Goal: Information Seeking & Learning: Learn about a topic

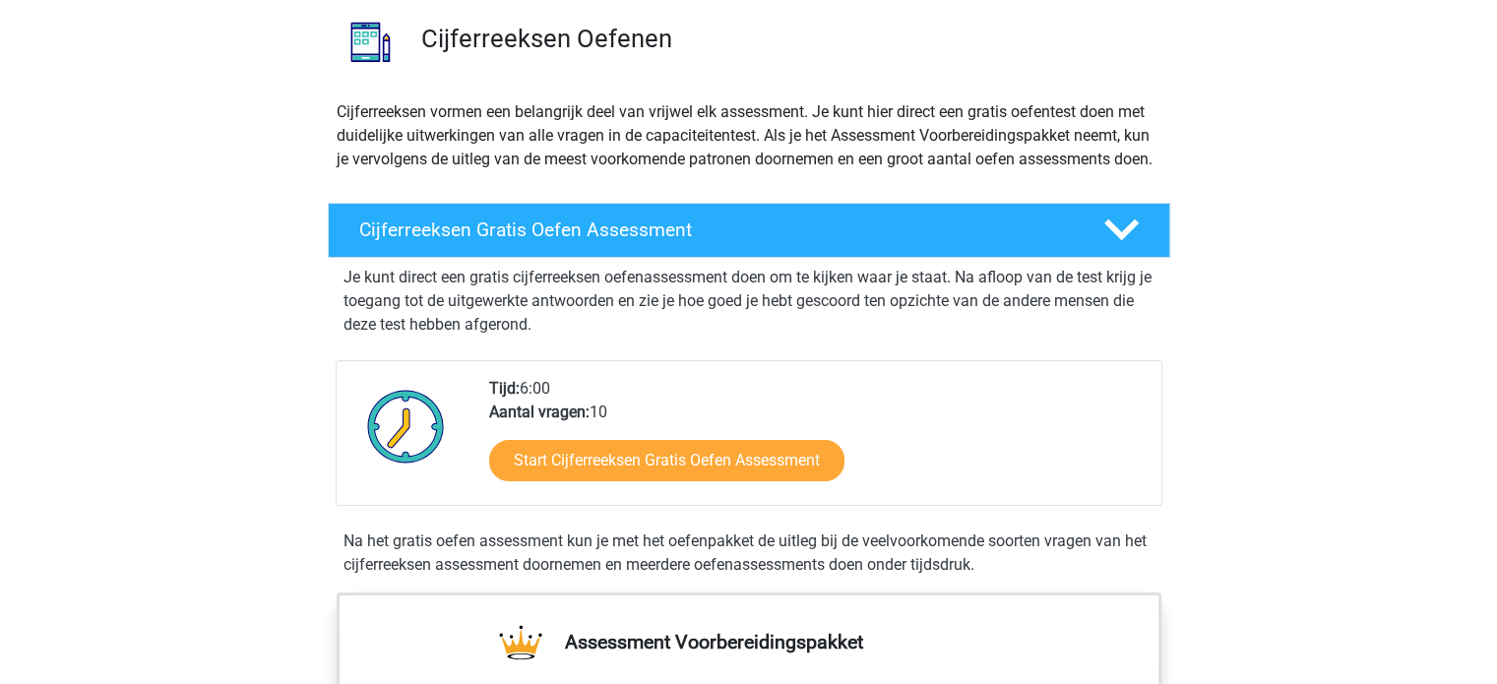
scroll to position [197, 0]
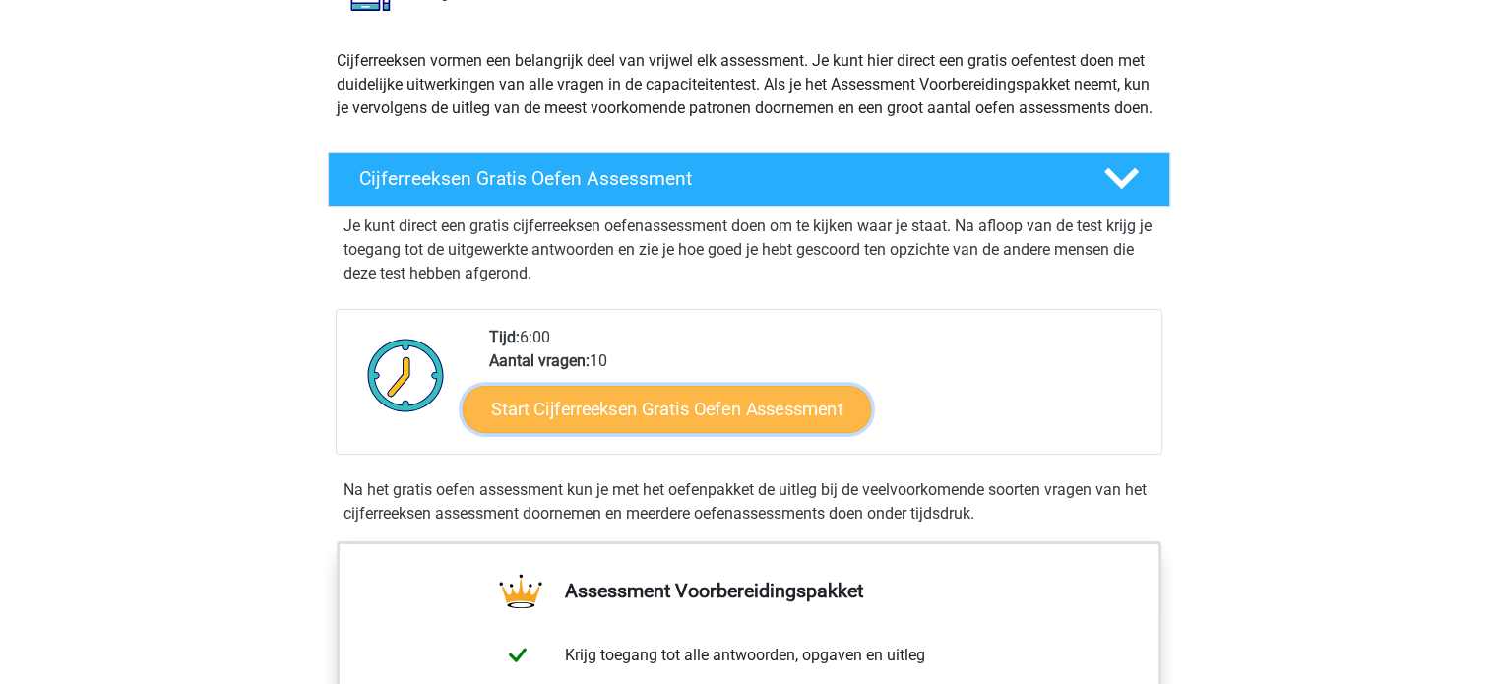
click at [653, 389] on link "Start Cijferreeksen Gratis Oefen Assessment" at bounding box center [667, 408] width 408 height 47
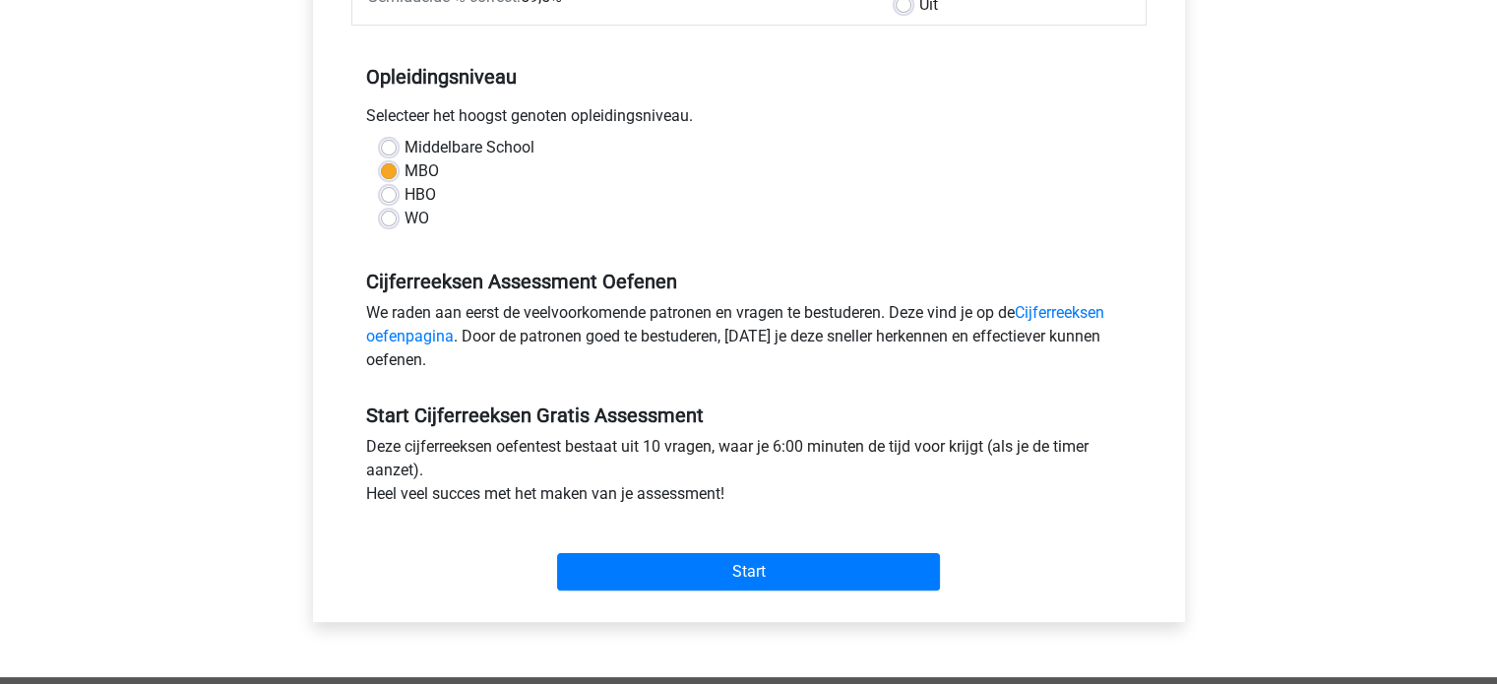
scroll to position [394, 0]
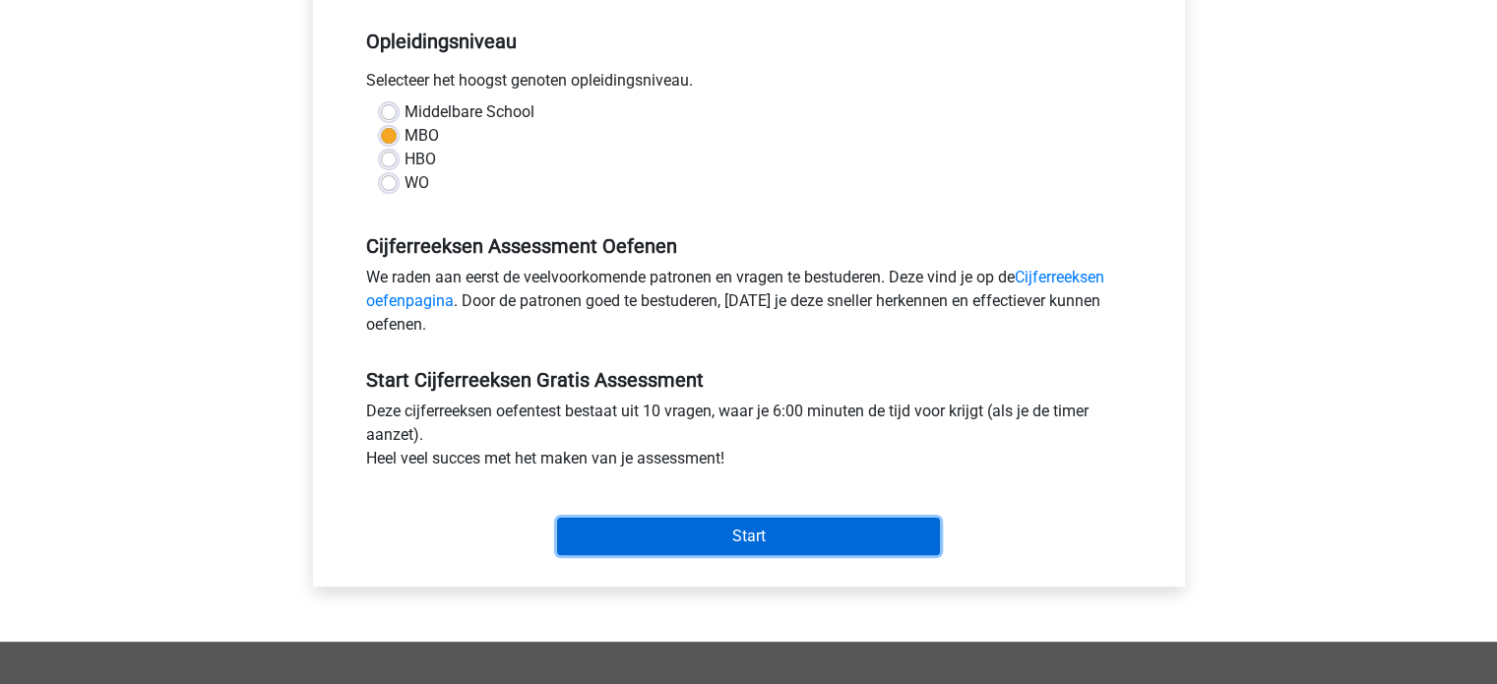
click at [724, 530] on input "Start" at bounding box center [748, 536] width 383 height 37
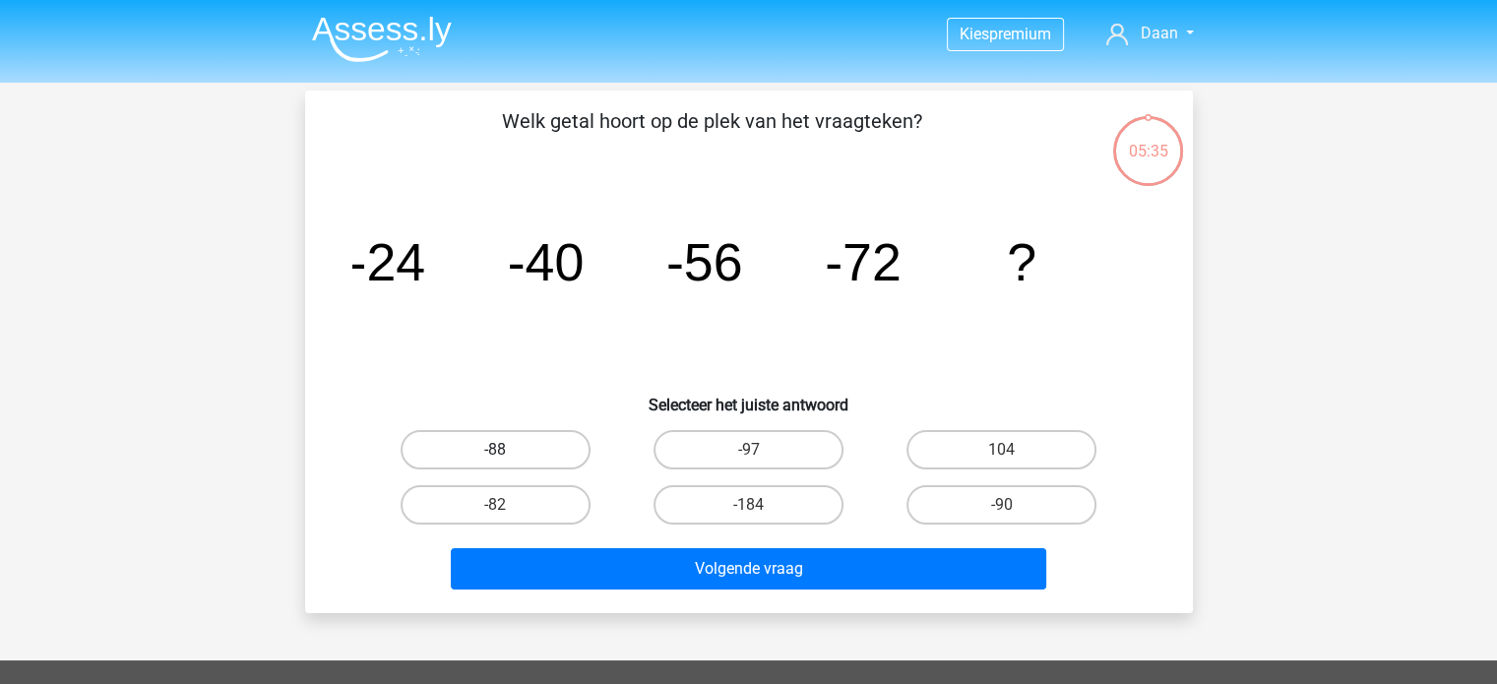
click at [516, 449] on label "-88" at bounding box center [496, 449] width 190 height 39
click at [508, 450] on input "-88" at bounding box center [501, 456] width 13 height 13
radio input "true"
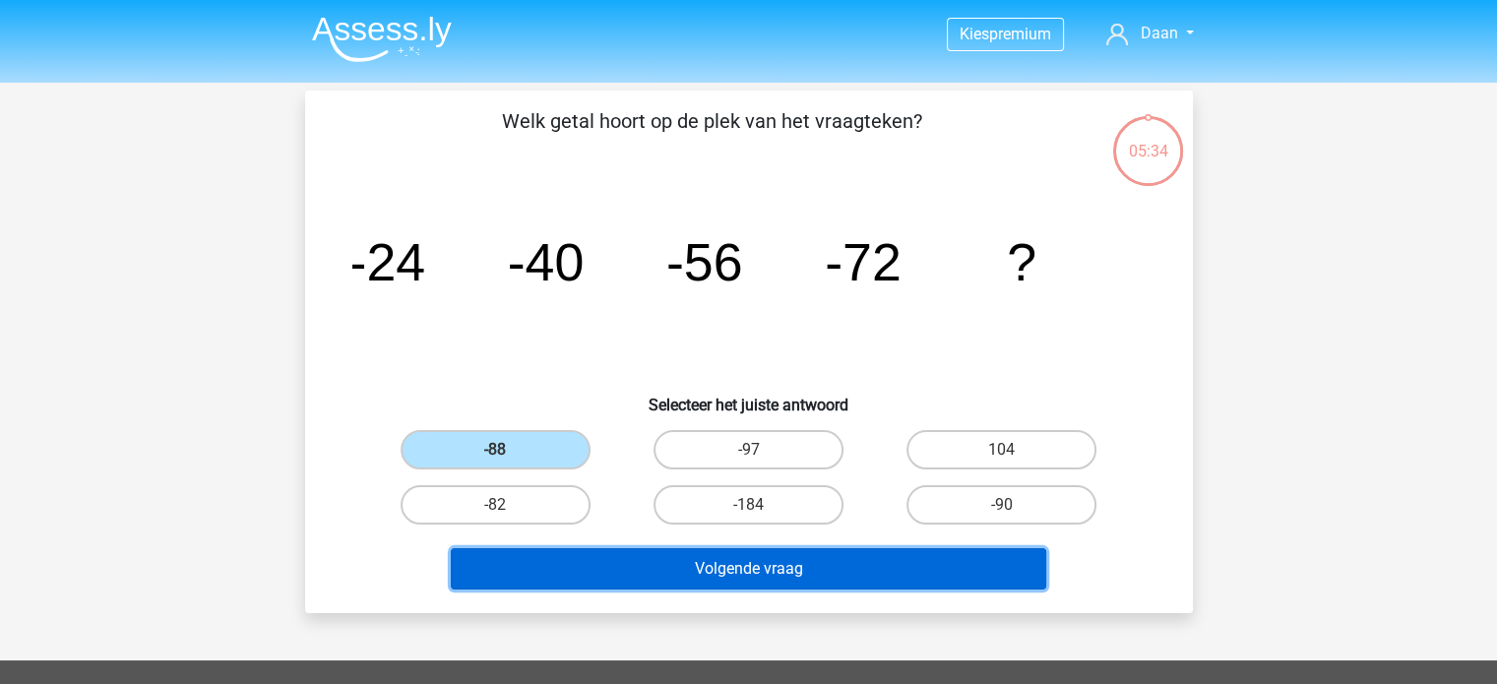
click at [704, 580] on button "Volgende vraag" at bounding box center [748, 568] width 595 height 41
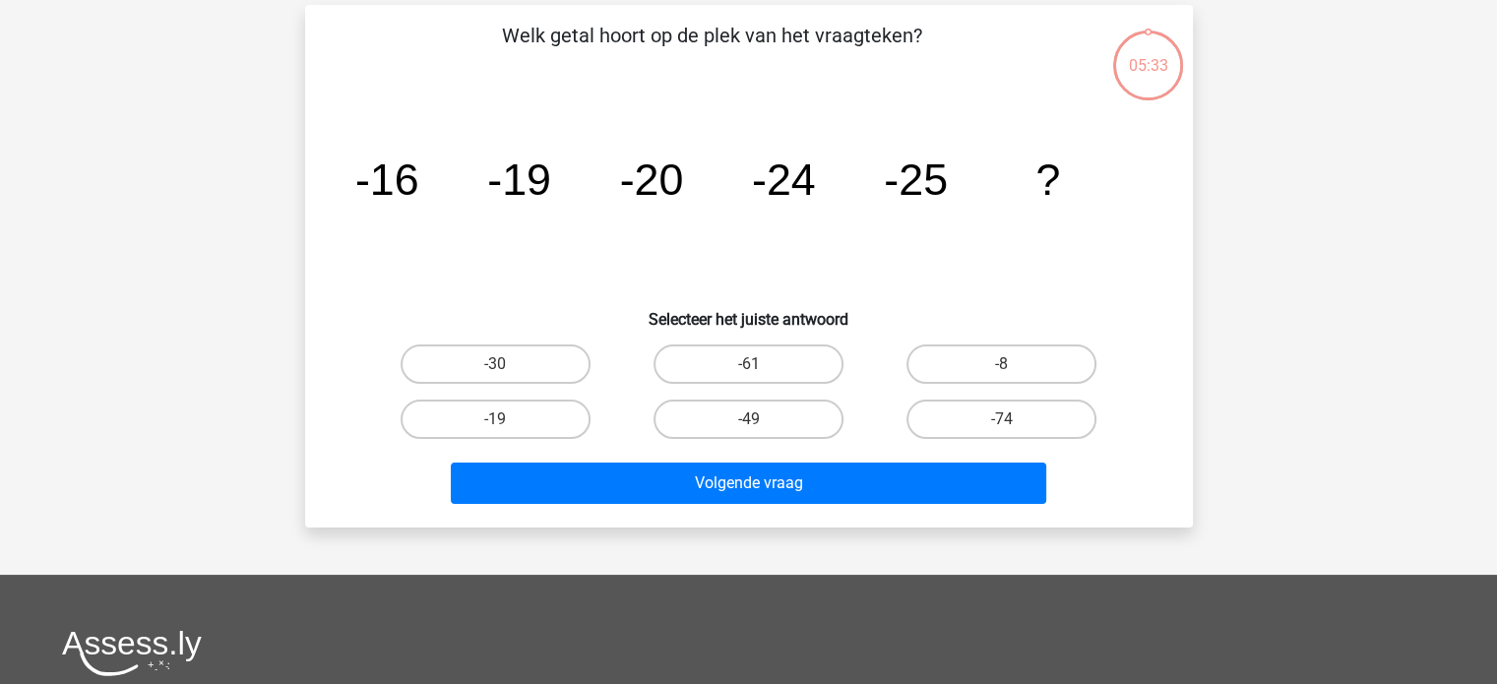
scroll to position [91, 0]
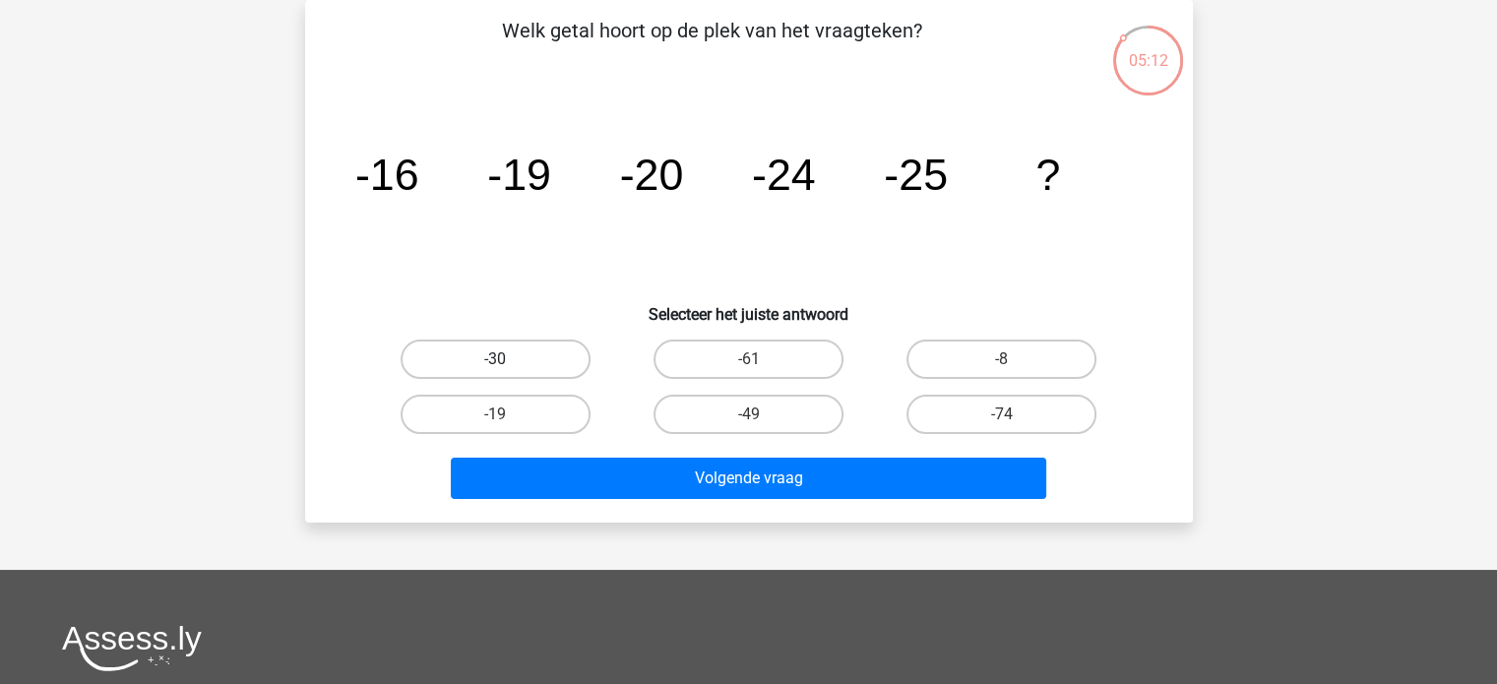
click at [531, 357] on label "-30" at bounding box center [496, 359] width 190 height 39
click at [508, 359] on input "-30" at bounding box center [501, 365] width 13 height 13
radio input "true"
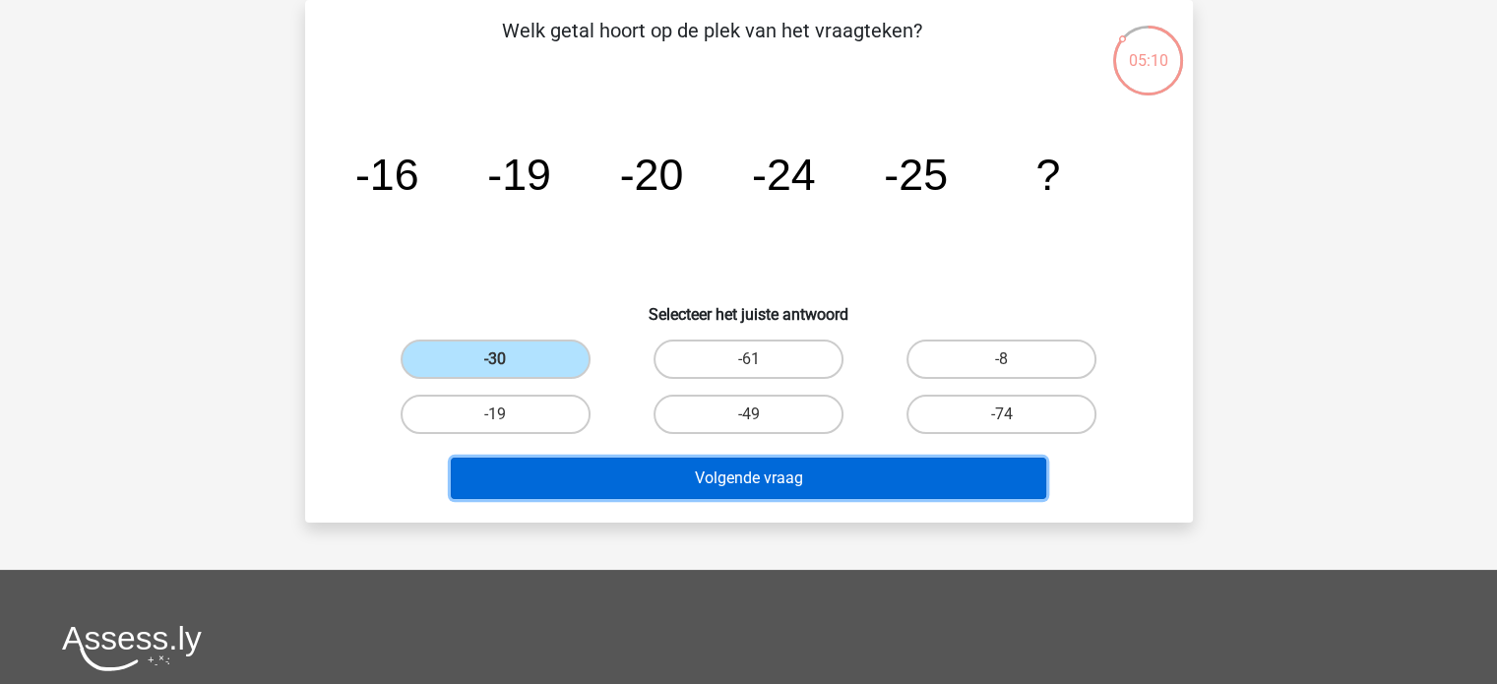
click at [785, 472] on button "Volgende vraag" at bounding box center [748, 478] width 595 height 41
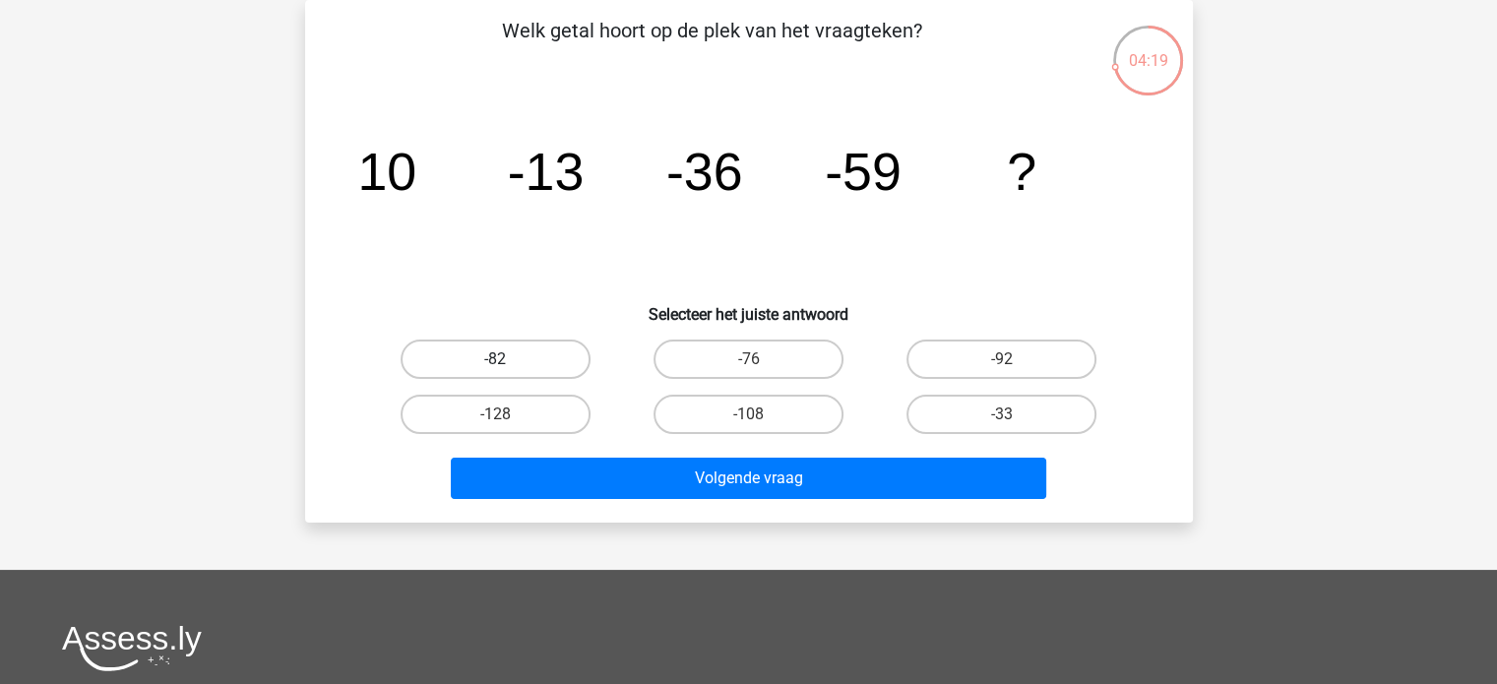
click at [506, 357] on label "-82" at bounding box center [496, 359] width 190 height 39
click at [506, 359] on input "-82" at bounding box center [501, 365] width 13 height 13
radio input "true"
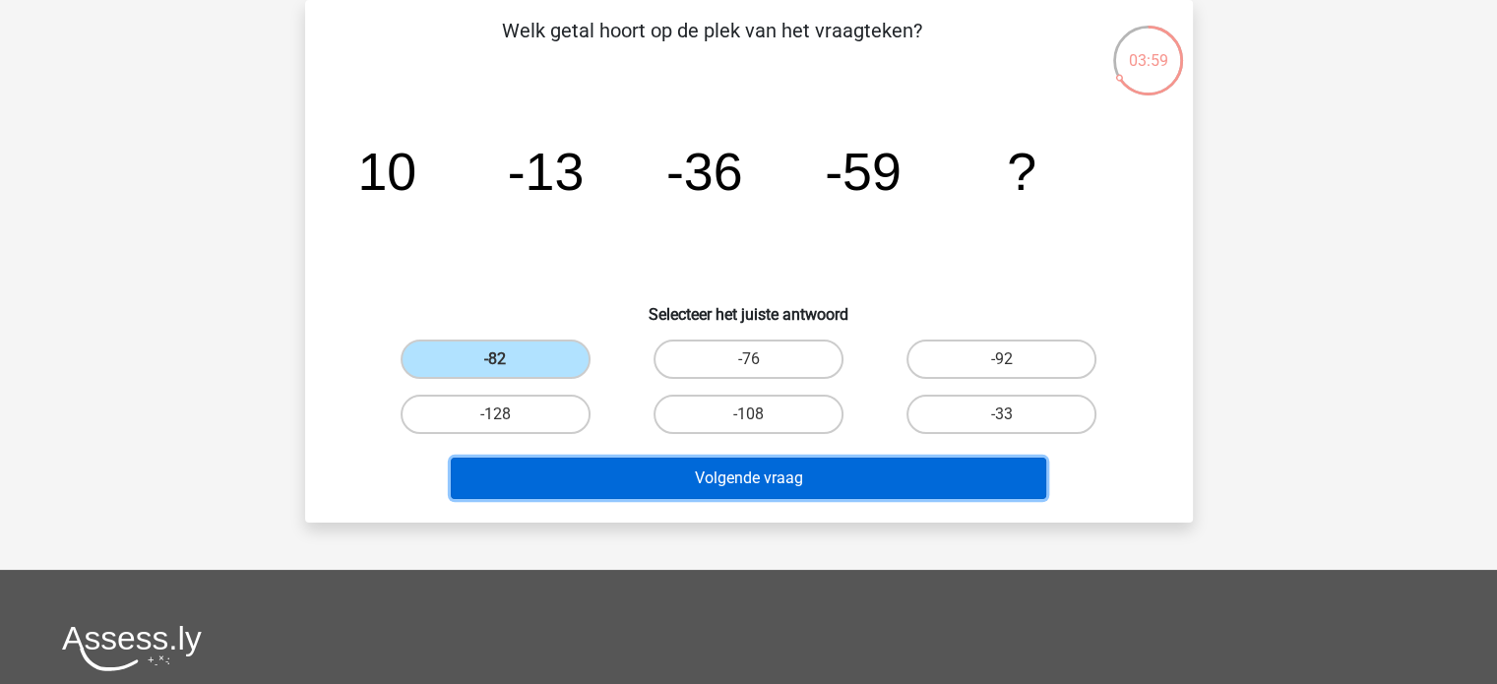
click at [774, 471] on button "Volgende vraag" at bounding box center [748, 478] width 595 height 41
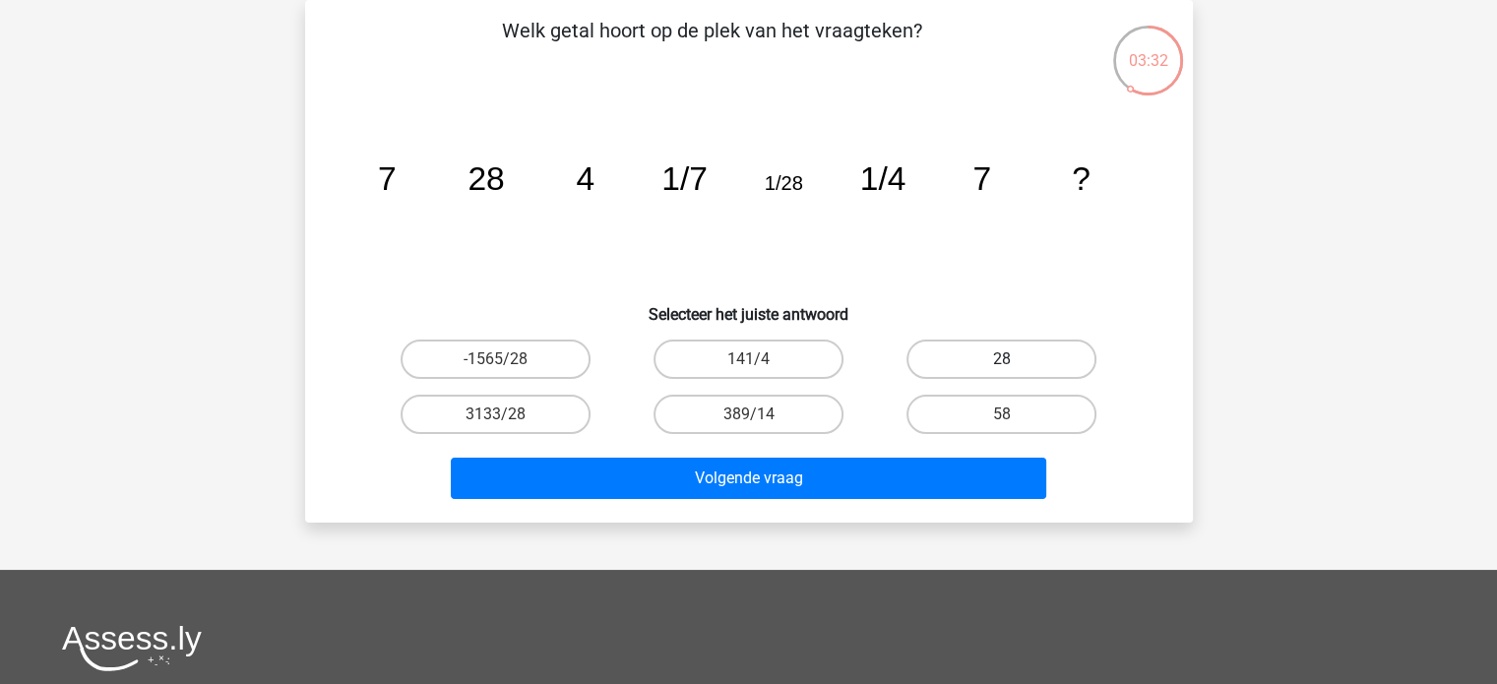
click at [996, 353] on label "28" at bounding box center [1001, 359] width 190 height 39
click at [1002, 359] on input "28" at bounding box center [1008, 365] width 13 height 13
radio input "true"
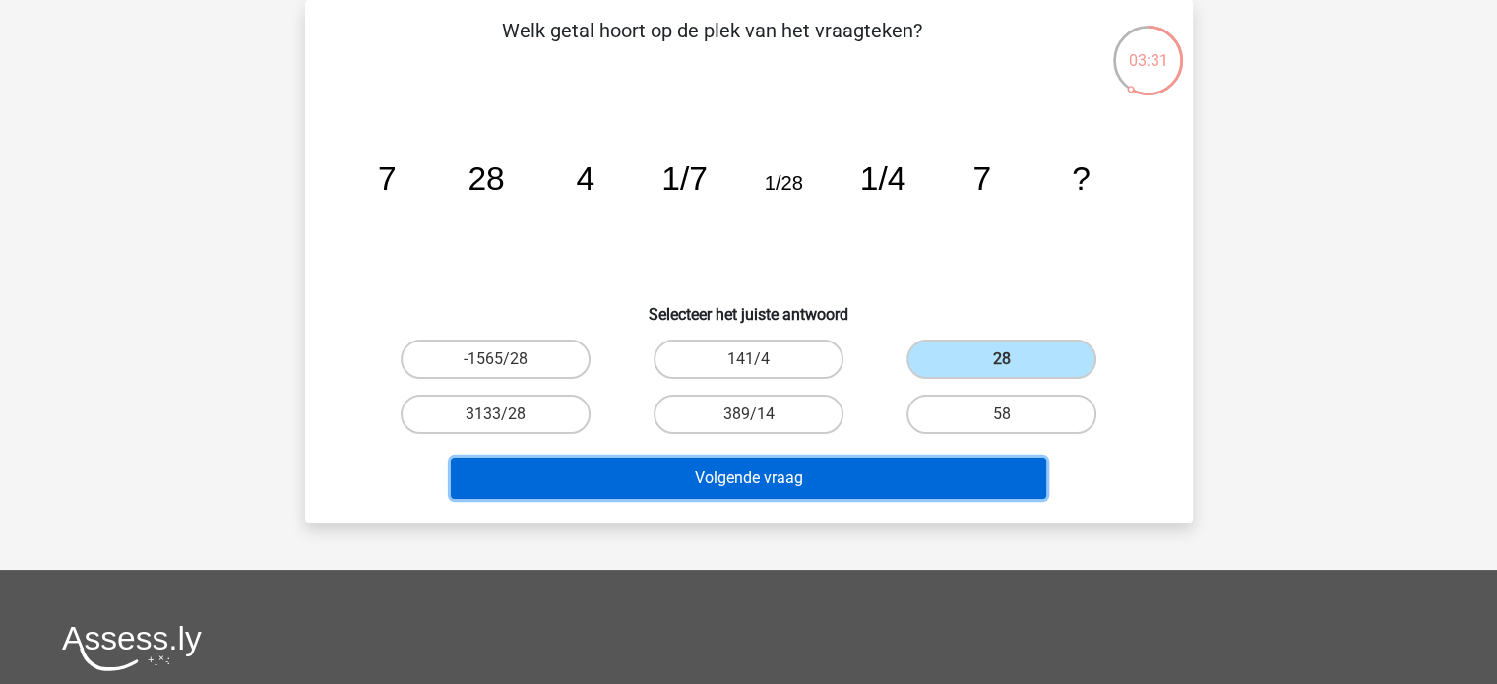
click at [793, 470] on button "Volgende vraag" at bounding box center [748, 478] width 595 height 41
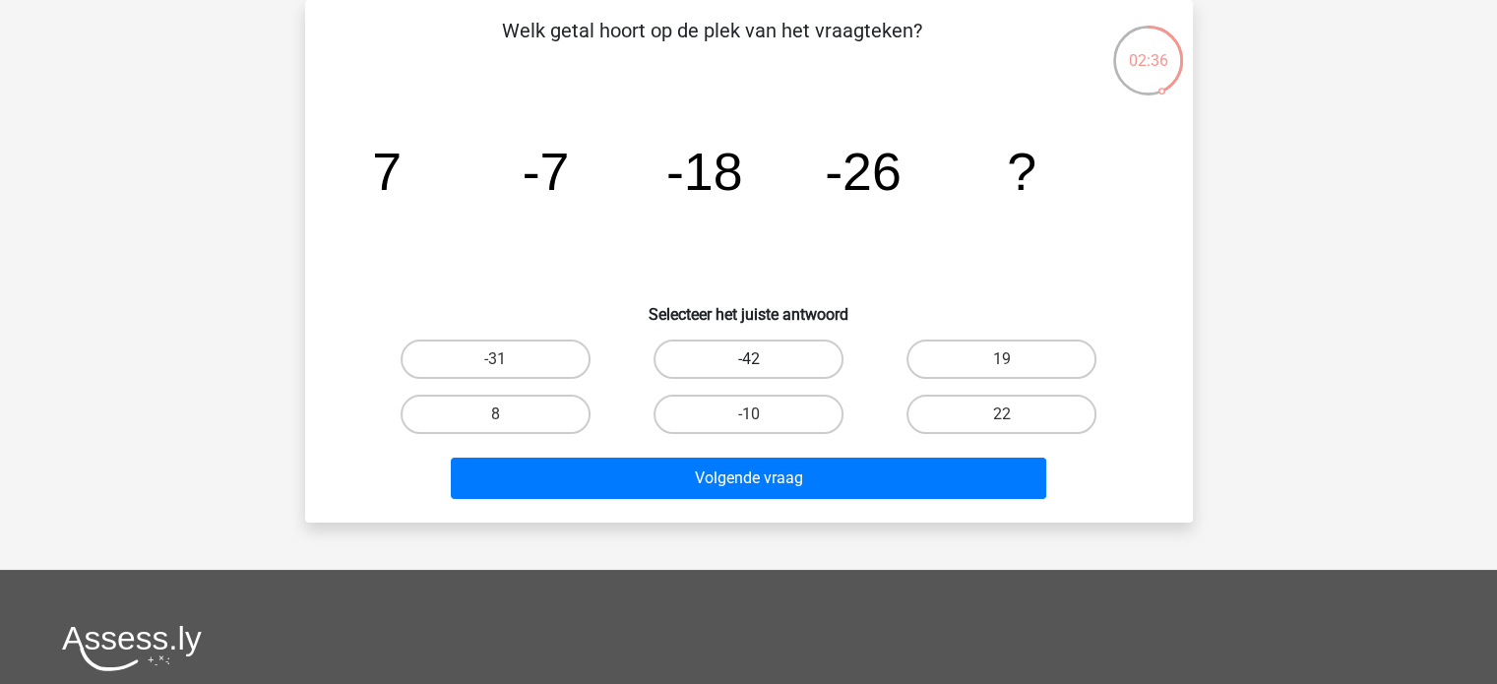
click at [789, 368] on label "-42" at bounding box center [748, 359] width 190 height 39
click at [761, 368] on input "-42" at bounding box center [754, 365] width 13 height 13
radio input "true"
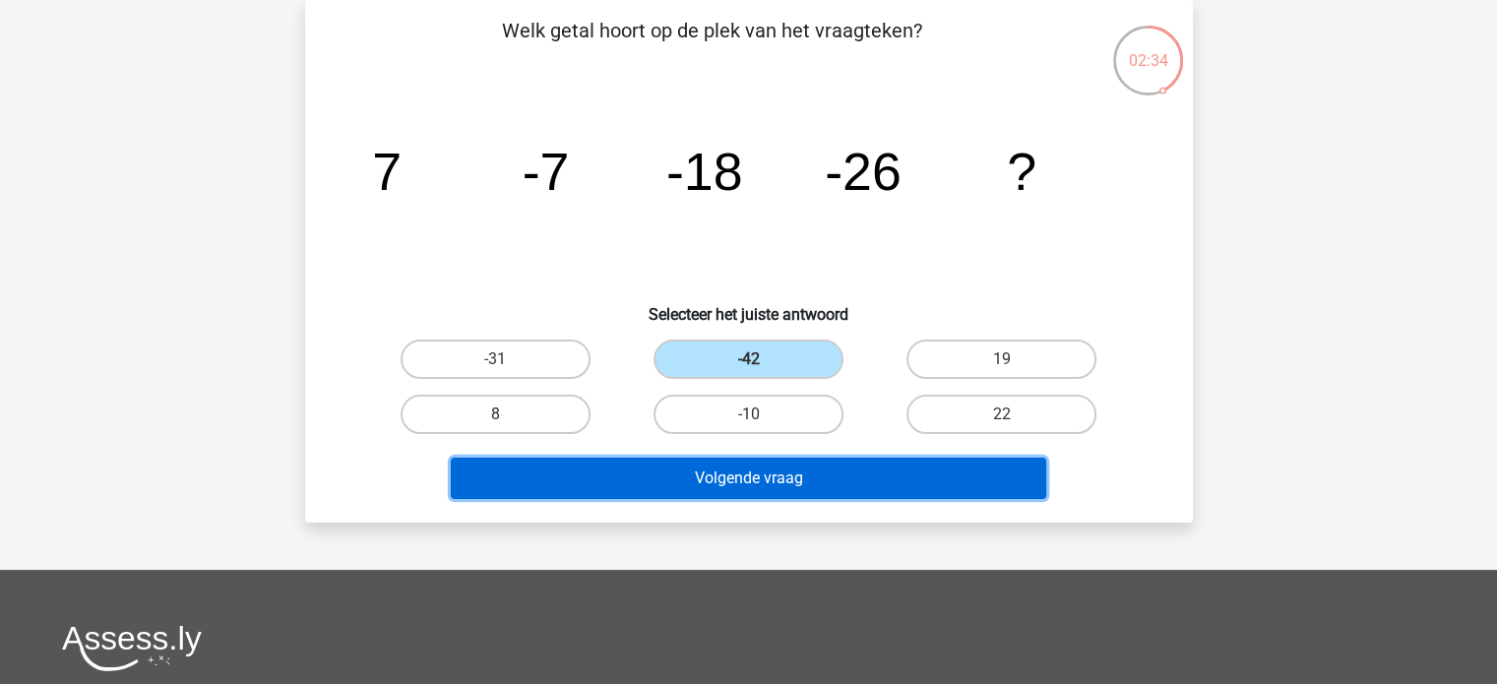
click at [791, 467] on button "Volgende vraag" at bounding box center [748, 478] width 595 height 41
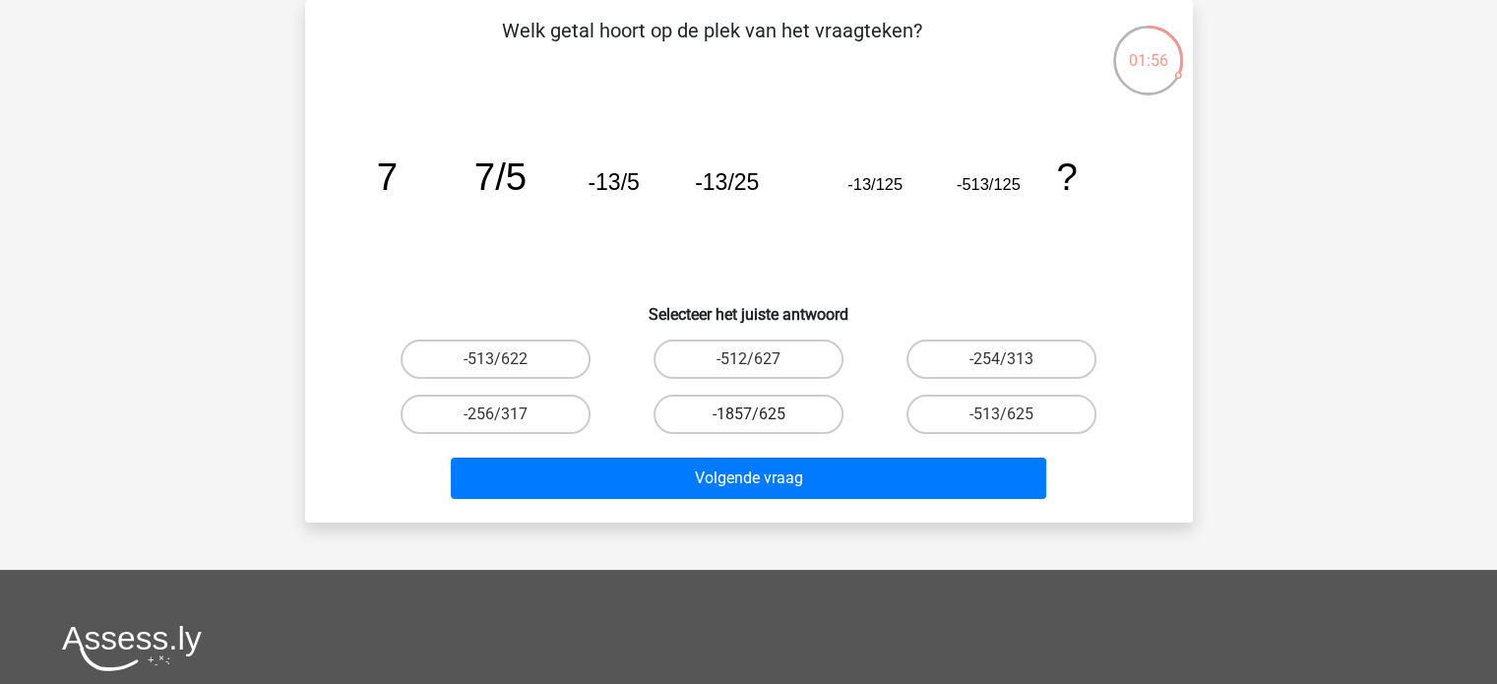
click at [768, 420] on label "-1857/625" at bounding box center [748, 414] width 190 height 39
click at [761, 420] on input "-1857/625" at bounding box center [754, 420] width 13 height 13
radio input "true"
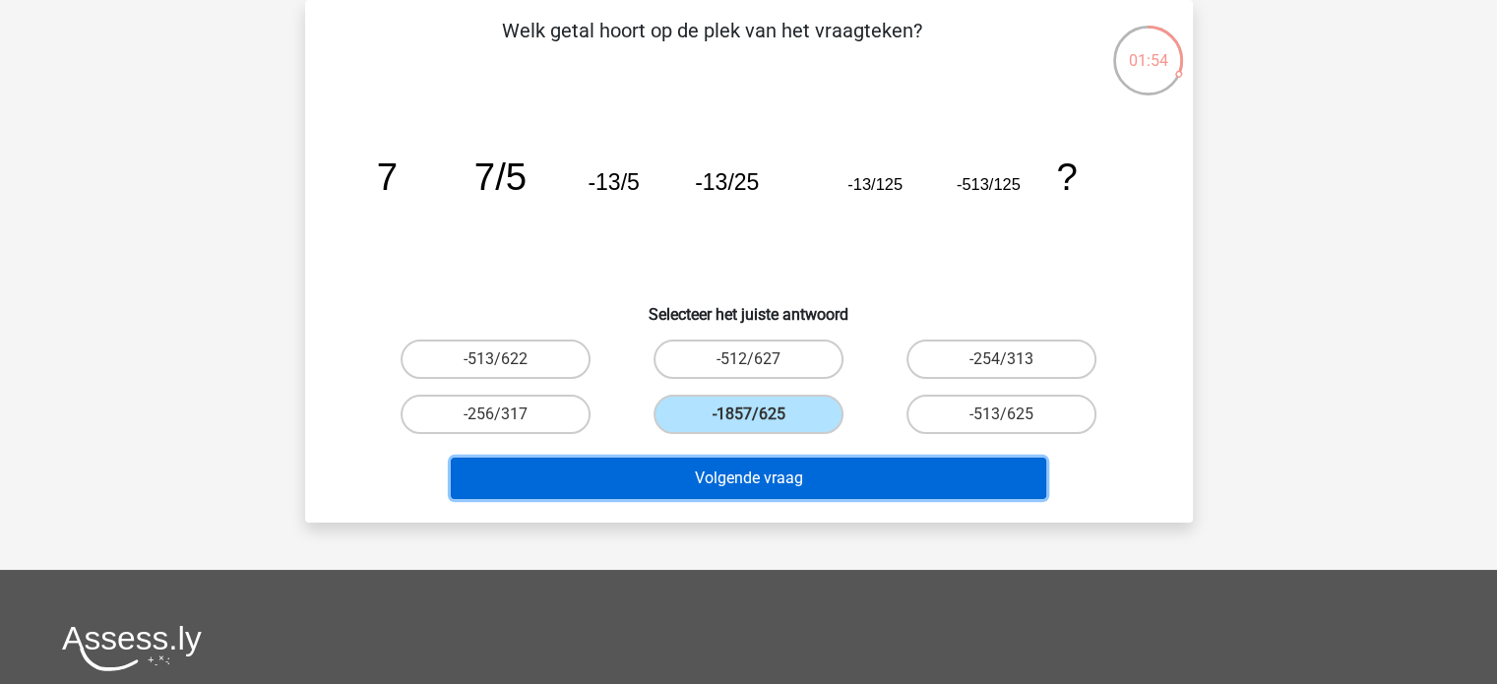
click at [803, 476] on button "Volgende vraag" at bounding box center [748, 478] width 595 height 41
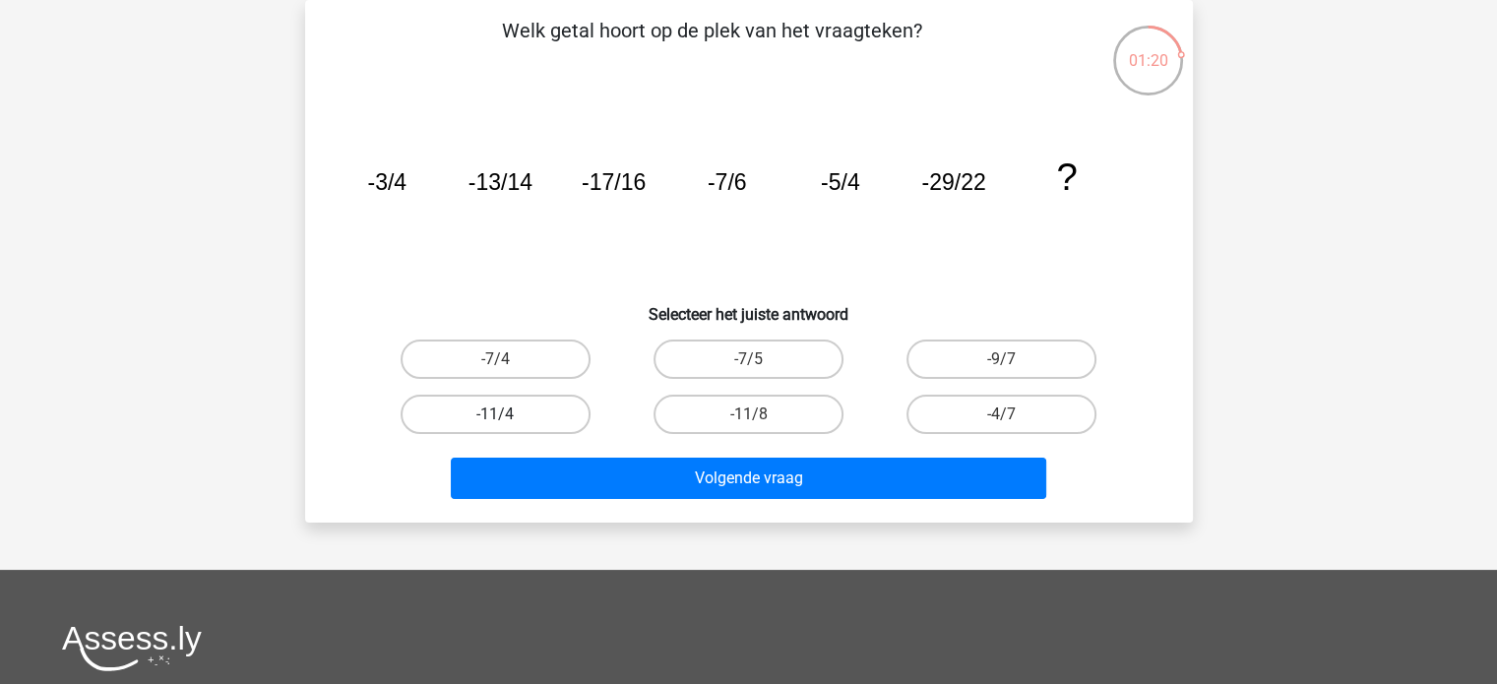
click at [514, 408] on label "-11/4" at bounding box center [496, 414] width 190 height 39
click at [508, 414] on input "-11/4" at bounding box center [501, 420] width 13 height 13
radio input "true"
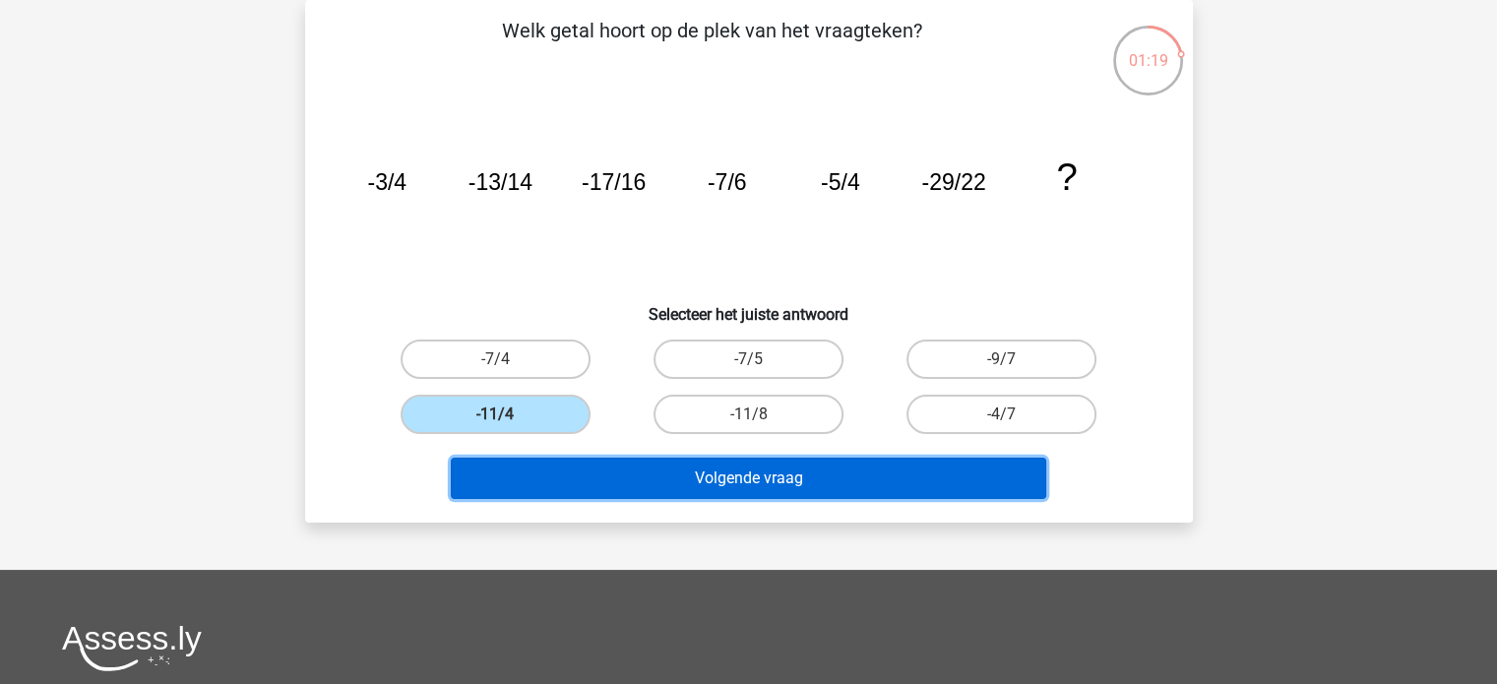
click at [736, 472] on button "Volgende vraag" at bounding box center [748, 478] width 595 height 41
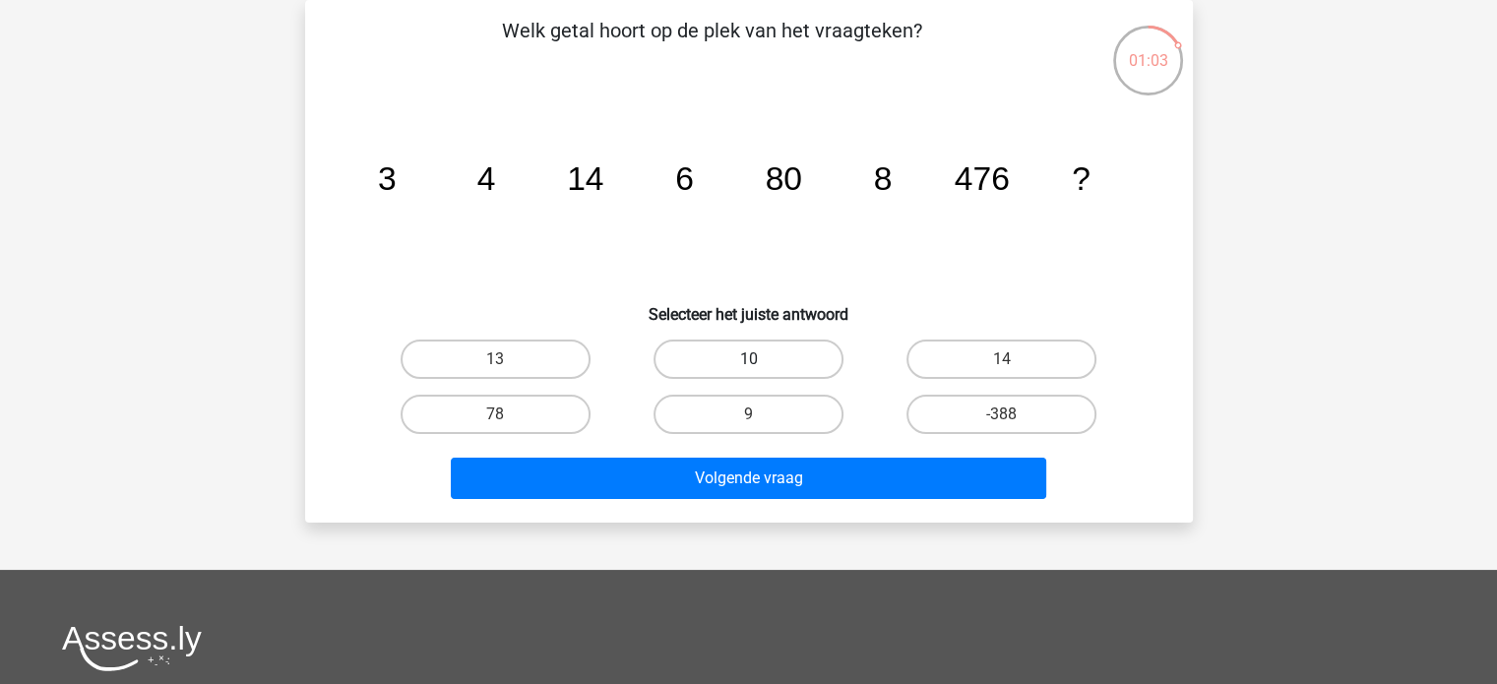
click at [777, 367] on label "10" at bounding box center [748, 359] width 190 height 39
click at [761, 367] on input "10" at bounding box center [754, 365] width 13 height 13
radio input "true"
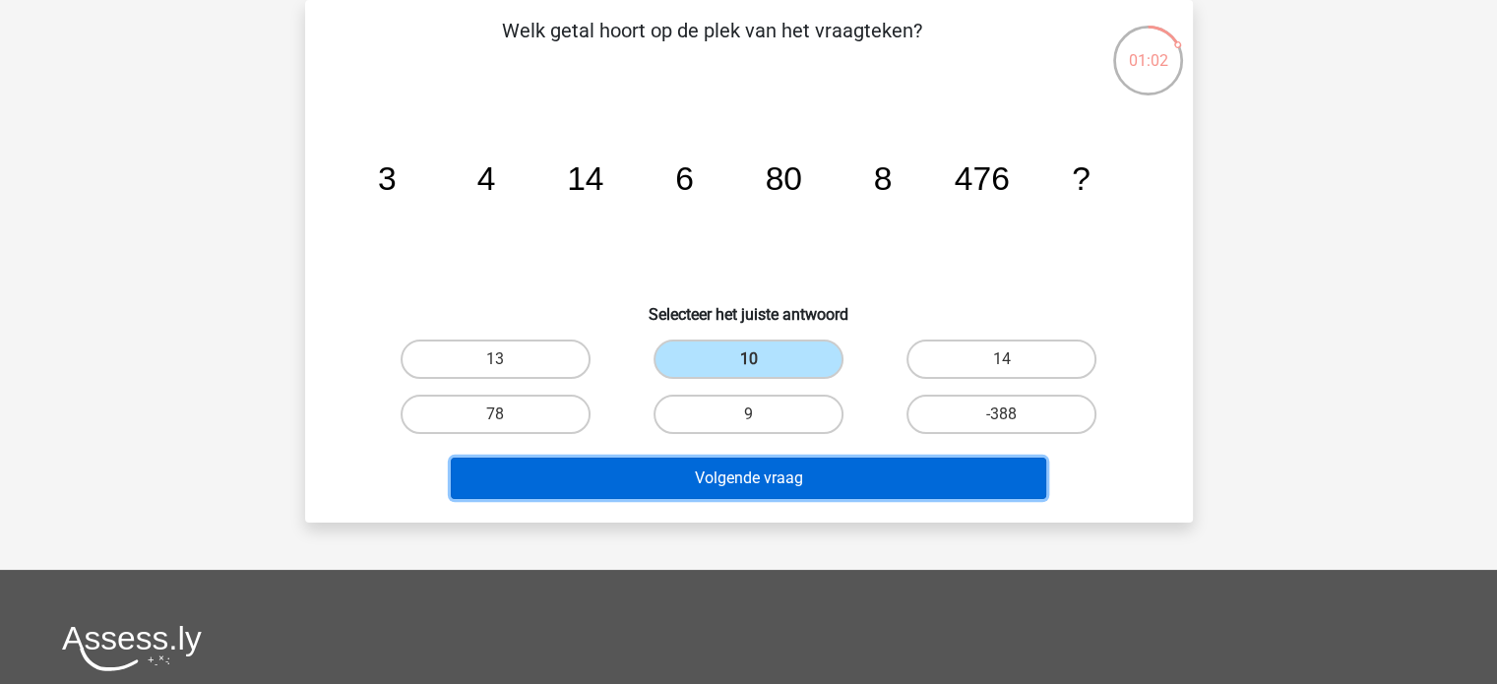
click at [818, 474] on button "Volgende vraag" at bounding box center [748, 478] width 595 height 41
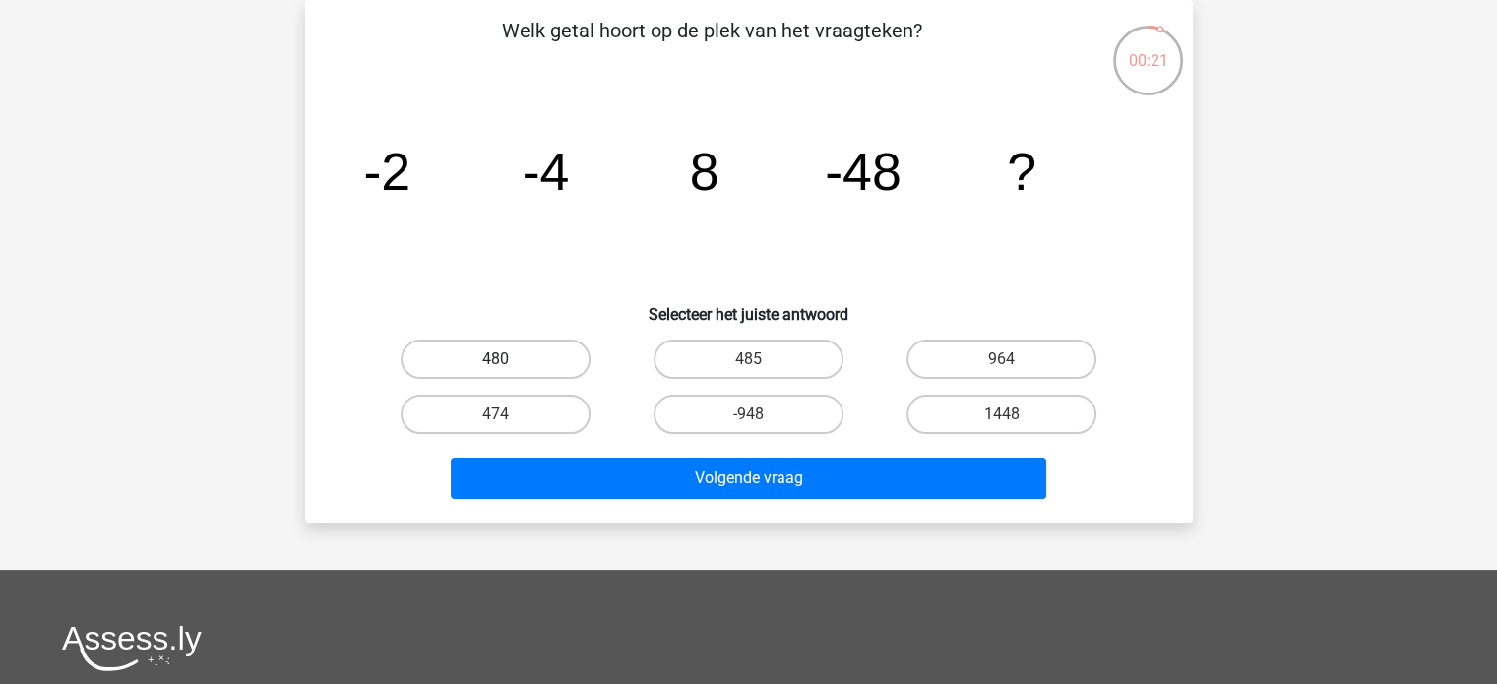
click at [515, 353] on label "480" at bounding box center [496, 359] width 190 height 39
click at [508, 359] on input "480" at bounding box center [501, 365] width 13 height 13
radio input "true"
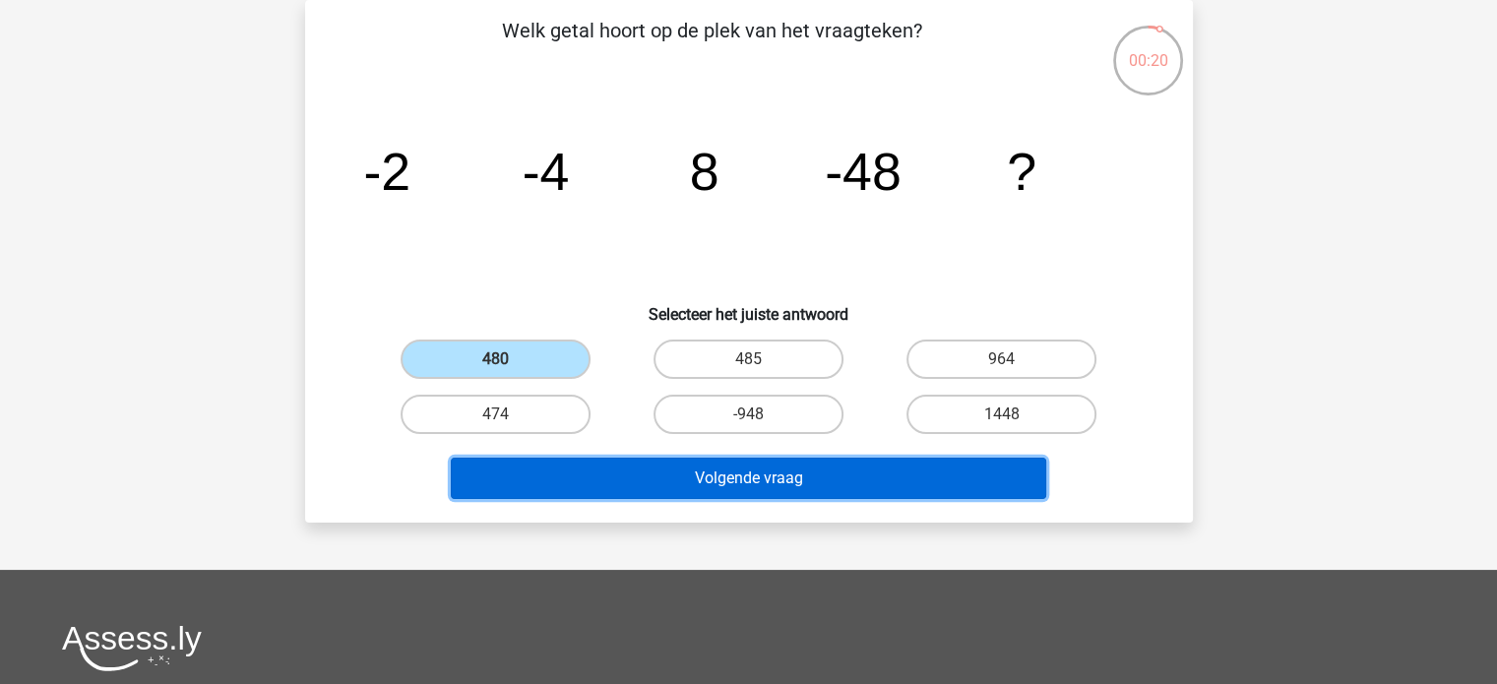
click at [714, 495] on button "Volgende vraag" at bounding box center [748, 478] width 595 height 41
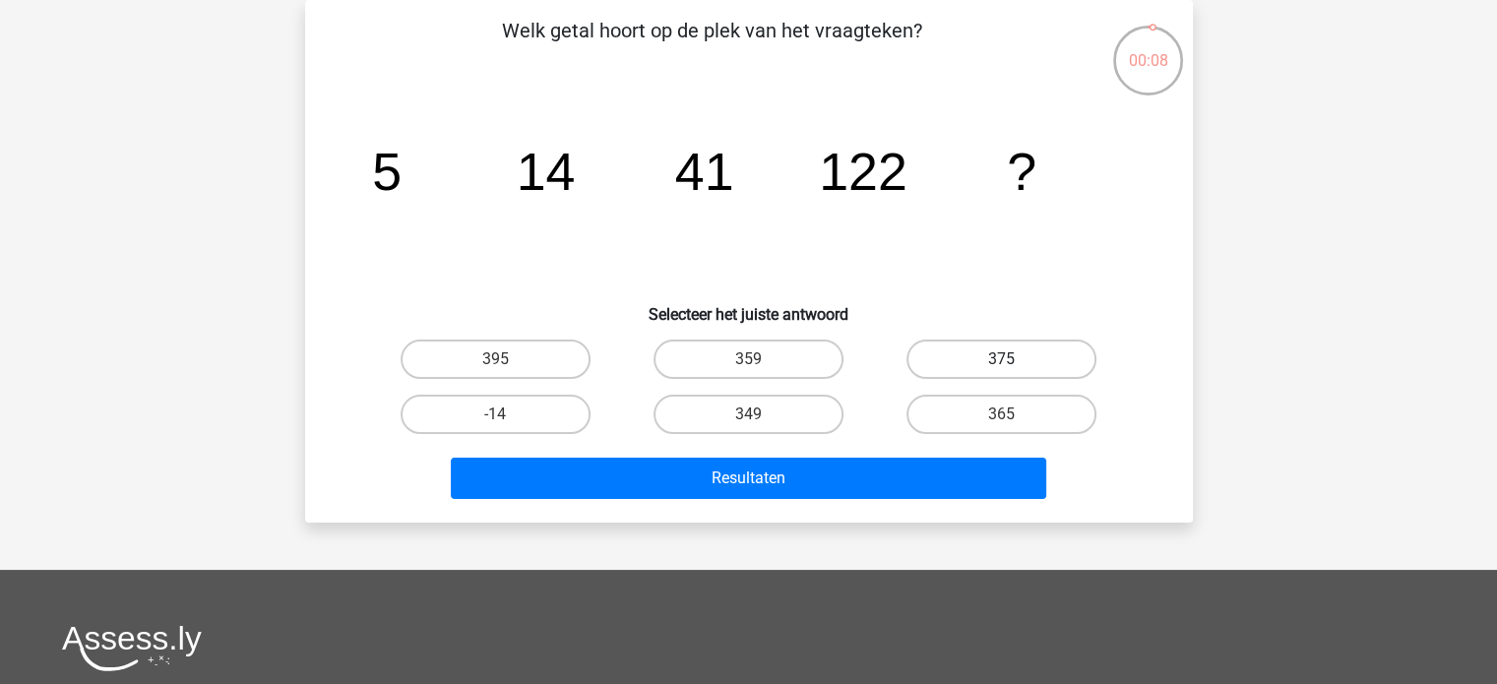
click at [1043, 365] on label "375" at bounding box center [1001, 359] width 190 height 39
click at [1015, 365] on input "375" at bounding box center [1008, 365] width 13 height 13
radio input "true"
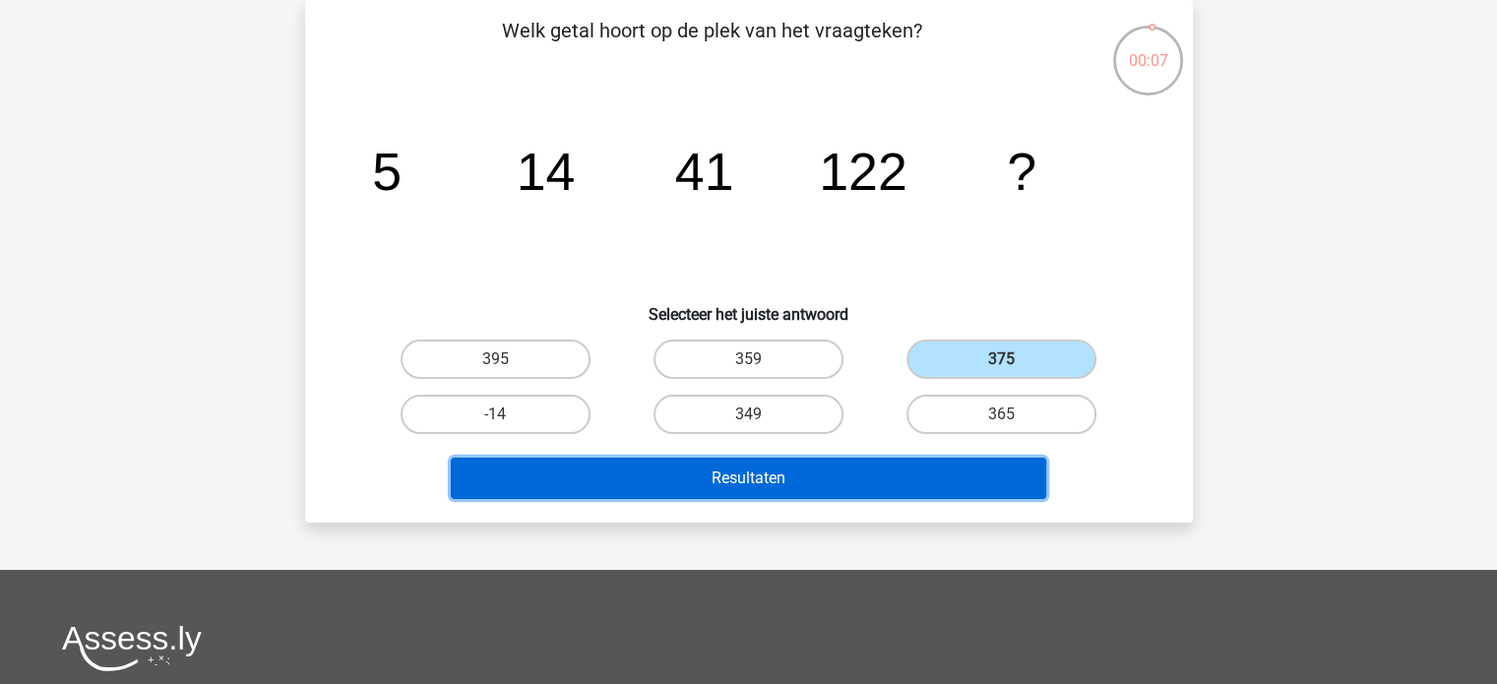
click at [854, 462] on button "Resultaten" at bounding box center [748, 478] width 595 height 41
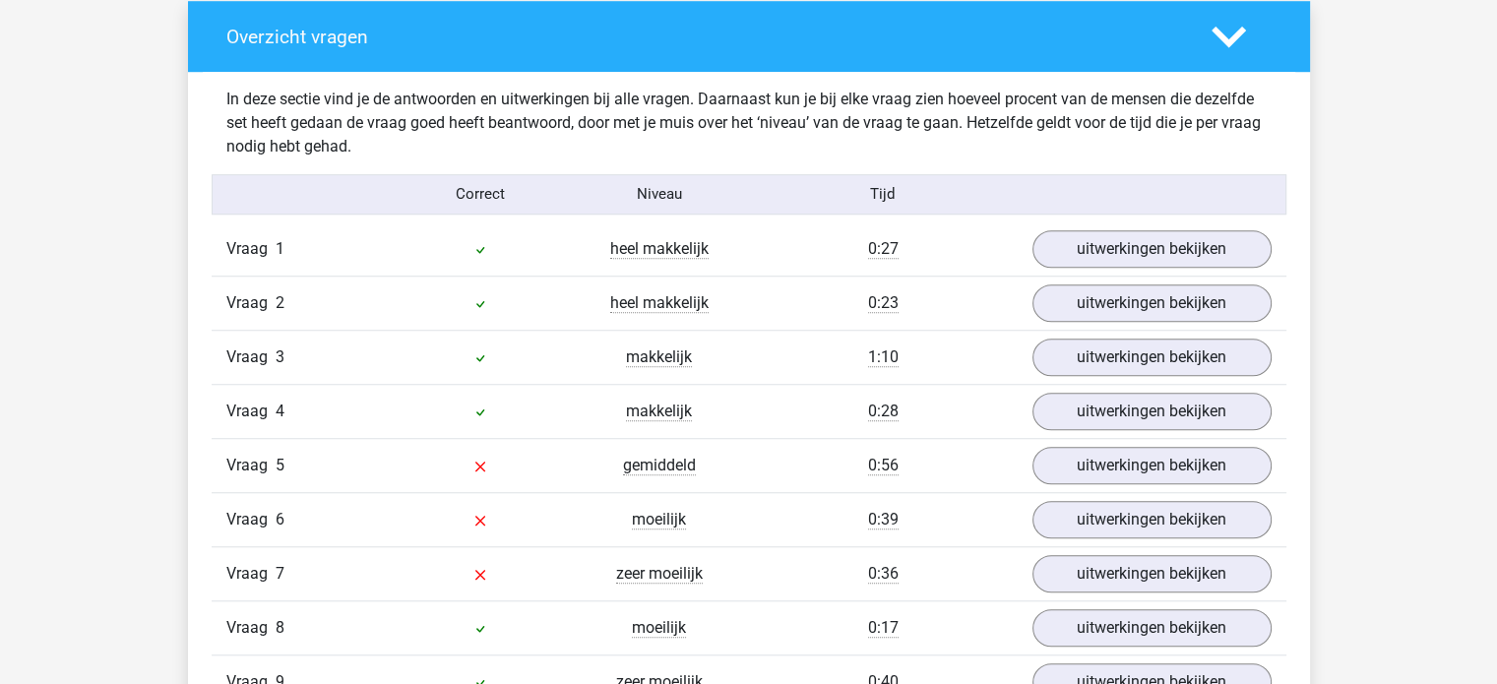
scroll to position [1575, 0]
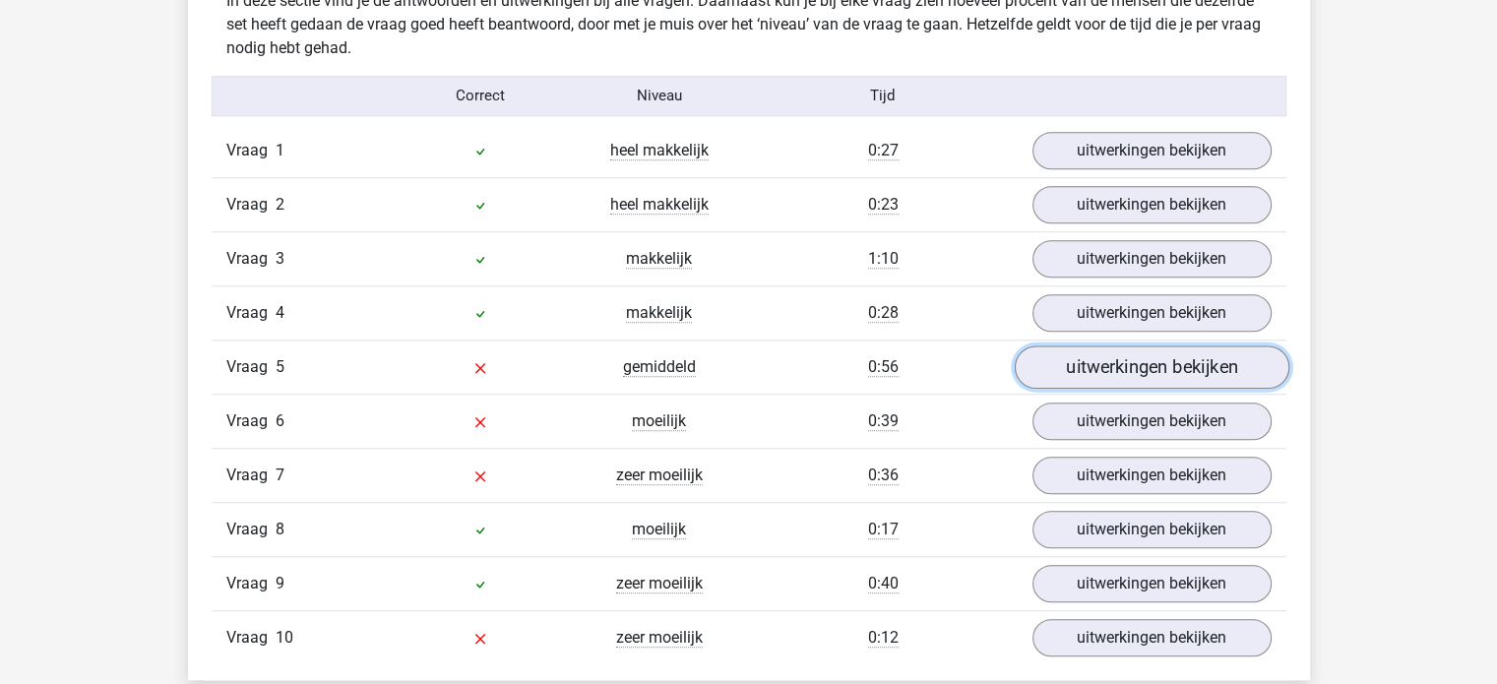
click at [1120, 370] on link "uitwerkingen bekijken" at bounding box center [1151, 366] width 275 height 43
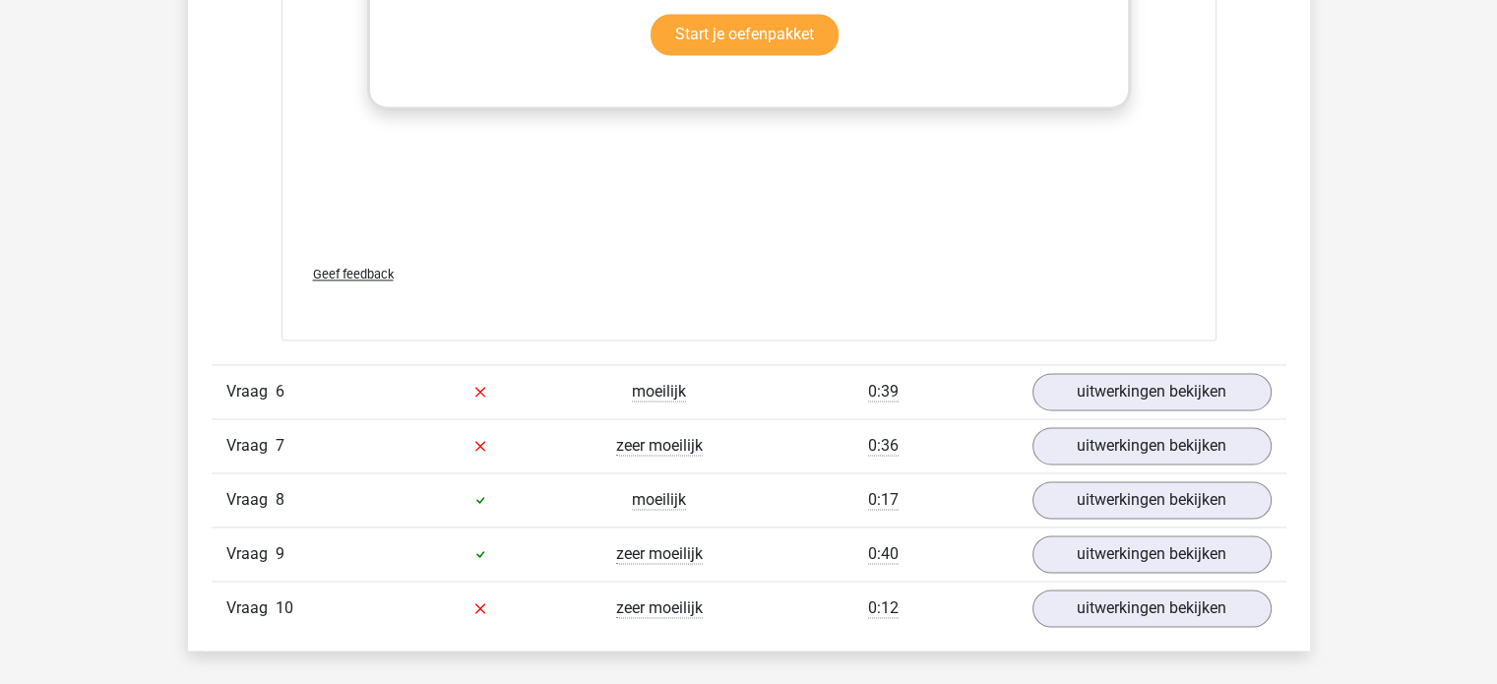
scroll to position [2854, 0]
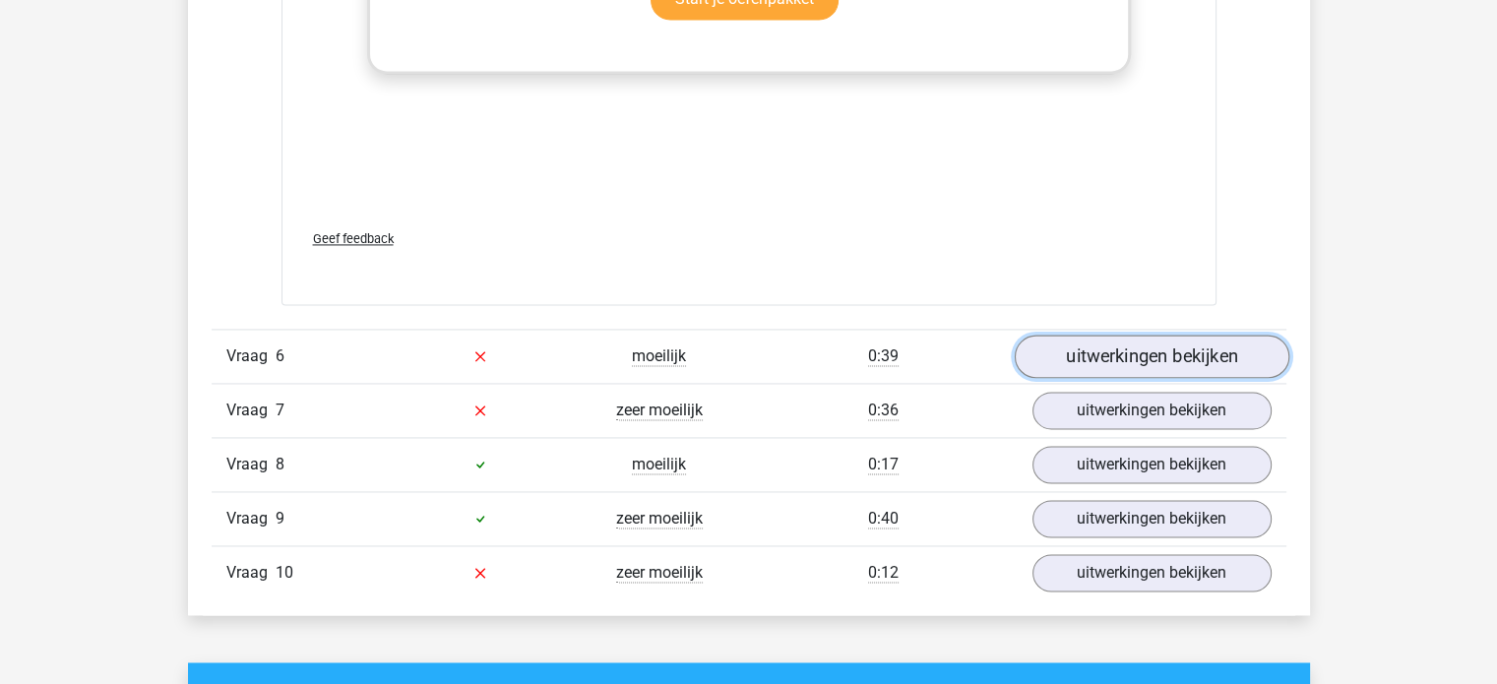
click at [1113, 355] on link "uitwerkingen bekijken" at bounding box center [1151, 356] width 275 height 43
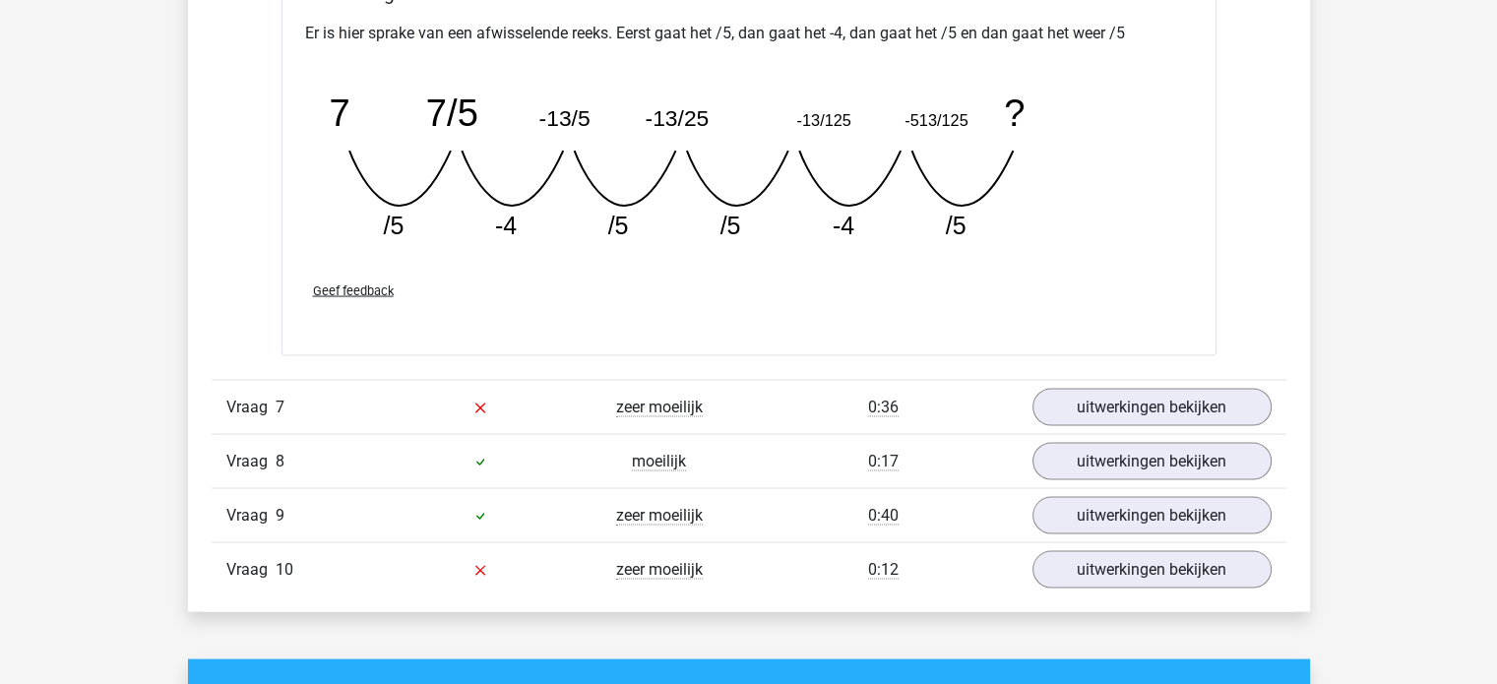
scroll to position [3740, 0]
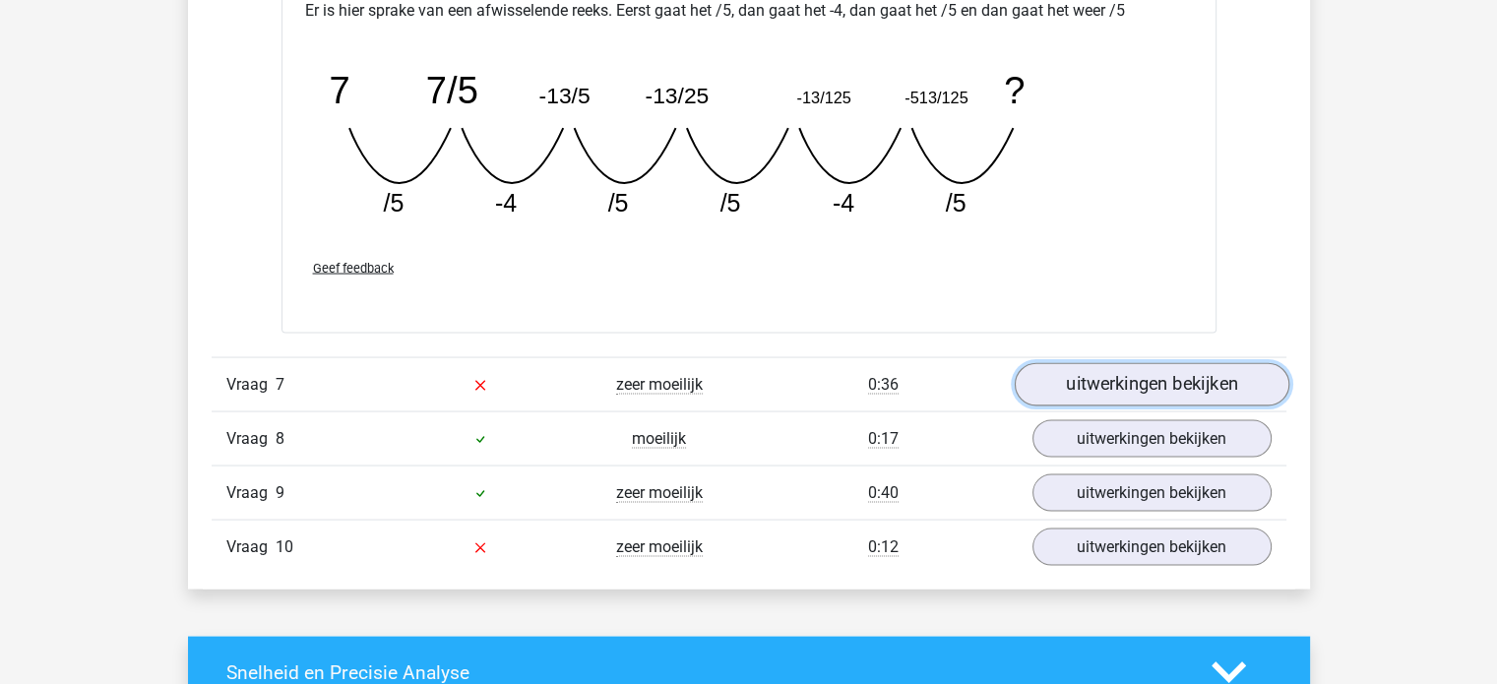
click at [1148, 377] on link "uitwerkingen bekijken" at bounding box center [1151, 383] width 275 height 43
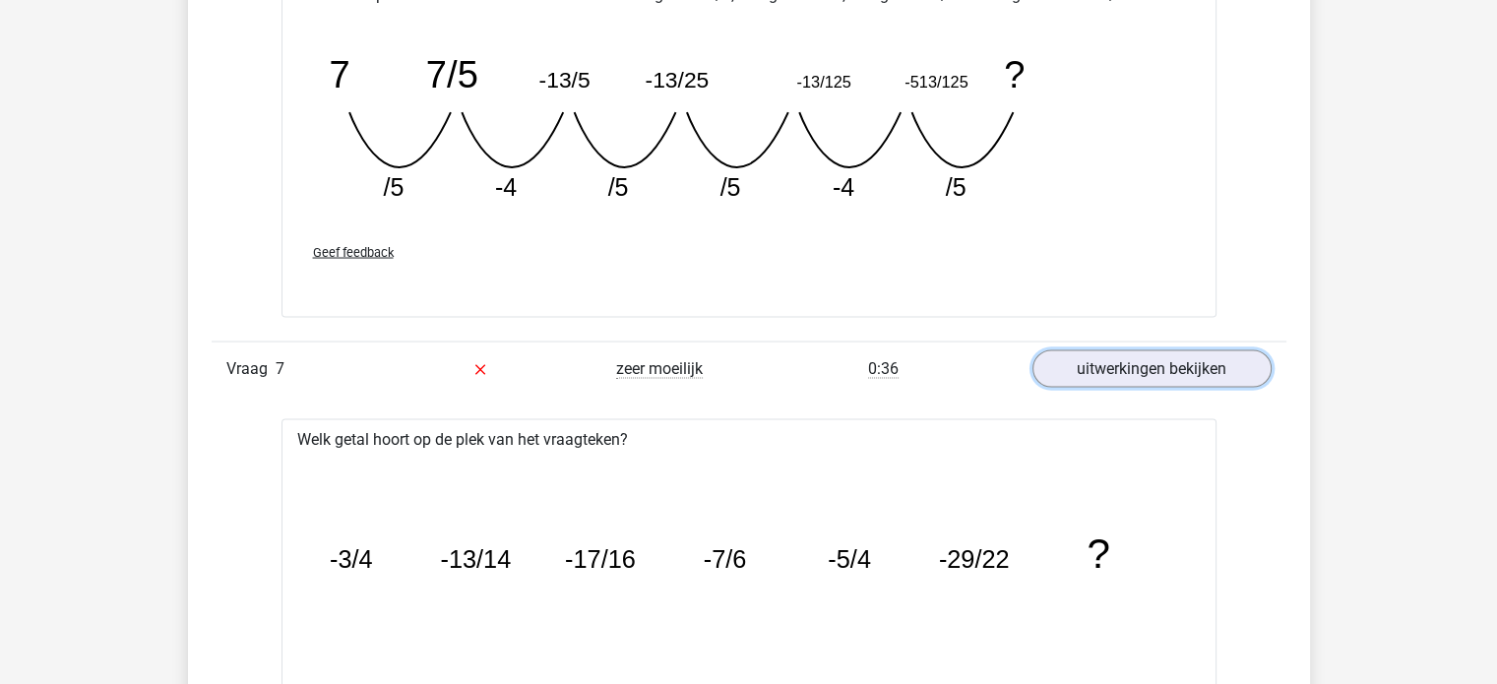
scroll to position [3543, 0]
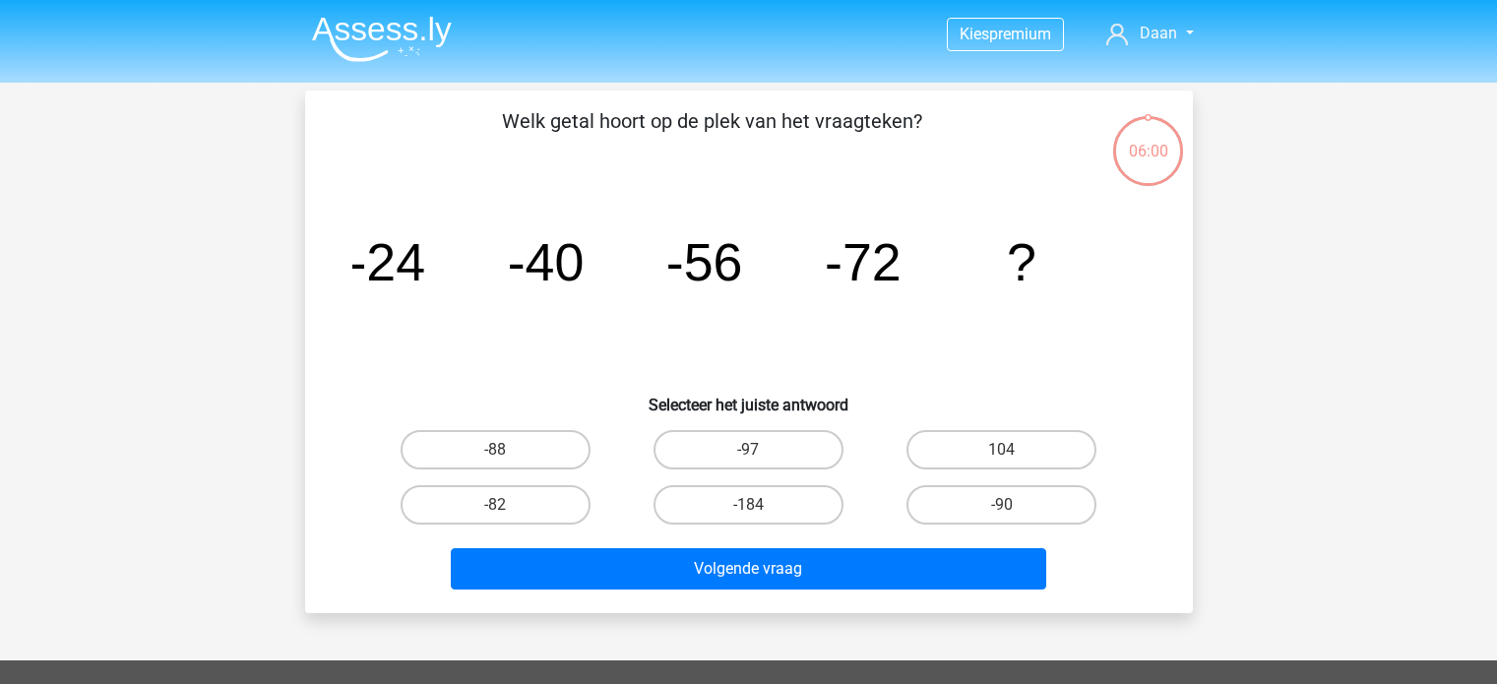
scroll to position [91, 0]
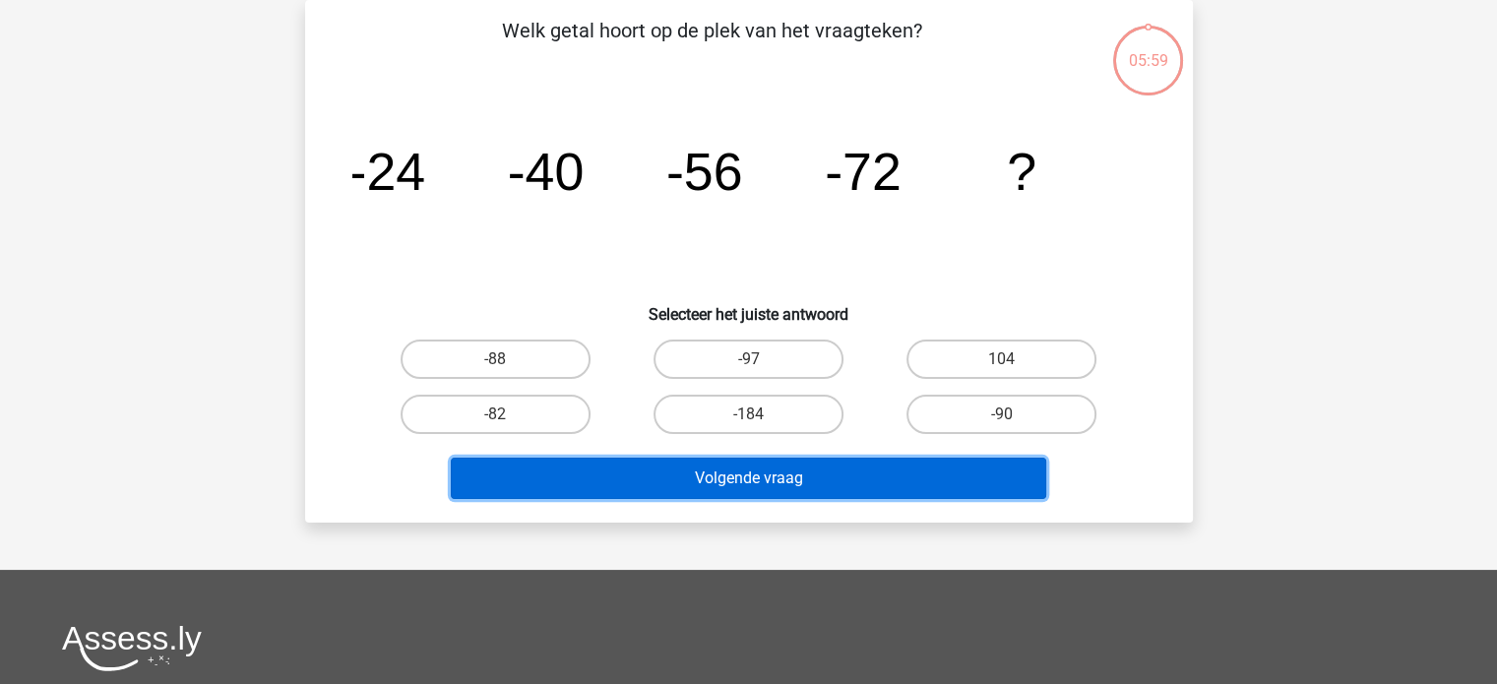
click at [825, 468] on button "Volgende vraag" at bounding box center [748, 478] width 595 height 41
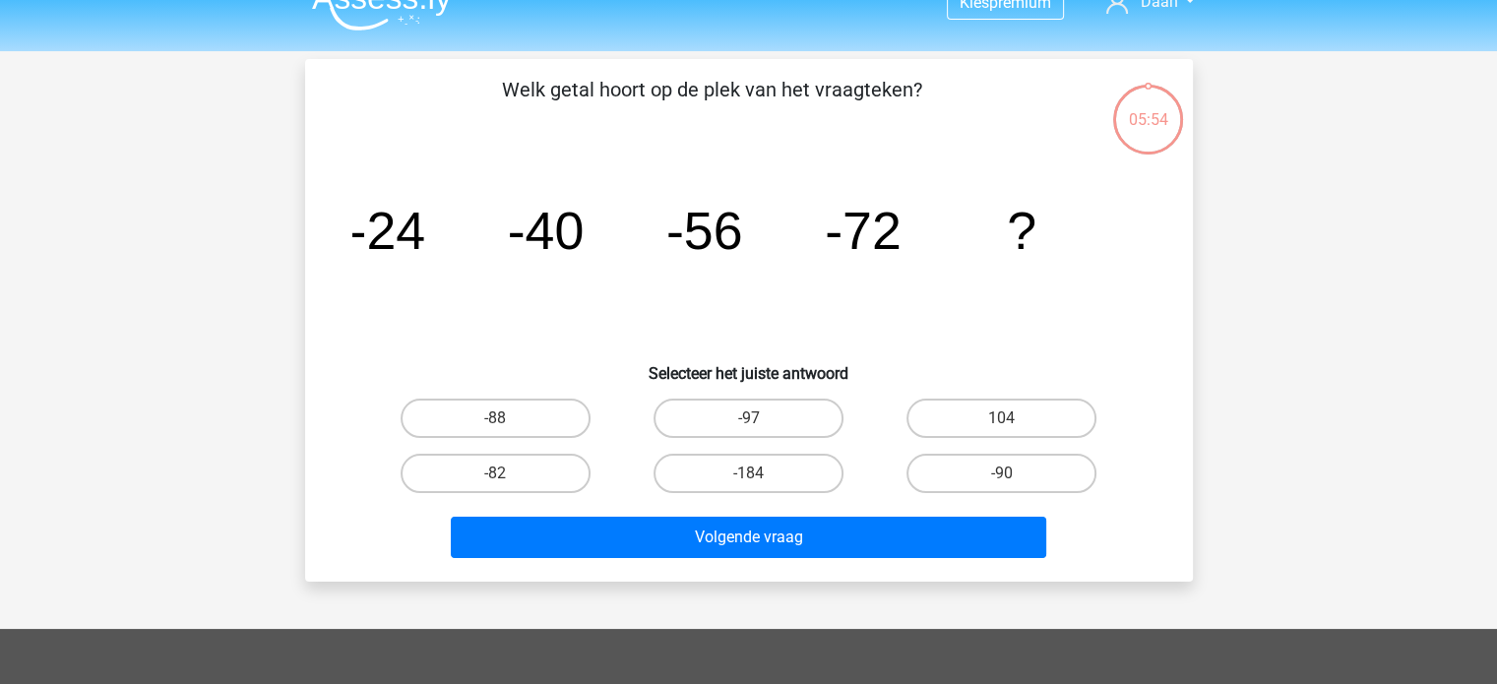
scroll to position [0, 0]
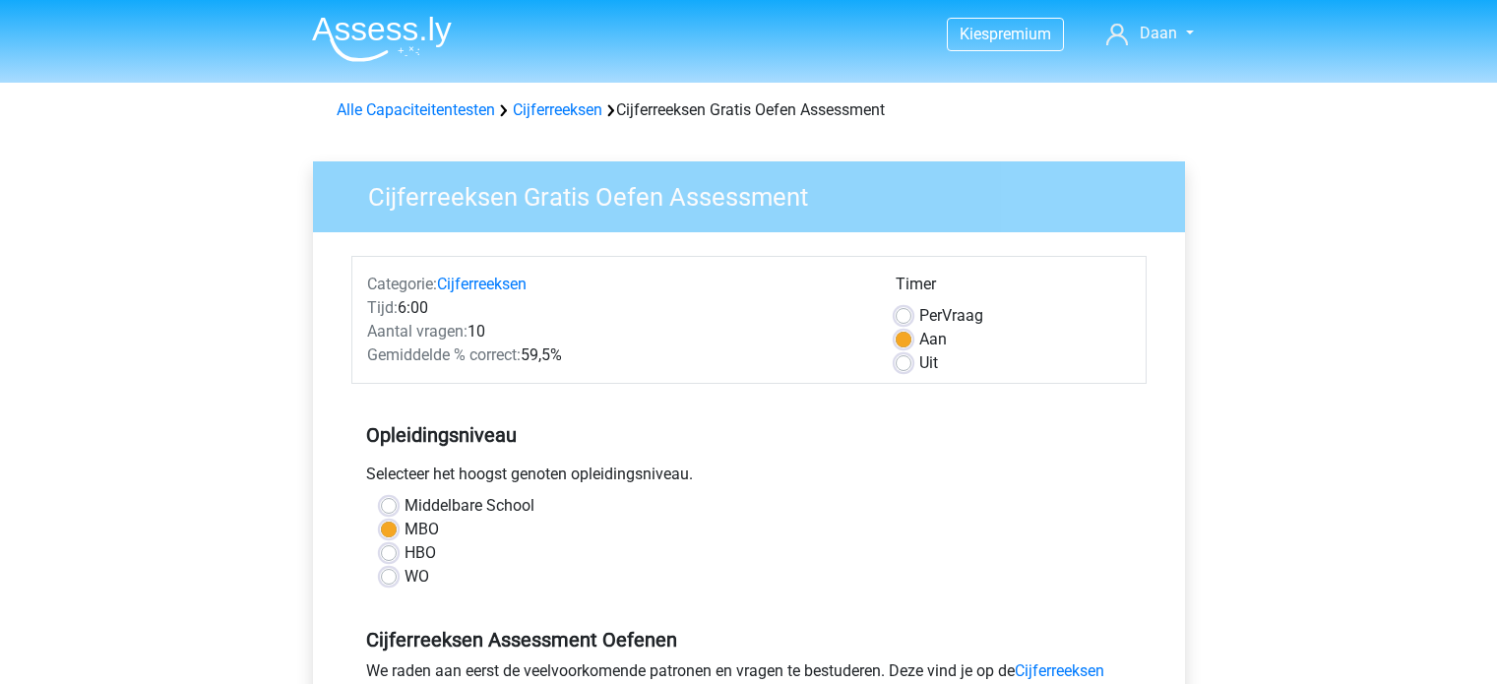
scroll to position [394, 0]
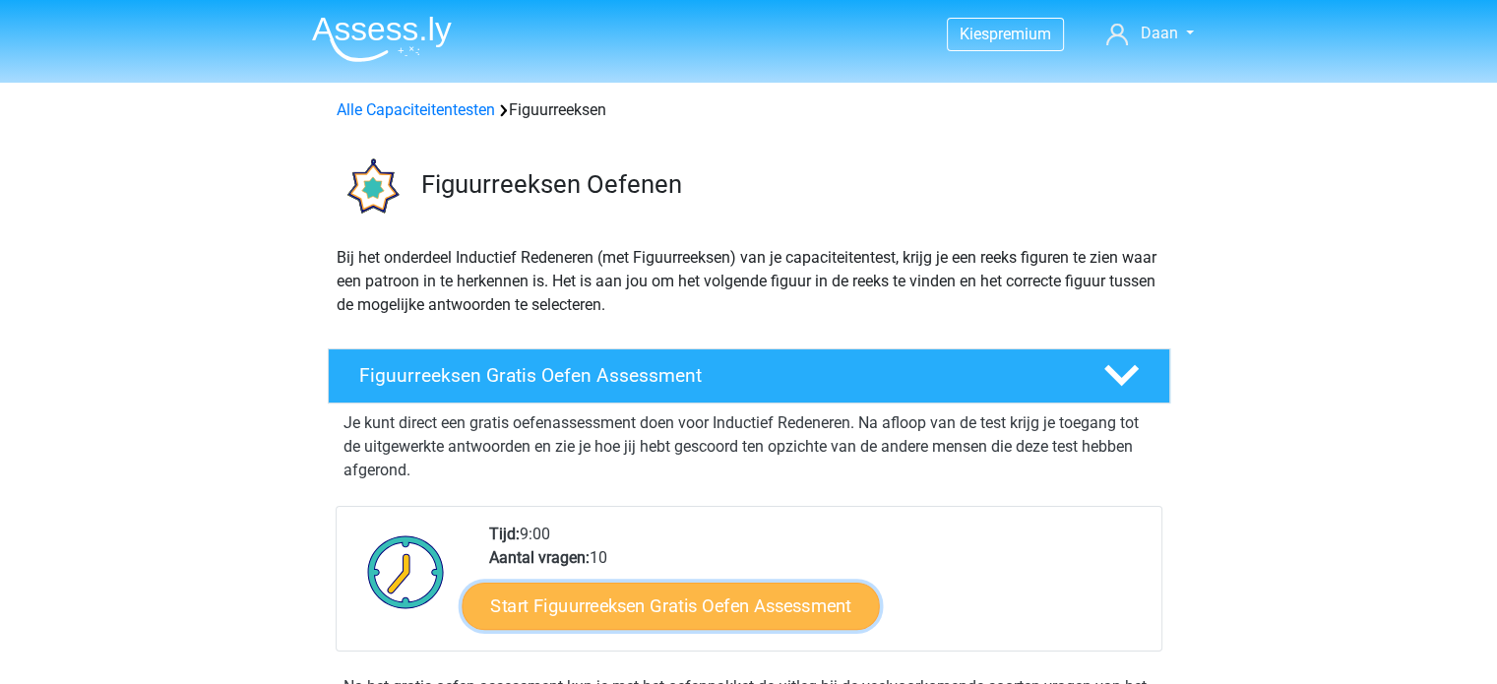
click at [716, 612] on link "Start Figuurreeksen Gratis Oefen Assessment" at bounding box center [670, 605] width 417 height 47
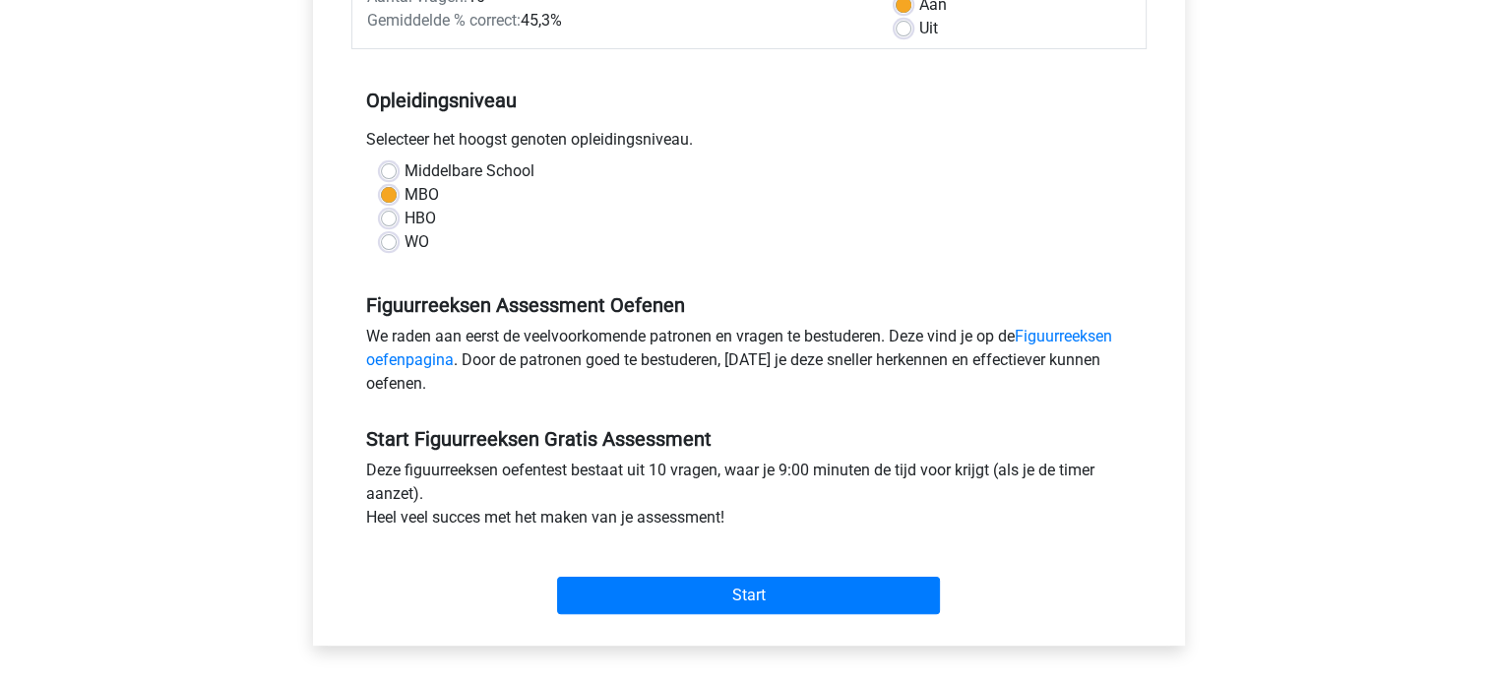
scroll to position [394, 0]
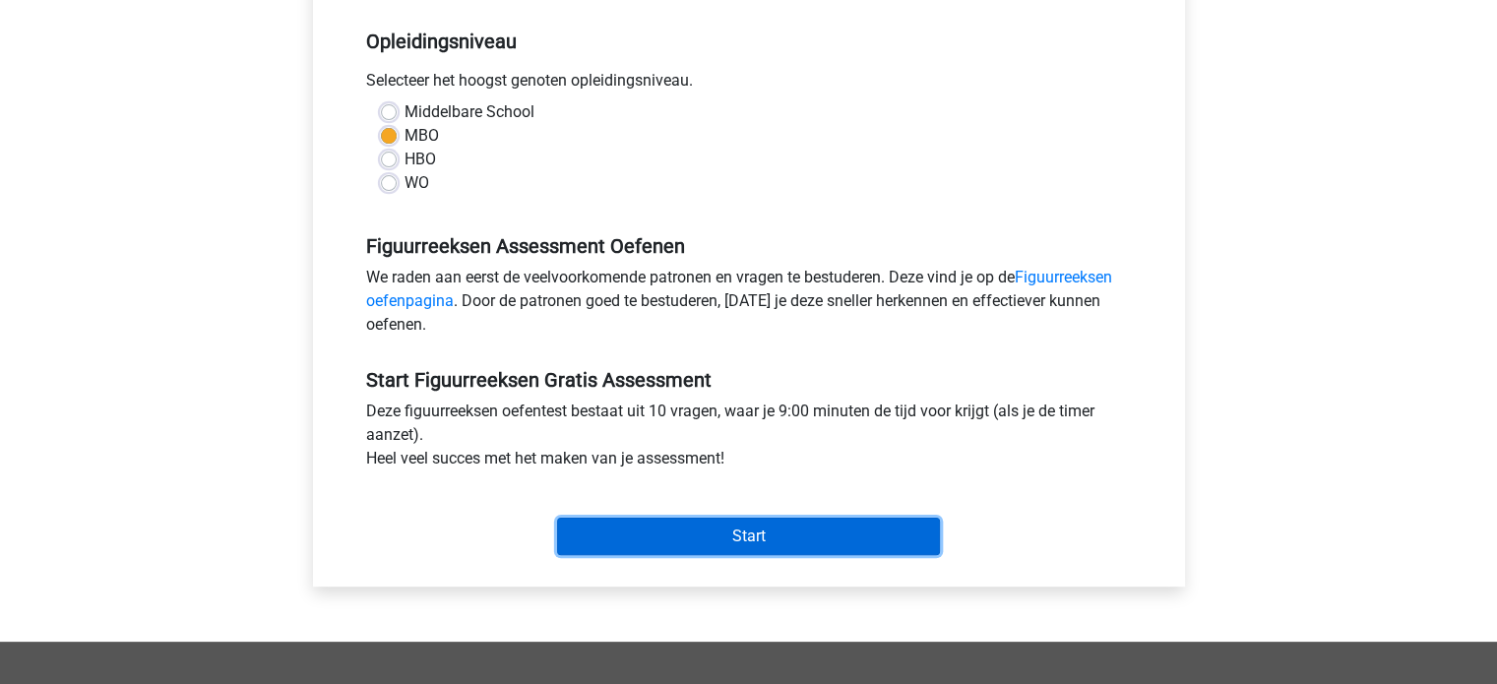
click at [725, 540] on input "Start" at bounding box center [748, 536] width 383 height 37
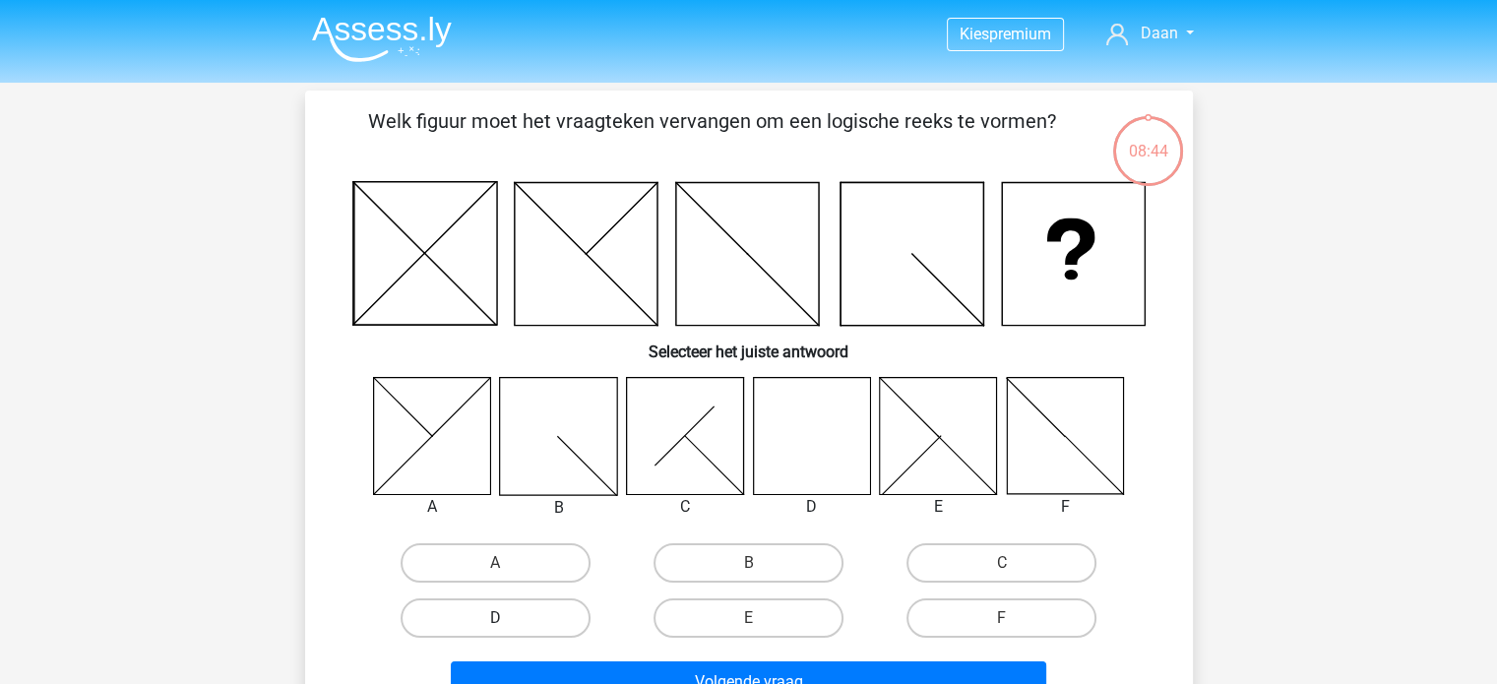
click at [479, 619] on label "D" at bounding box center [496, 617] width 190 height 39
click at [495, 619] on input "D" at bounding box center [501, 624] width 13 height 13
radio input "true"
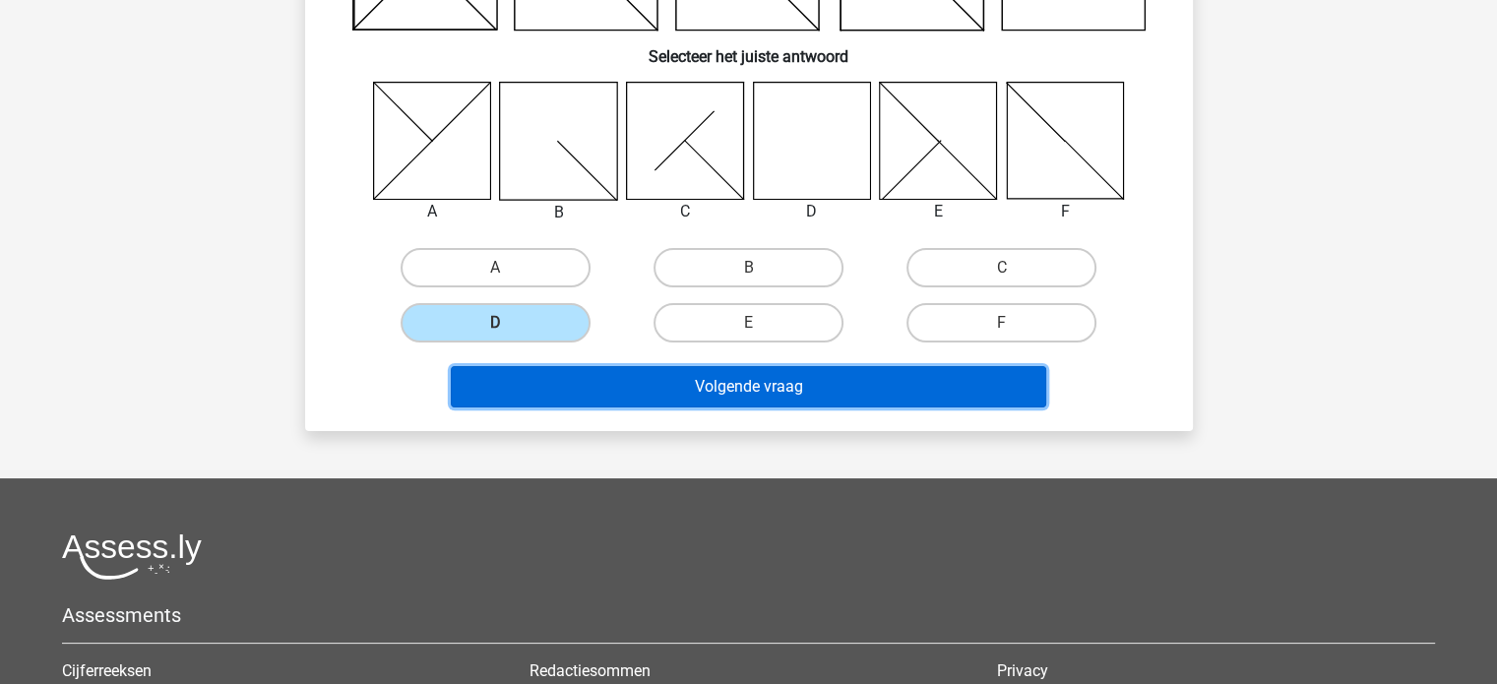
click at [641, 389] on button "Volgende vraag" at bounding box center [748, 386] width 595 height 41
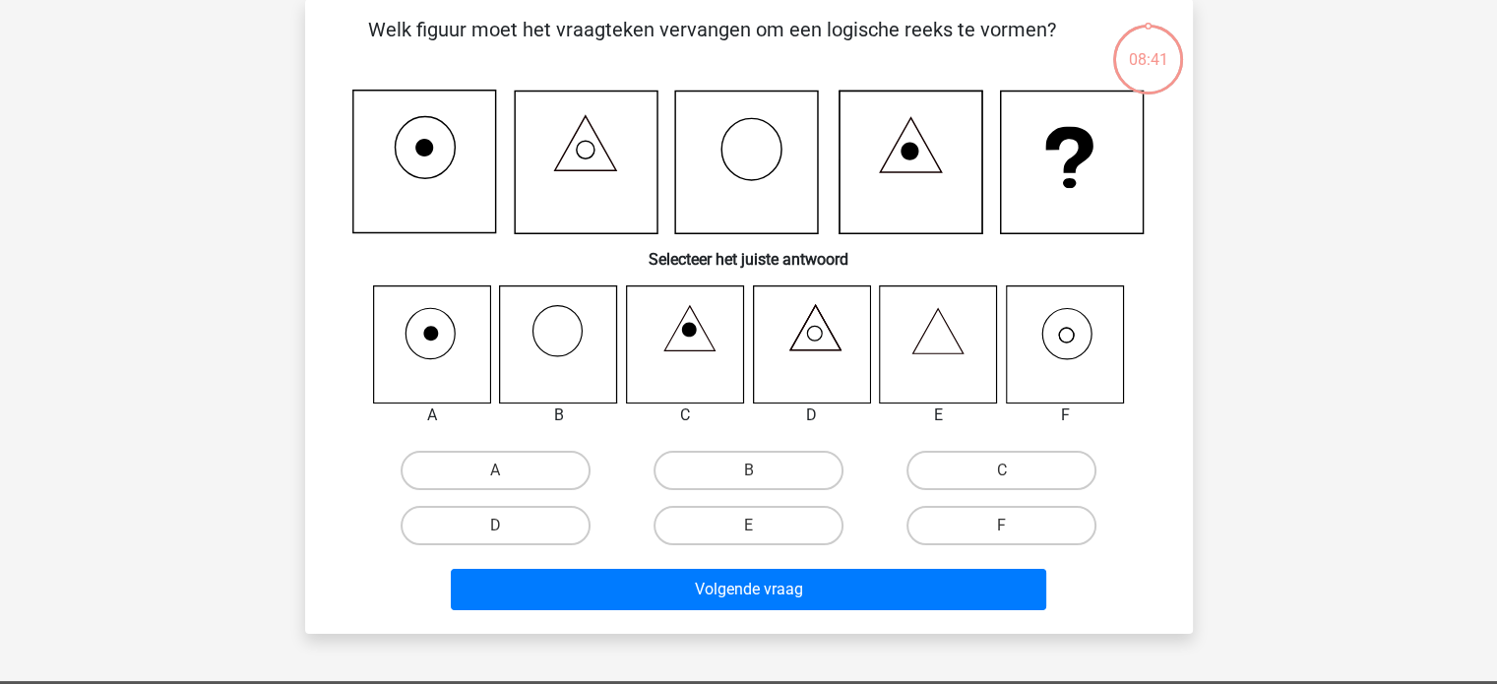
scroll to position [91, 0]
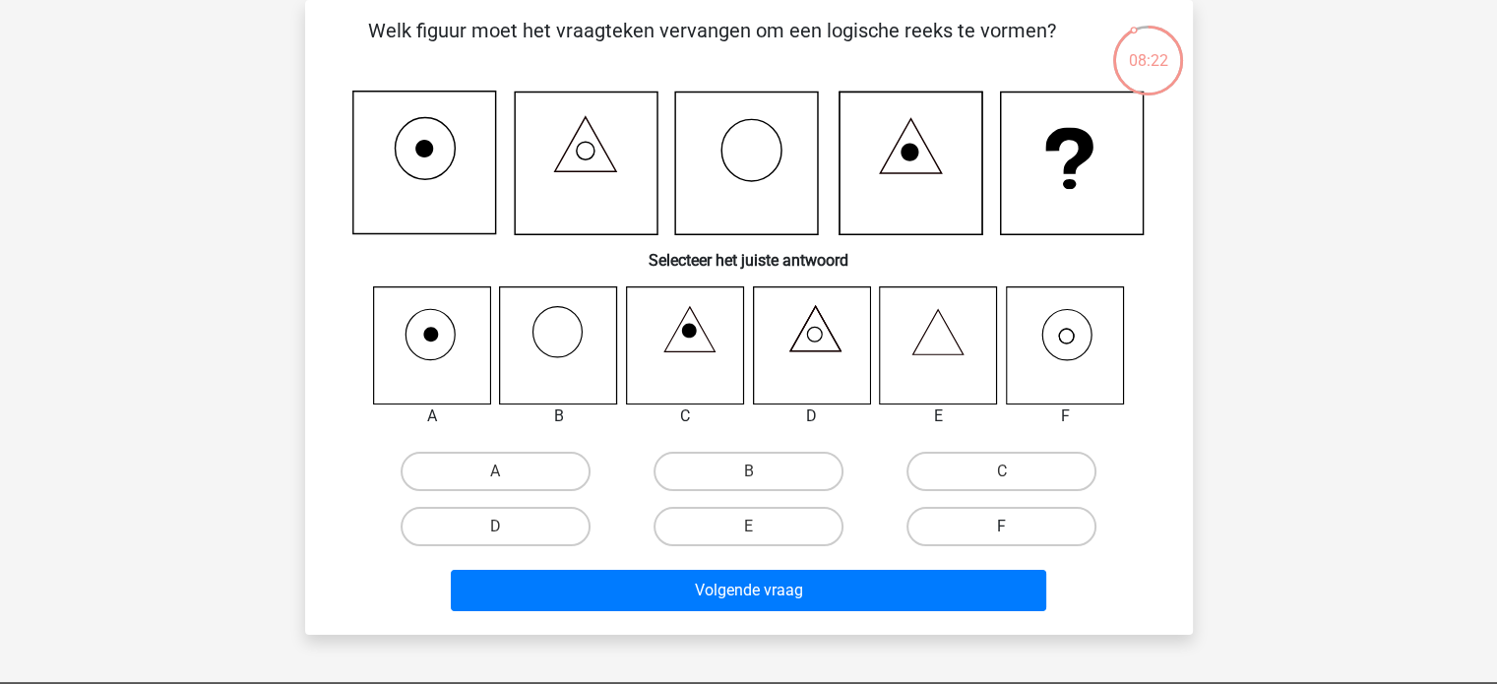
click at [993, 529] on label "F" at bounding box center [1001, 526] width 190 height 39
click at [1002, 529] on input "F" at bounding box center [1008, 533] width 13 height 13
radio input "true"
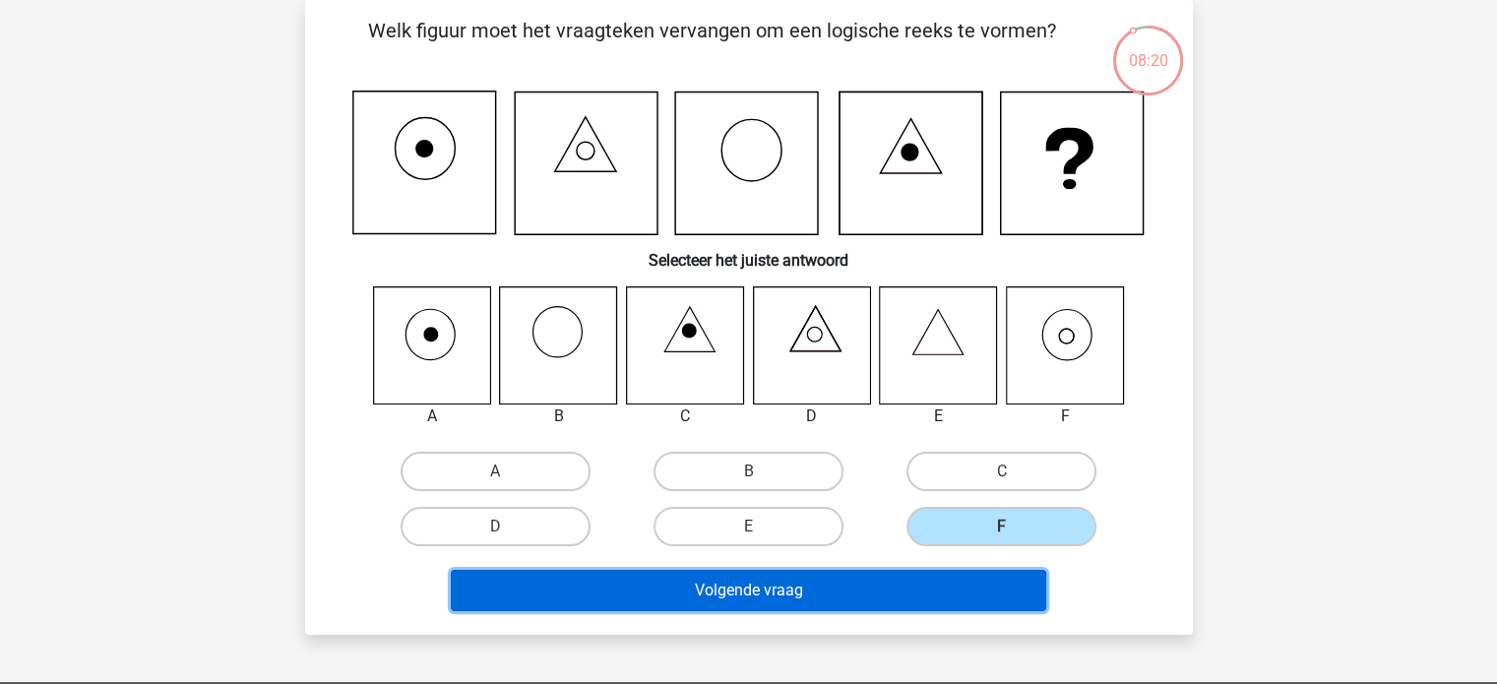
click at [835, 582] on button "Volgende vraag" at bounding box center [748, 590] width 595 height 41
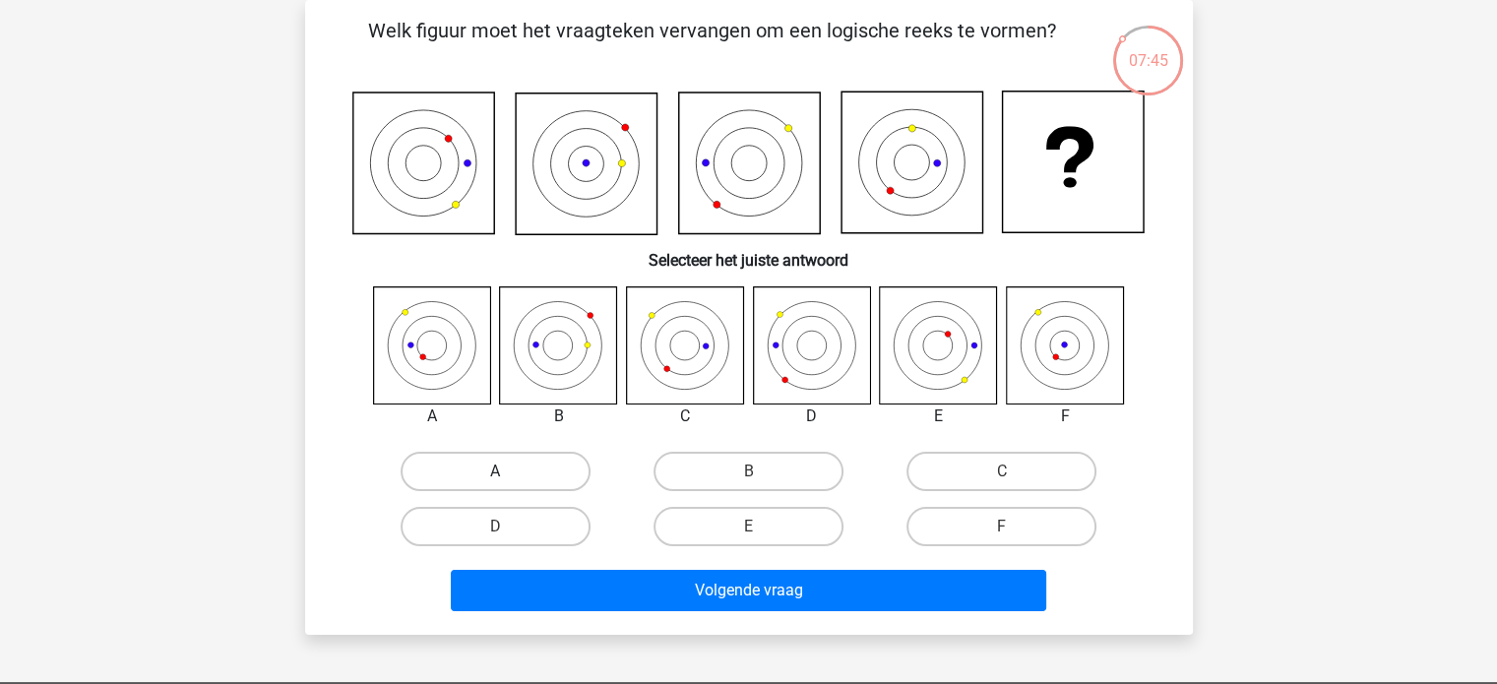
click at [529, 462] on label "A" at bounding box center [496, 471] width 190 height 39
click at [508, 471] on input "A" at bounding box center [501, 477] width 13 height 13
radio input "true"
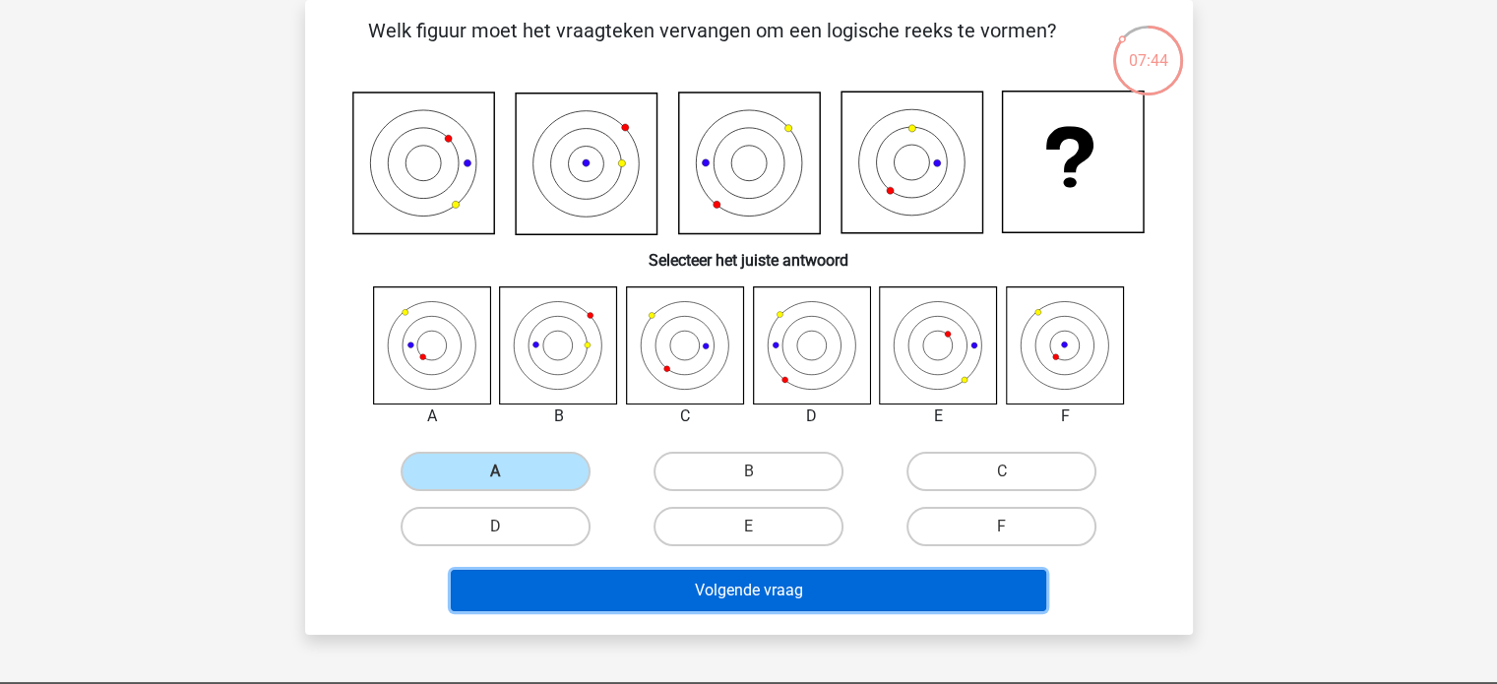
click at [713, 586] on button "Volgende vraag" at bounding box center [748, 590] width 595 height 41
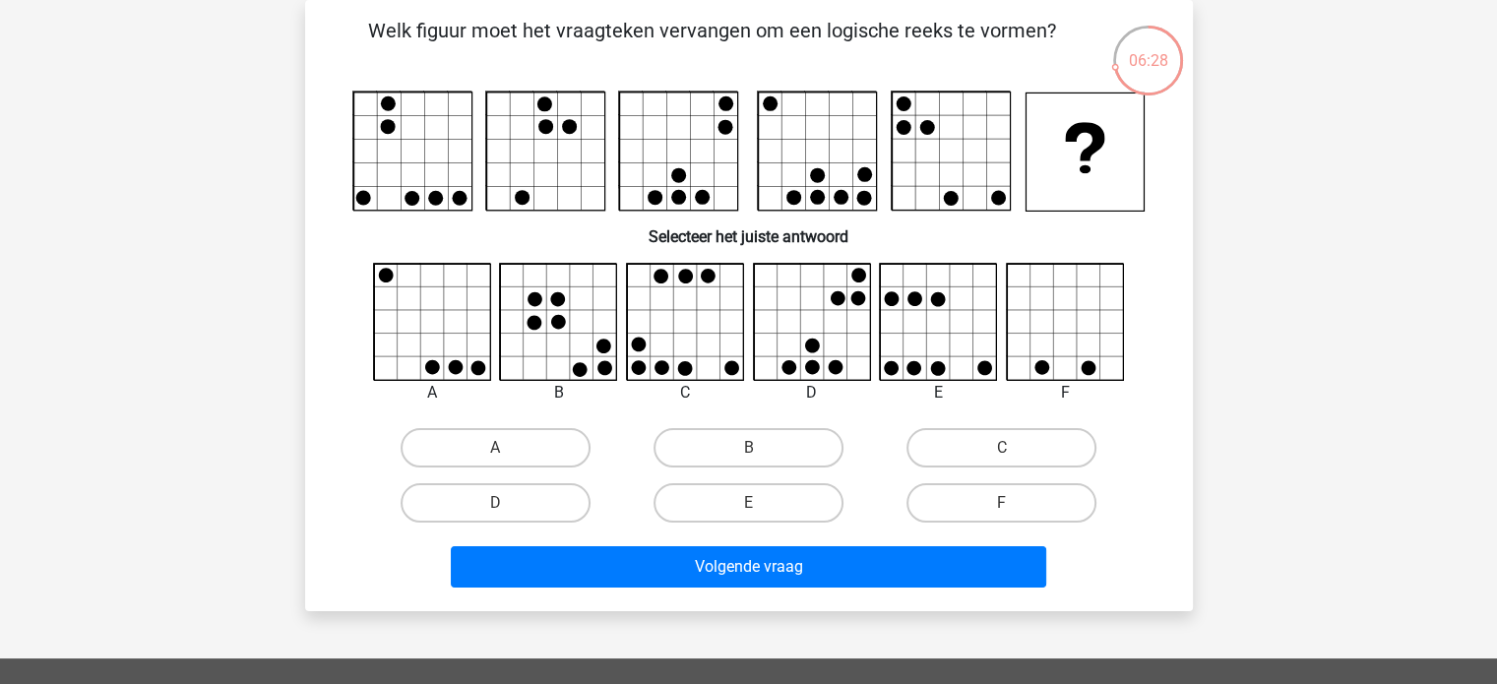
click at [1002, 450] on input "C" at bounding box center [1008, 454] width 13 height 13
radio input "true"
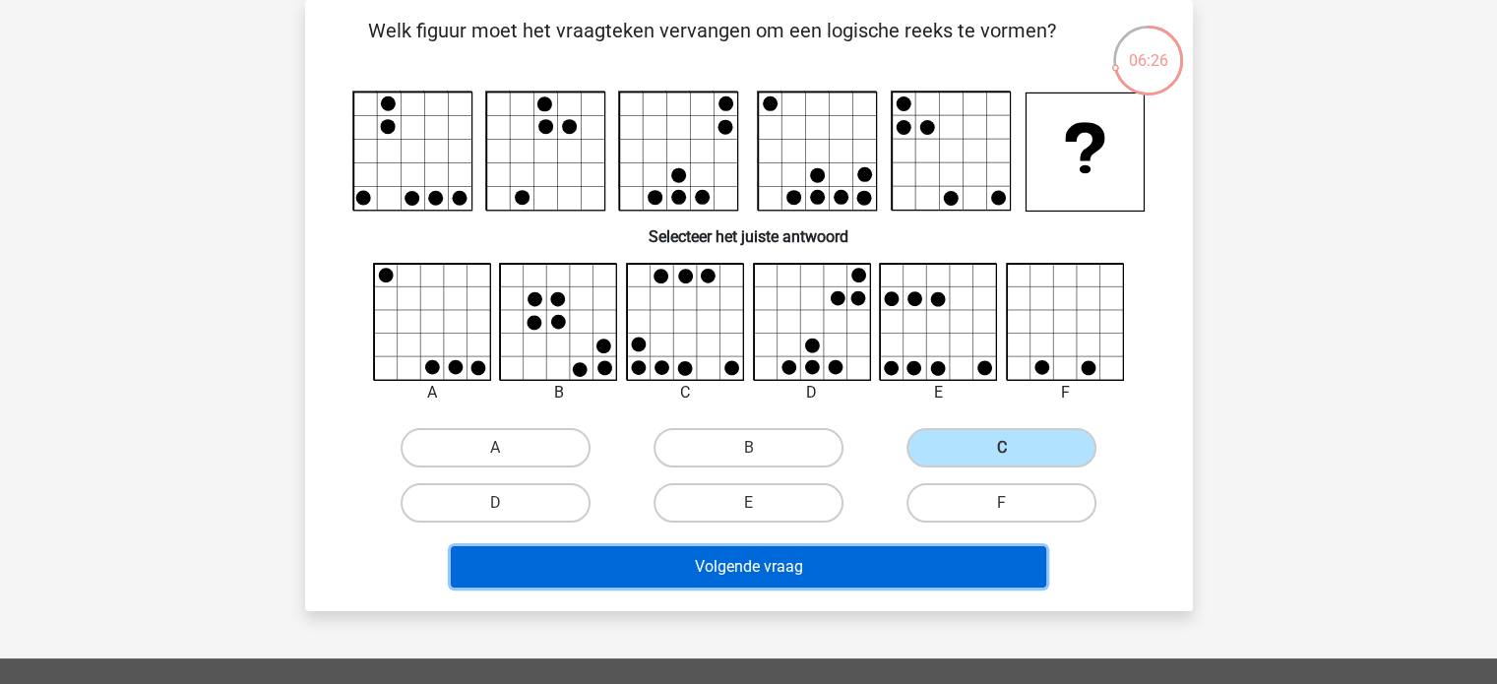
click at [966, 563] on button "Volgende vraag" at bounding box center [748, 566] width 595 height 41
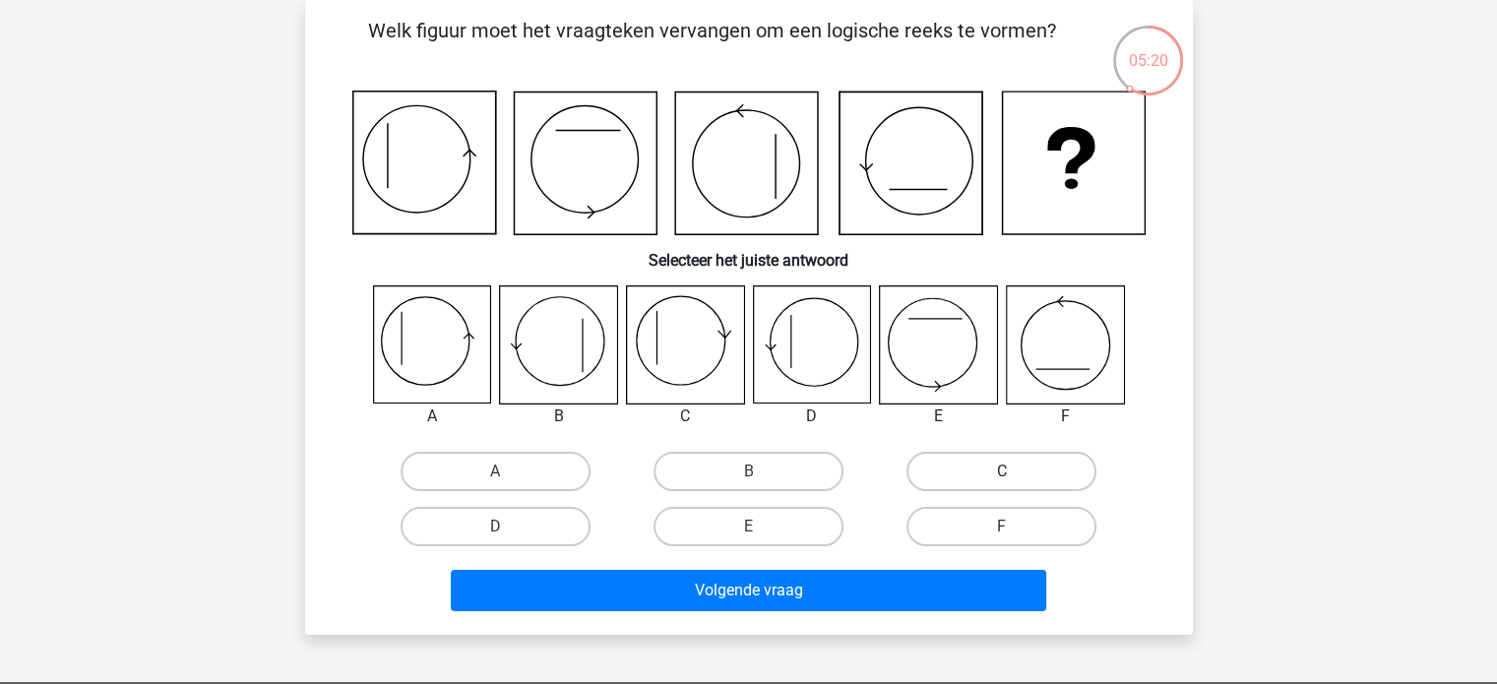
click at [1004, 464] on label "C" at bounding box center [1001, 471] width 190 height 39
click at [1004, 471] on input "C" at bounding box center [1008, 477] width 13 height 13
radio input "true"
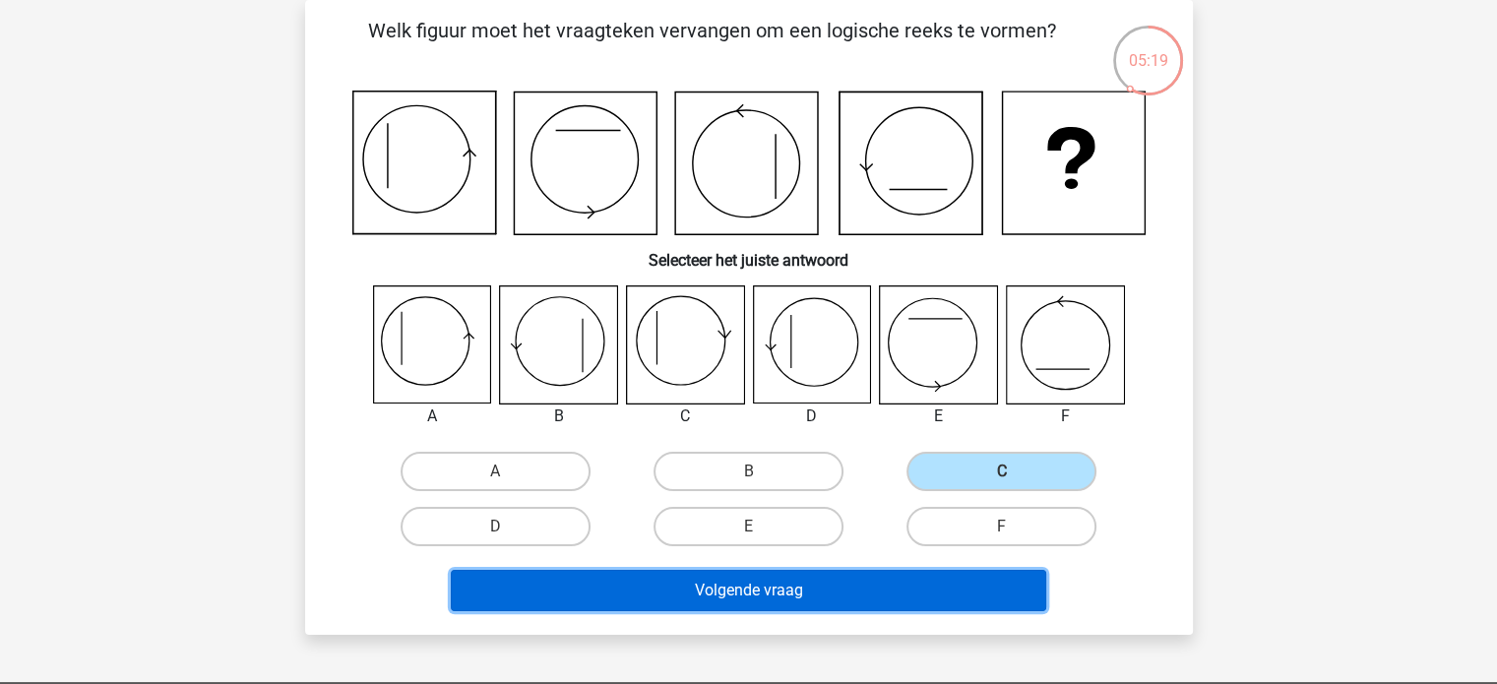
click at [823, 588] on button "Volgende vraag" at bounding box center [748, 590] width 595 height 41
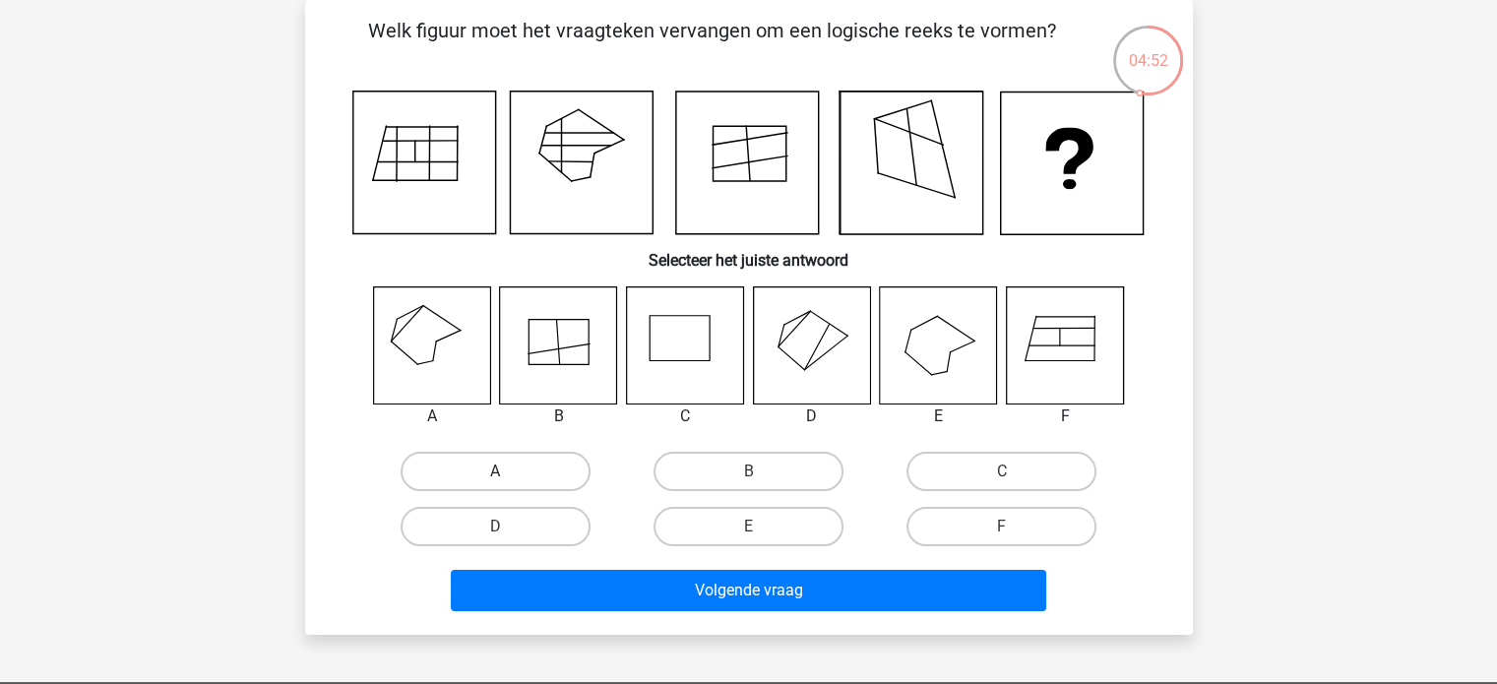
click at [512, 472] on label "A" at bounding box center [496, 471] width 190 height 39
click at [508, 472] on input "A" at bounding box center [501, 477] width 13 height 13
radio input "true"
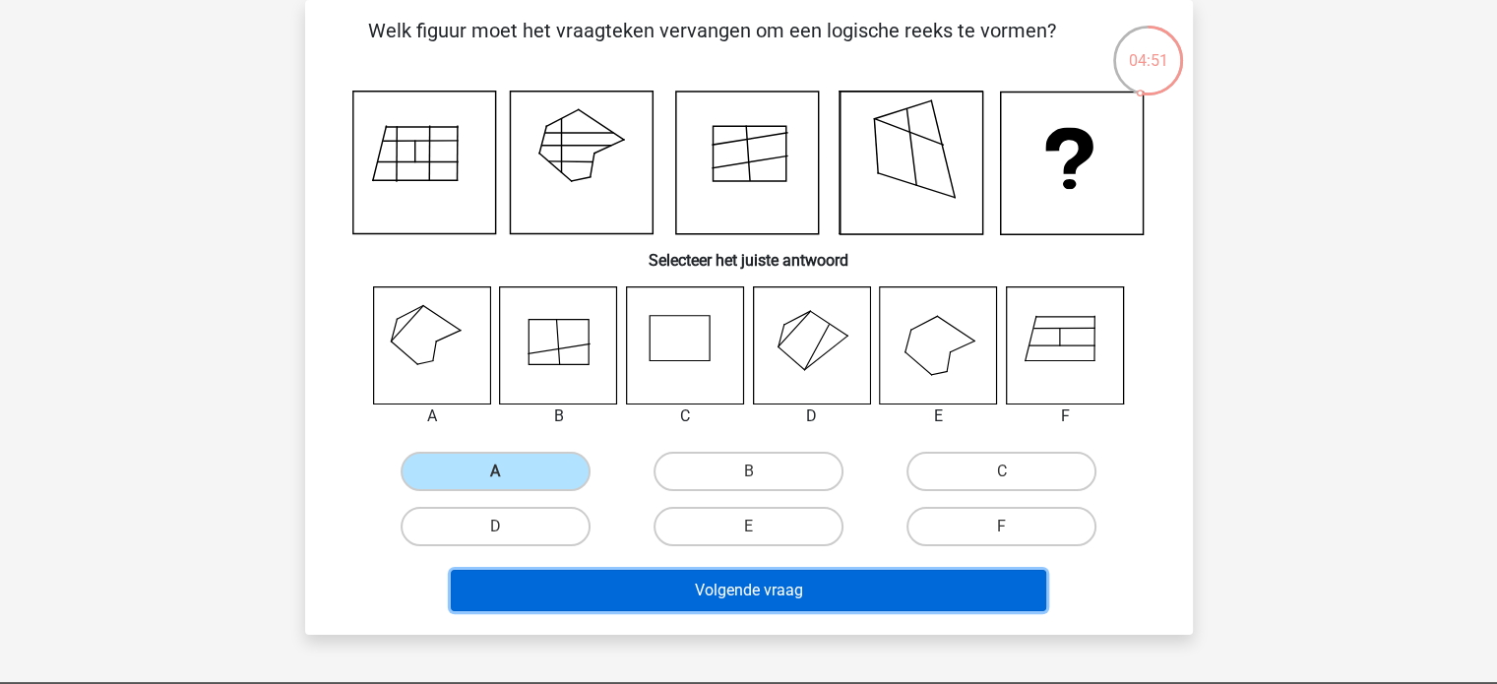
click at [866, 582] on button "Volgende vraag" at bounding box center [748, 590] width 595 height 41
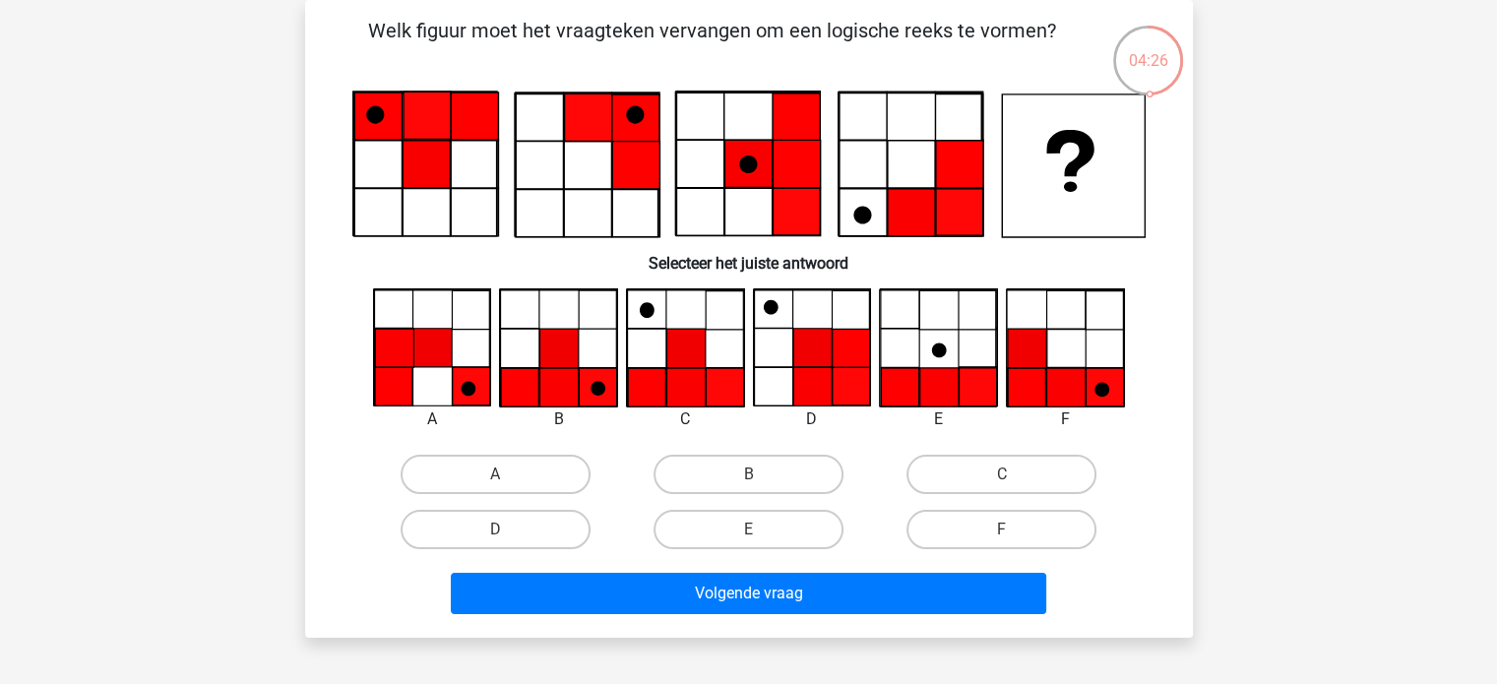
click at [753, 477] on input "B" at bounding box center [754, 480] width 13 height 13
radio input "true"
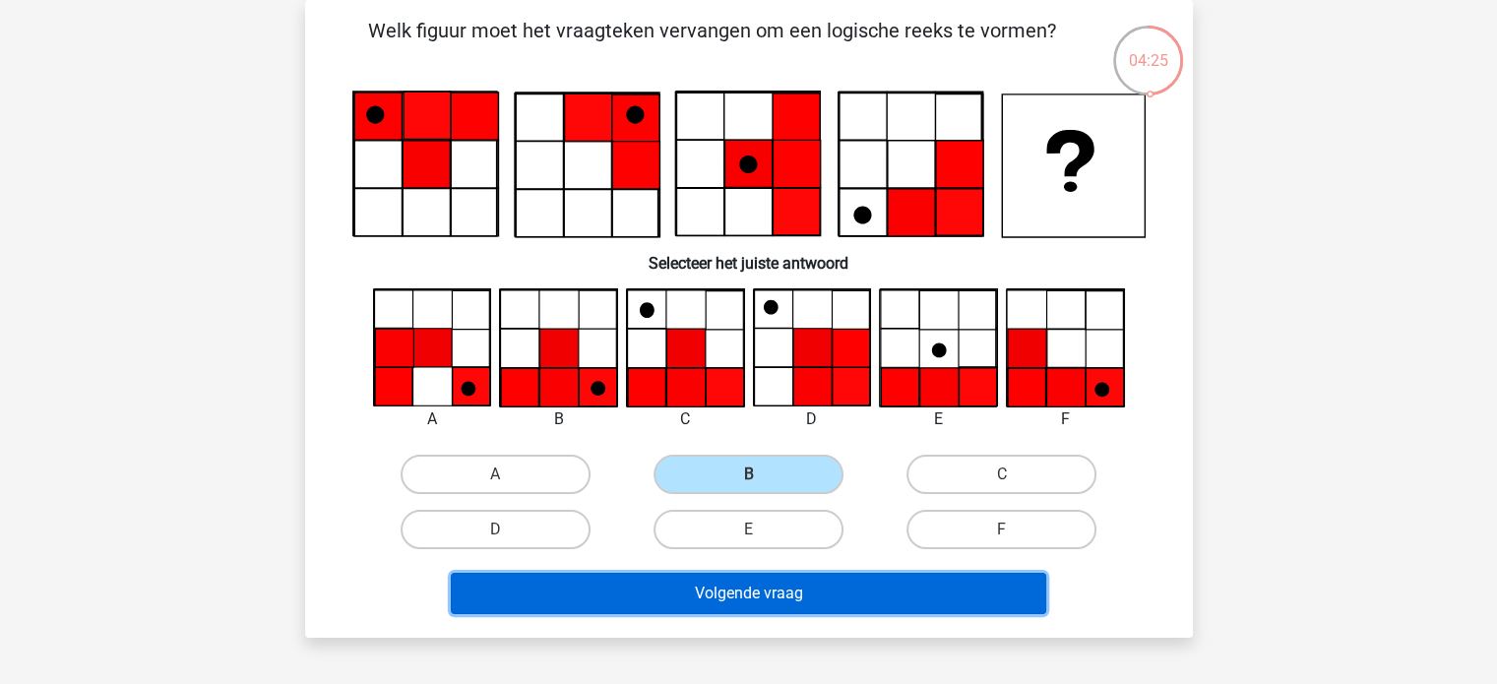
click at [858, 593] on button "Volgende vraag" at bounding box center [748, 593] width 595 height 41
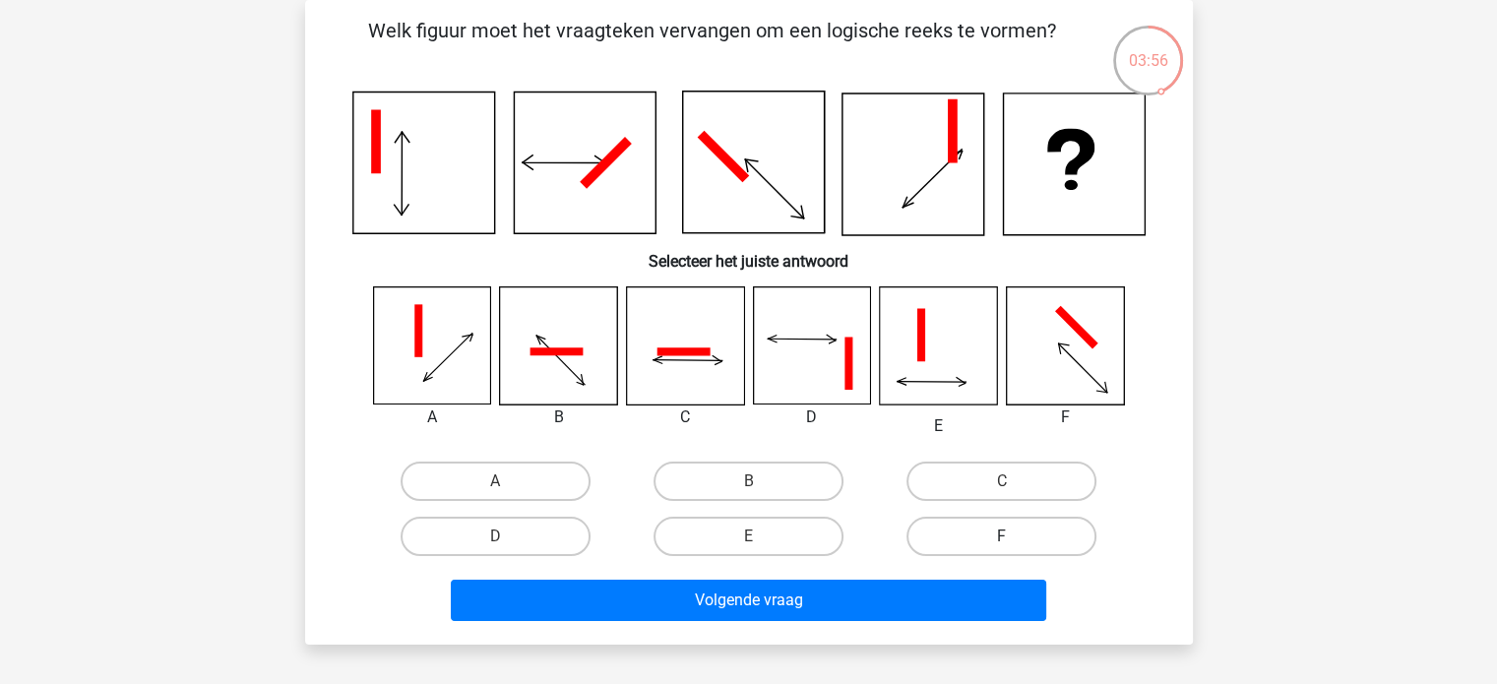
click at [993, 529] on label "F" at bounding box center [1001, 536] width 190 height 39
click at [1002, 536] on input "F" at bounding box center [1008, 542] width 13 height 13
radio input "true"
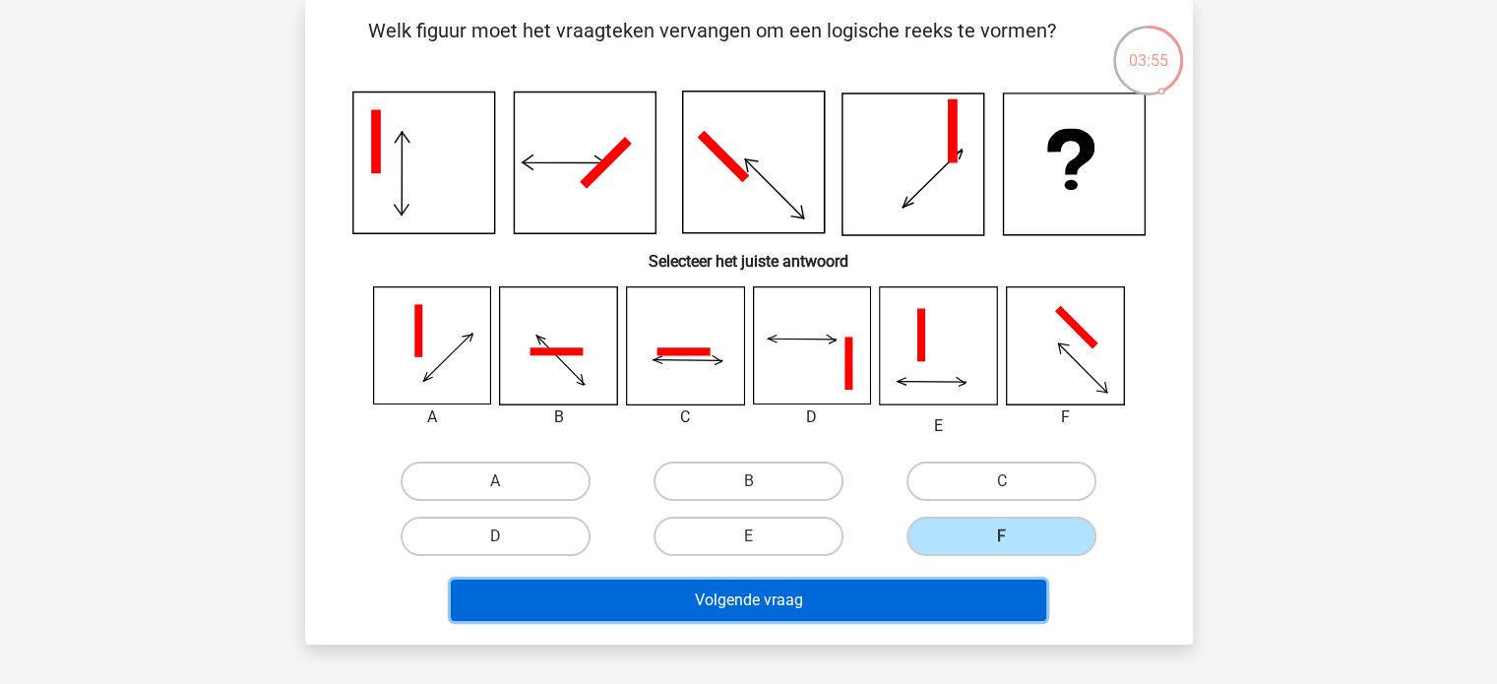
click at [879, 599] on button "Volgende vraag" at bounding box center [748, 600] width 595 height 41
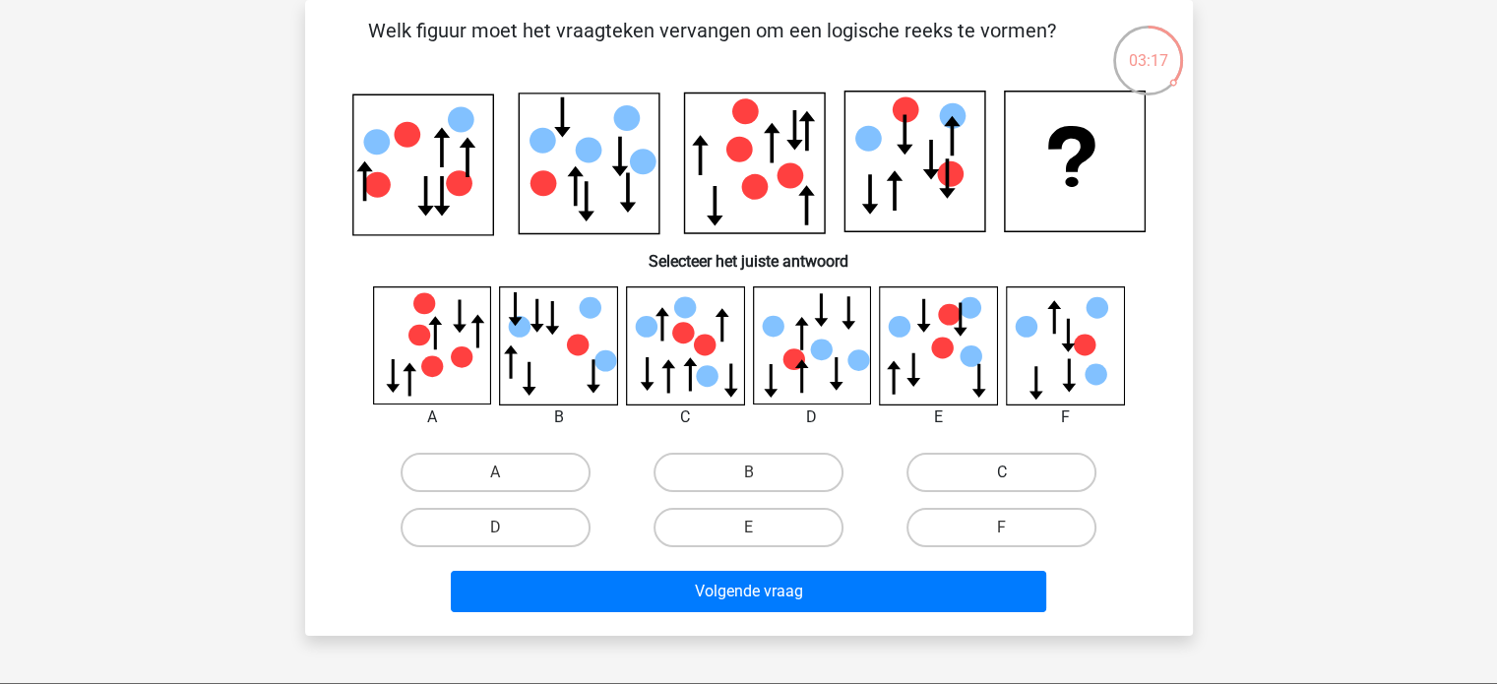
click at [981, 466] on label "C" at bounding box center [1001, 472] width 190 height 39
click at [1002, 472] on input "C" at bounding box center [1008, 478] width 13 height 13
radio input "true"
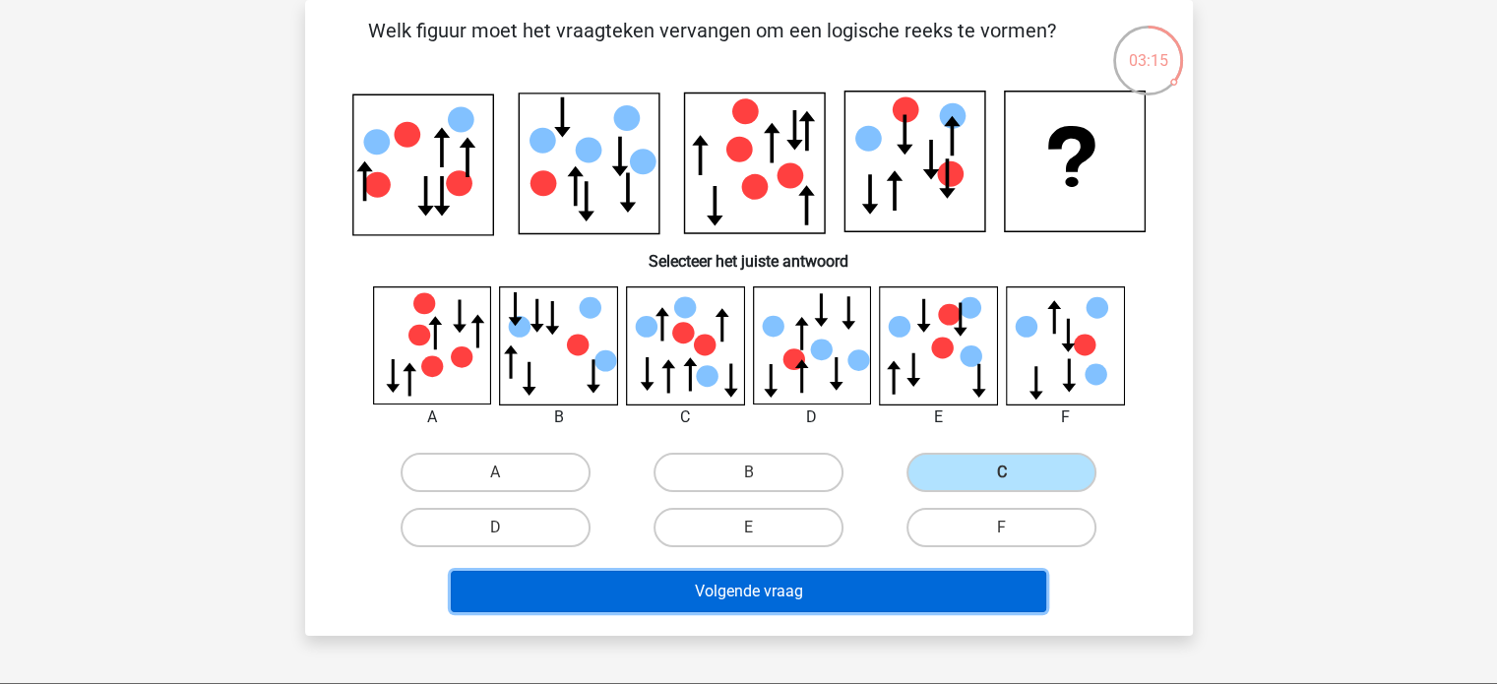
click at [934, 590] on button "Volgende vraag" at bounding box center [748, 591] width 595 height 41
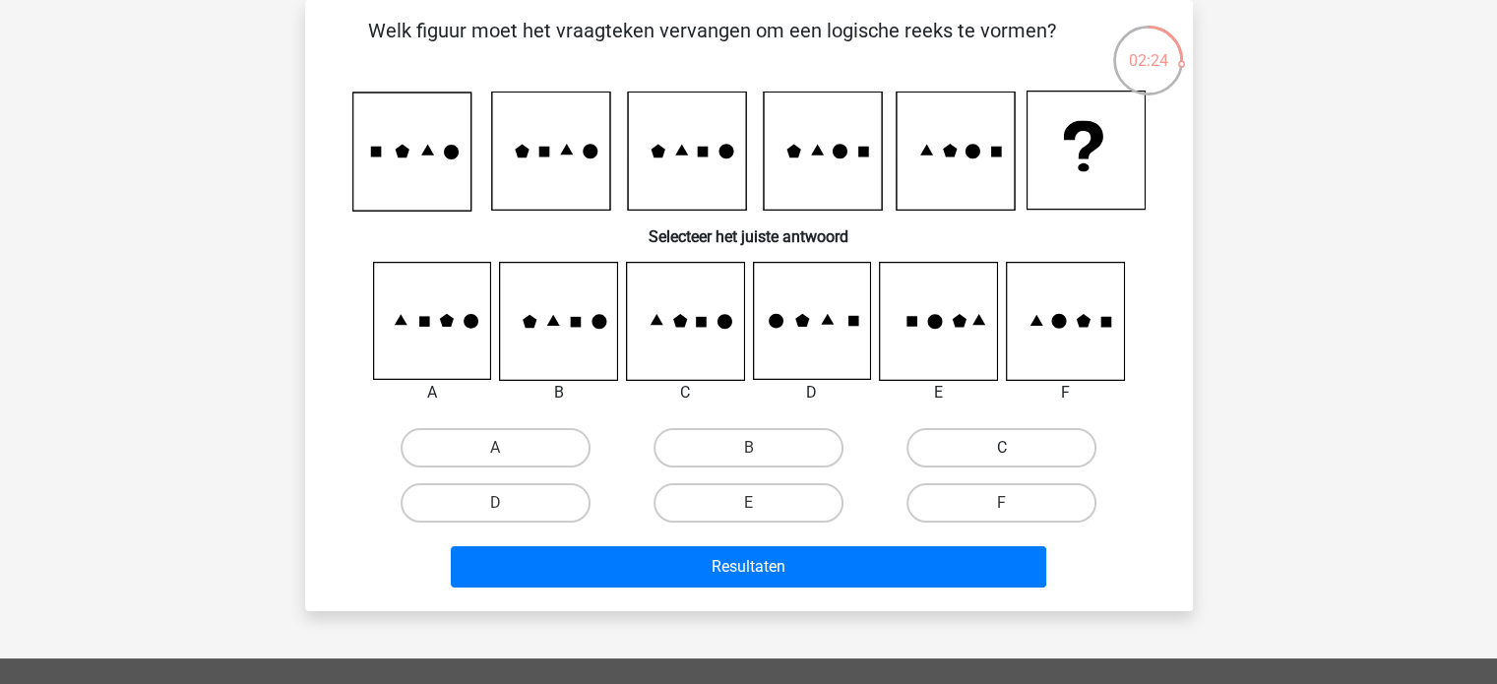
click at [974, 456] on label "C" at bounding box center [1001, 447] width 190 height 39
click at [1002, 456] on input "C" at bounding box center [1008, 454] width 13 height 13
radio input "true"
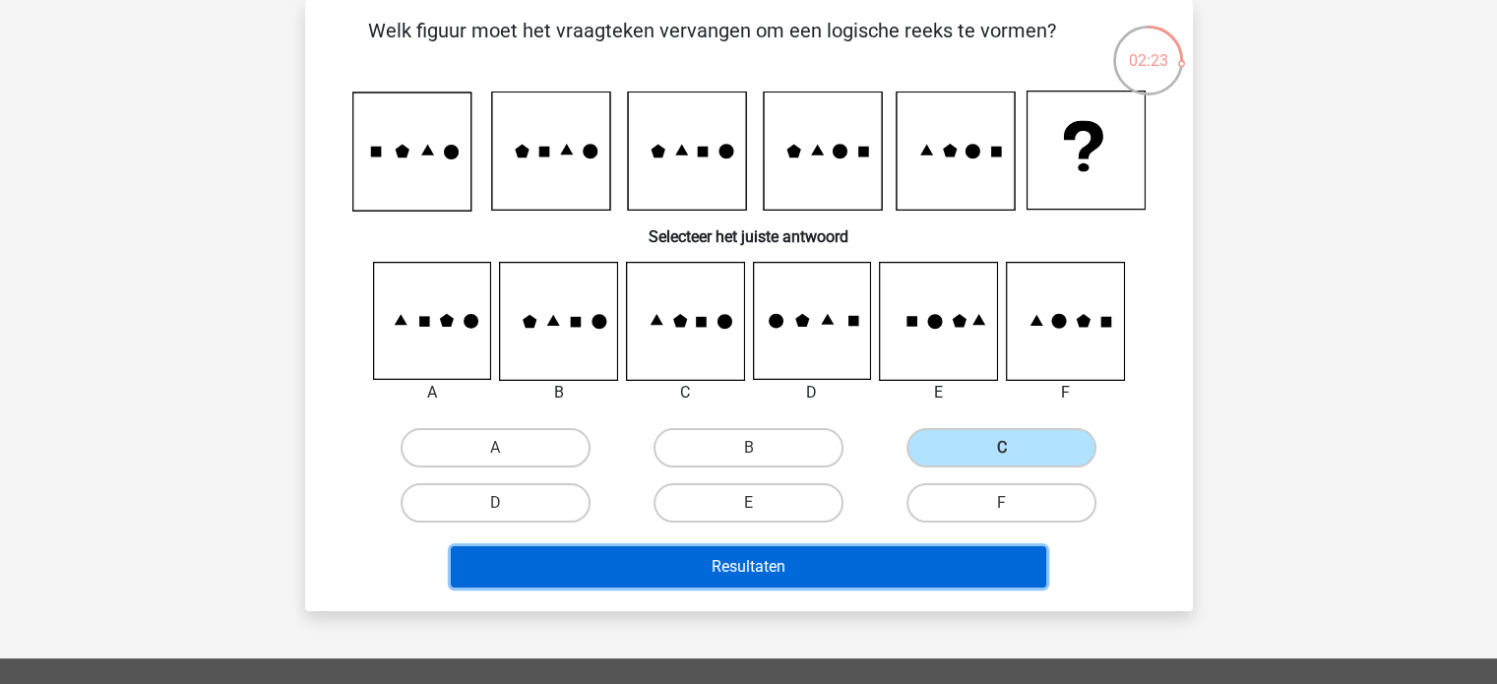
click at [916, 561] on button "Resultaten" at bounding box center [748, 566] width 595 height 41
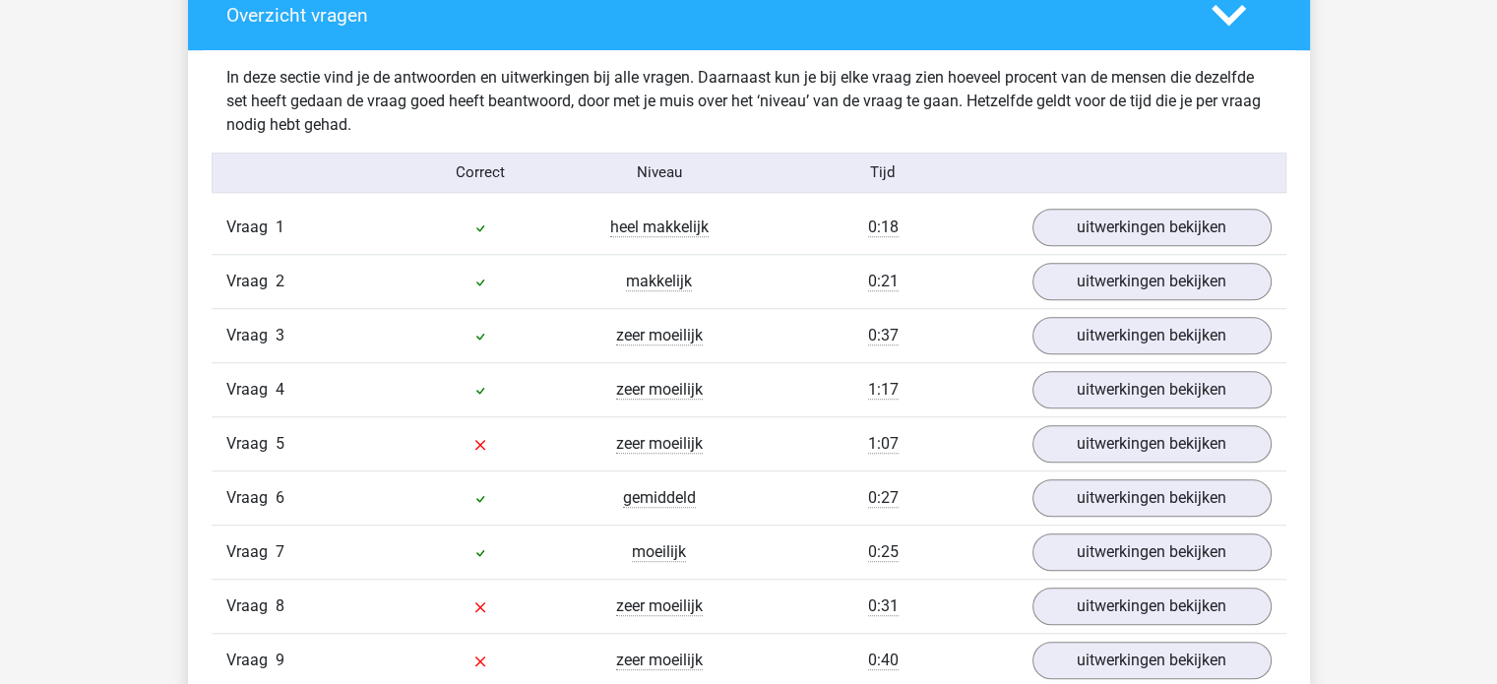
scroll to position [1575, 0]
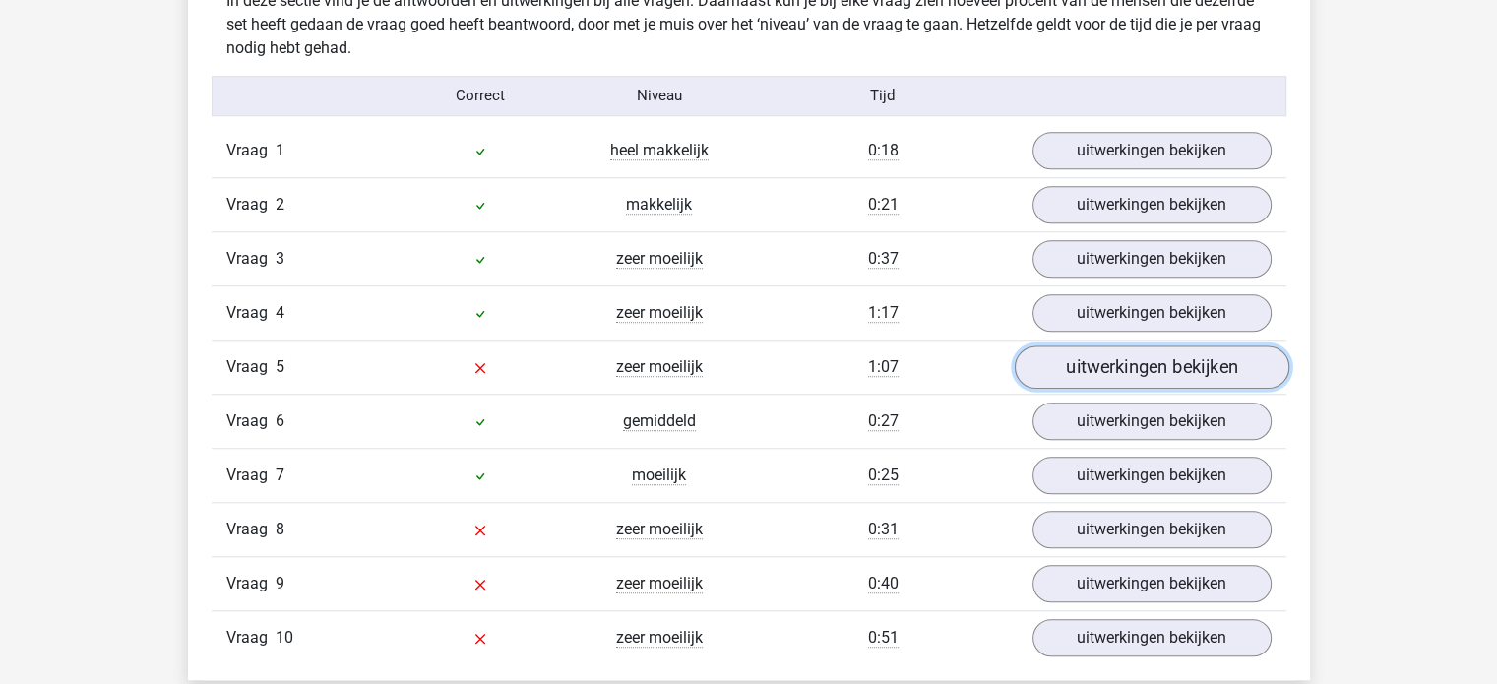
click at [1096, 360] on link "uitwerkingen bekijken" at bounding box center [1151, 366] width 275 height 43
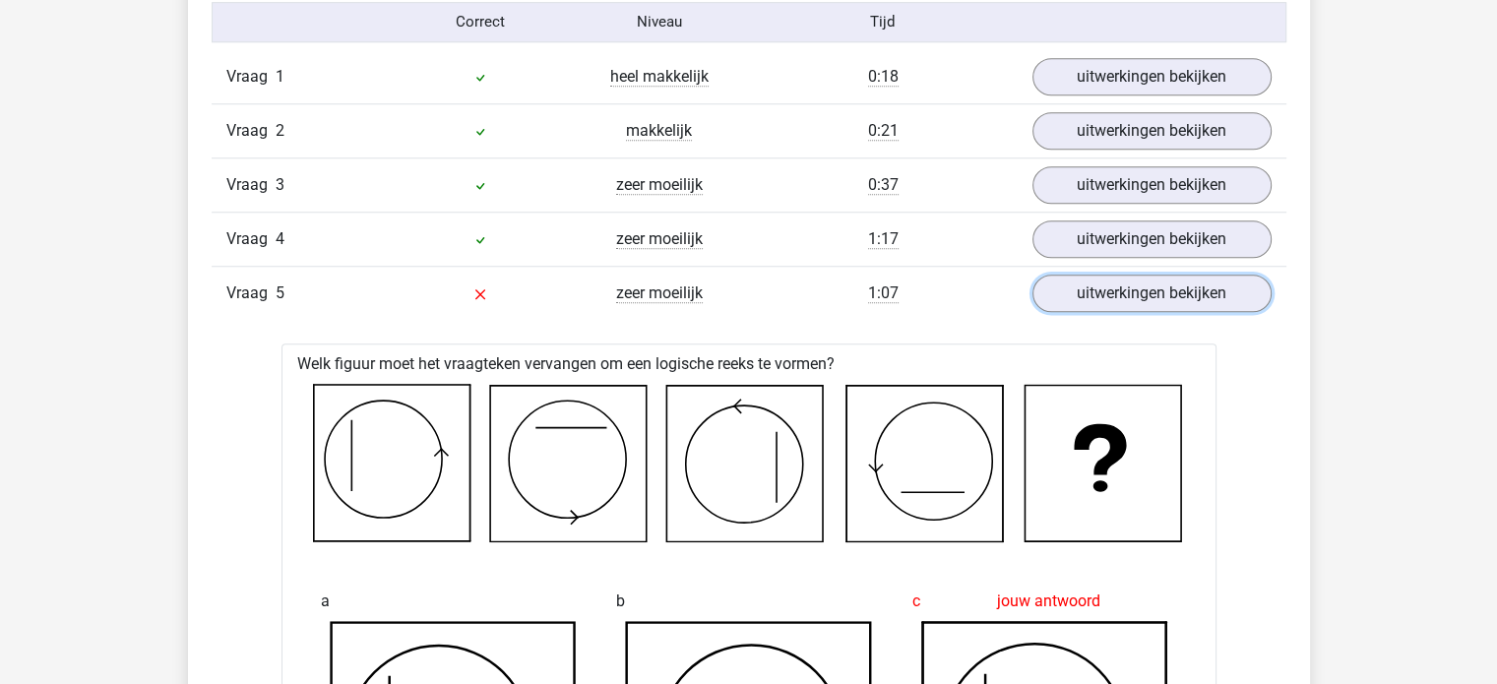
scroll to position [1673, 0]
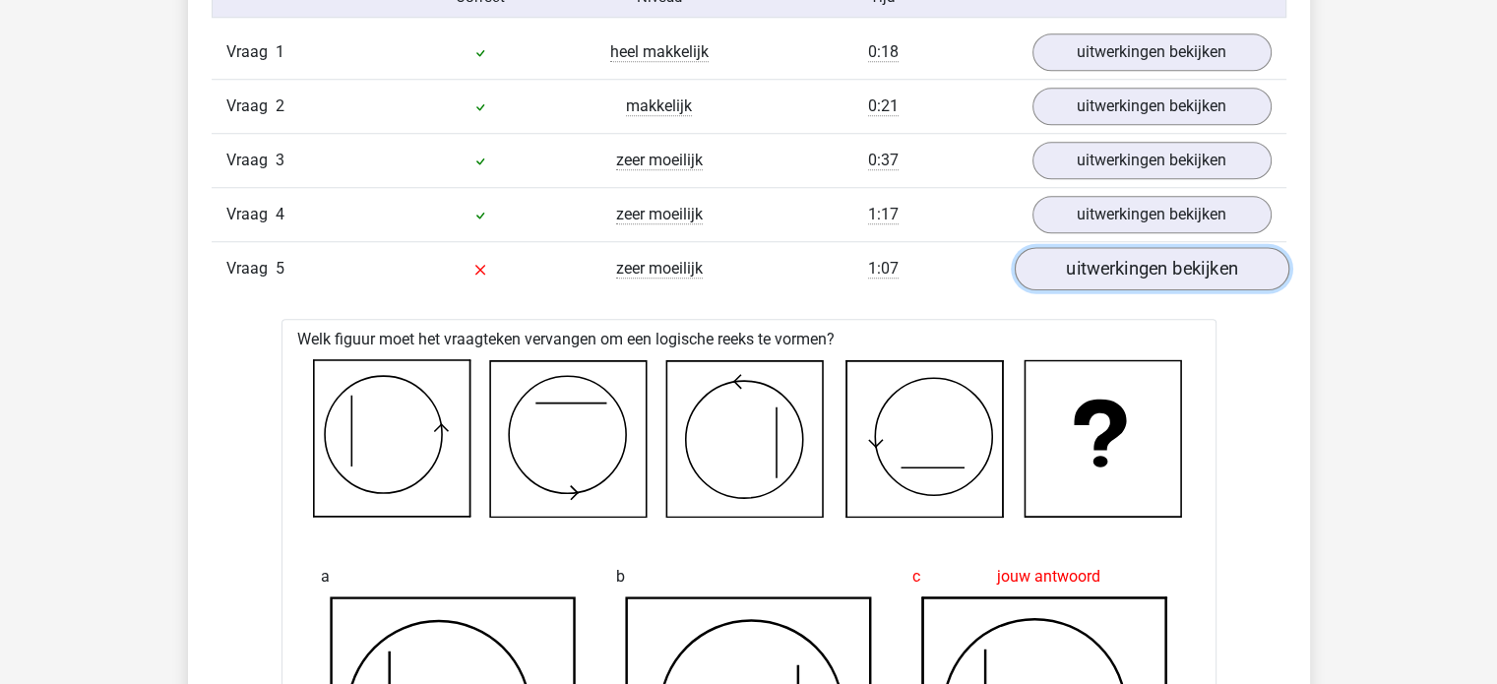
click at [1111, 271] on link "uitwerkingen bekijken" at bounding box center [1151, 268] width 275 height 43
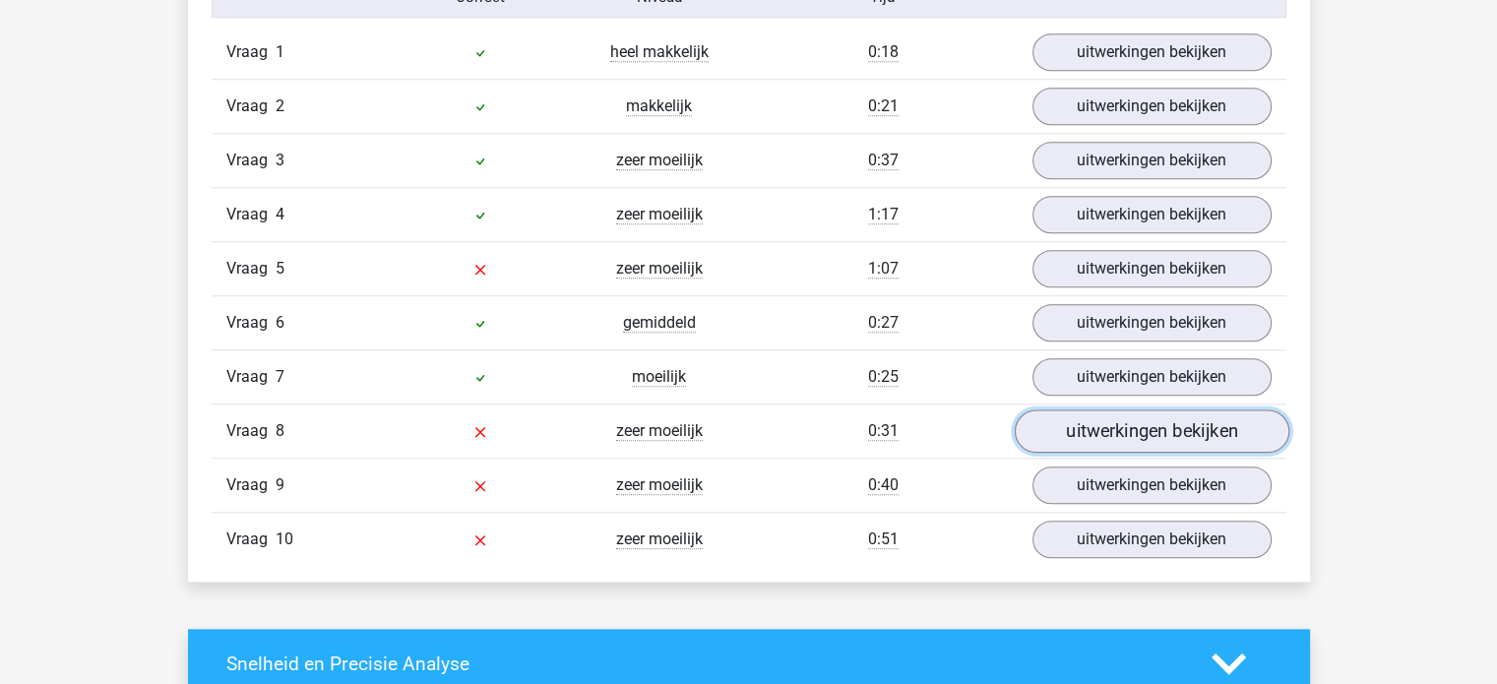
click at [1114, 424] on link "uitwerkingen bekijken" at bounding box center [1151, 430] width 275 height 43
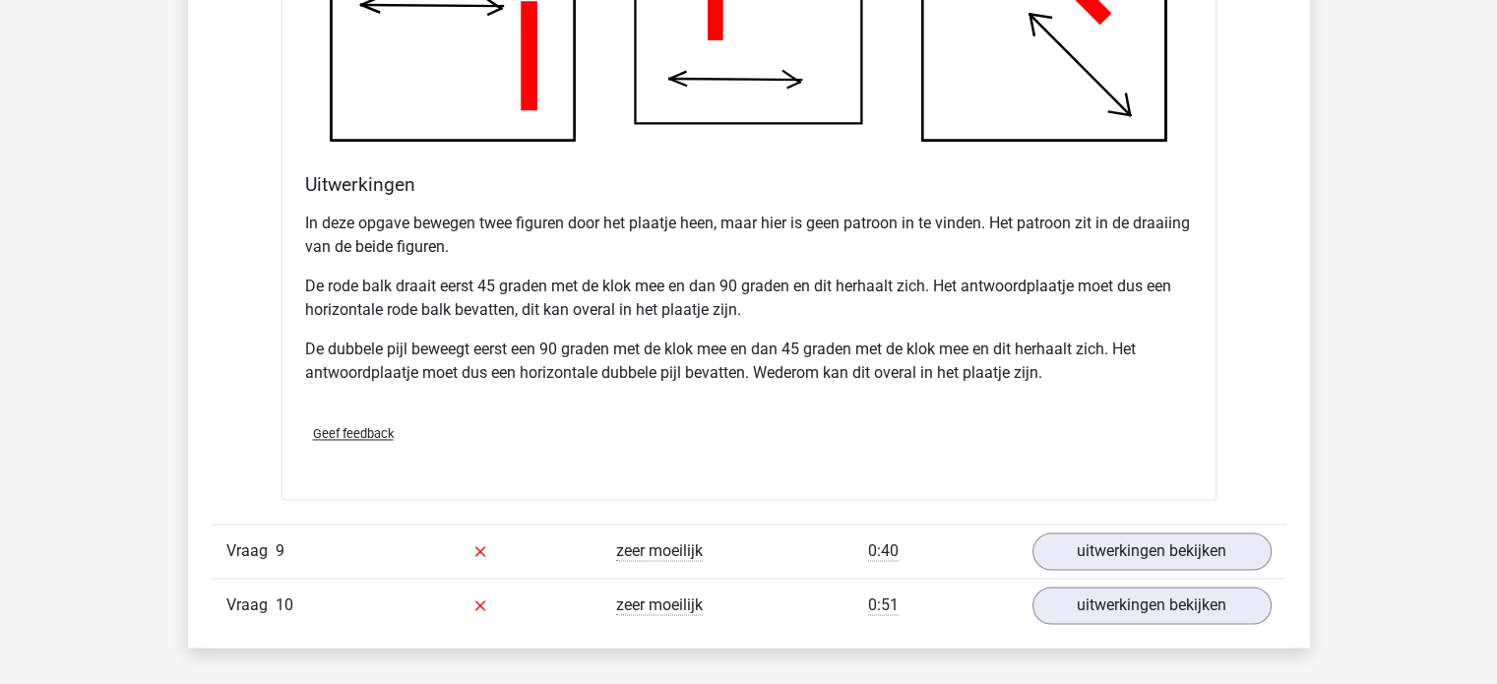
scroll to position [3149, 0]
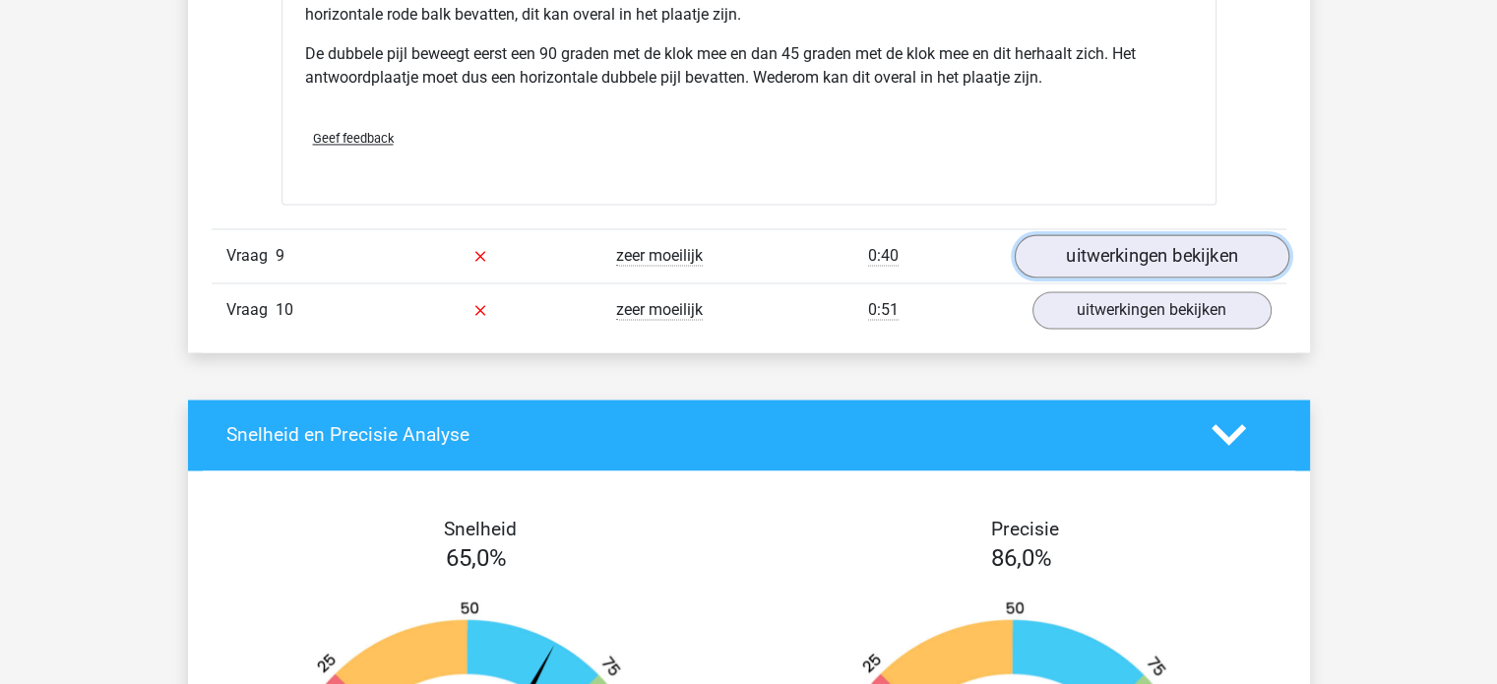
click at [1096, 252] on link "uitwerkingen bekijken" at bounding box center [1151, 255] width 275 height 43
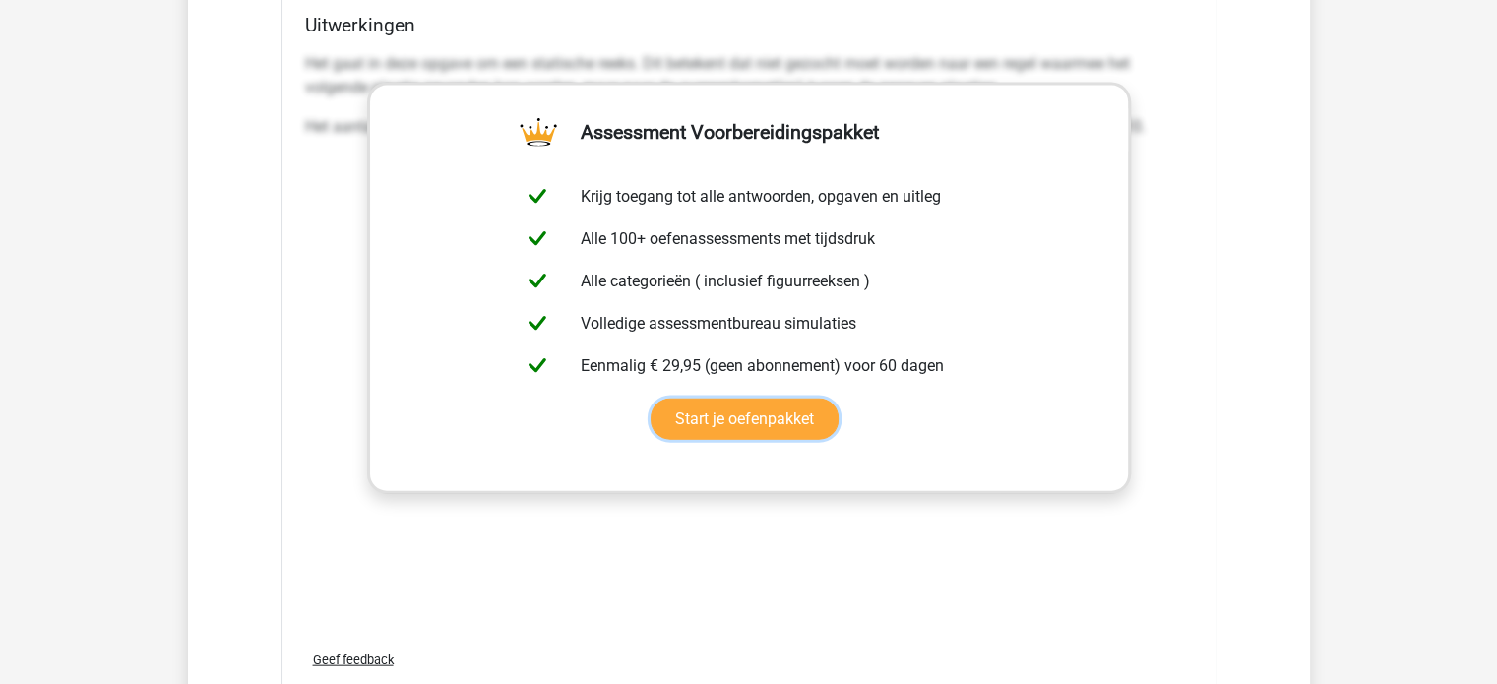
scroll to position [4724, 0]
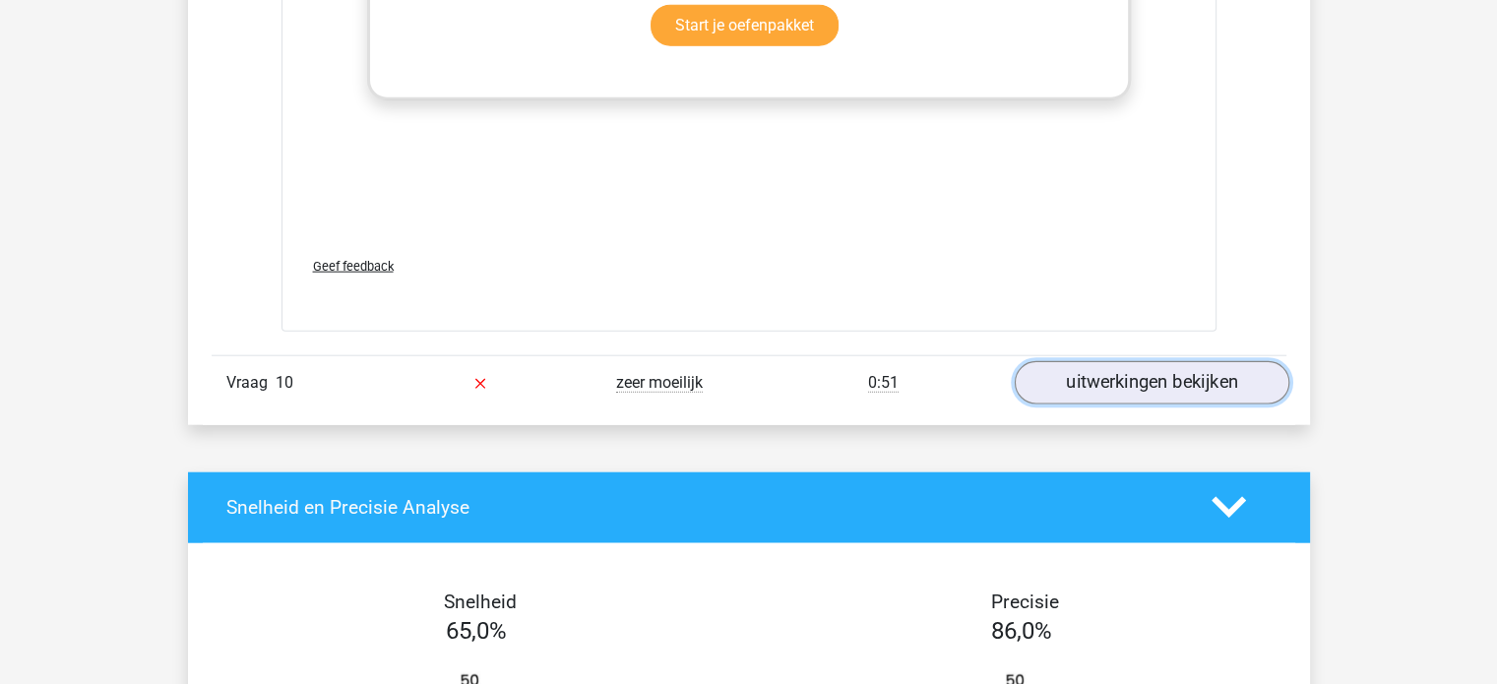
click at [1189, 377] on link "uitwerkingen bekijken" at bounding box center [1151, 382] width 275 height 43
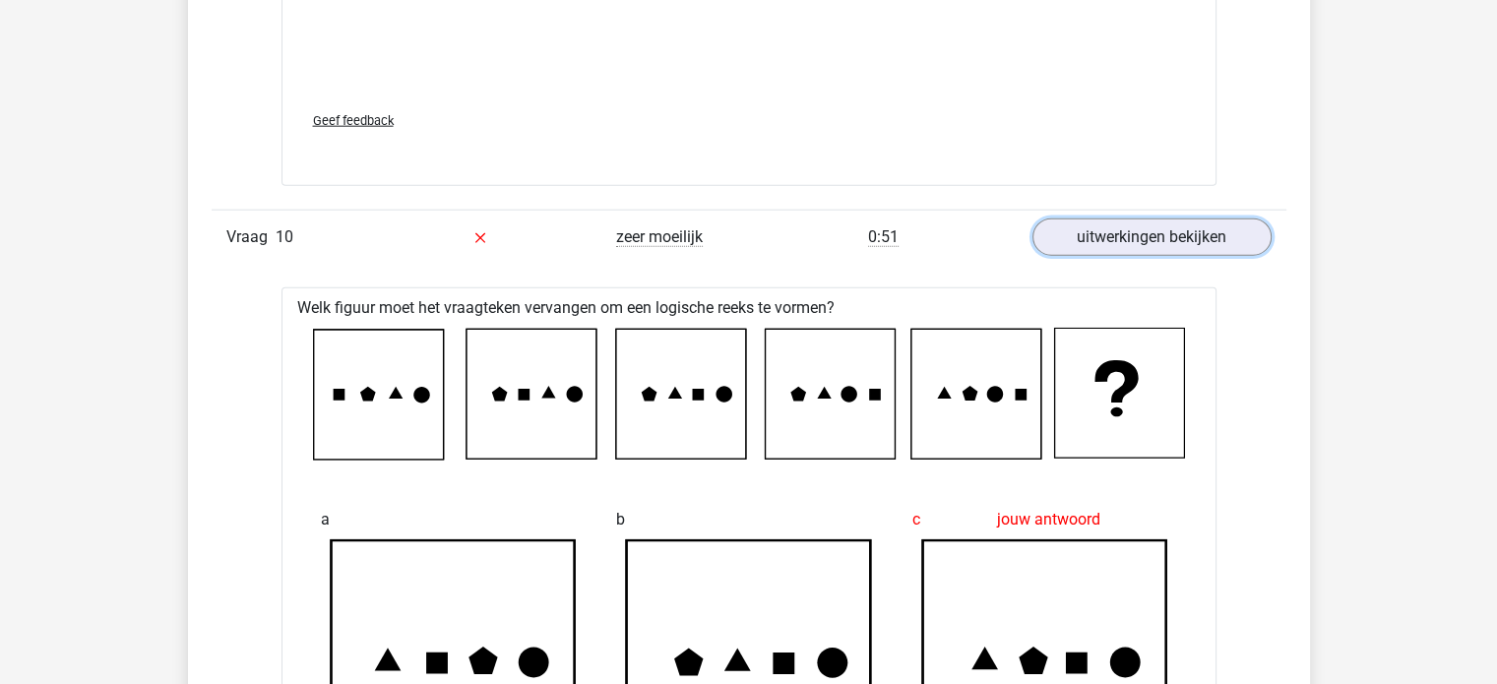
scroll to position [4823, 0]
